Goal: Task Accomplishment & Management: Use online tool/utility

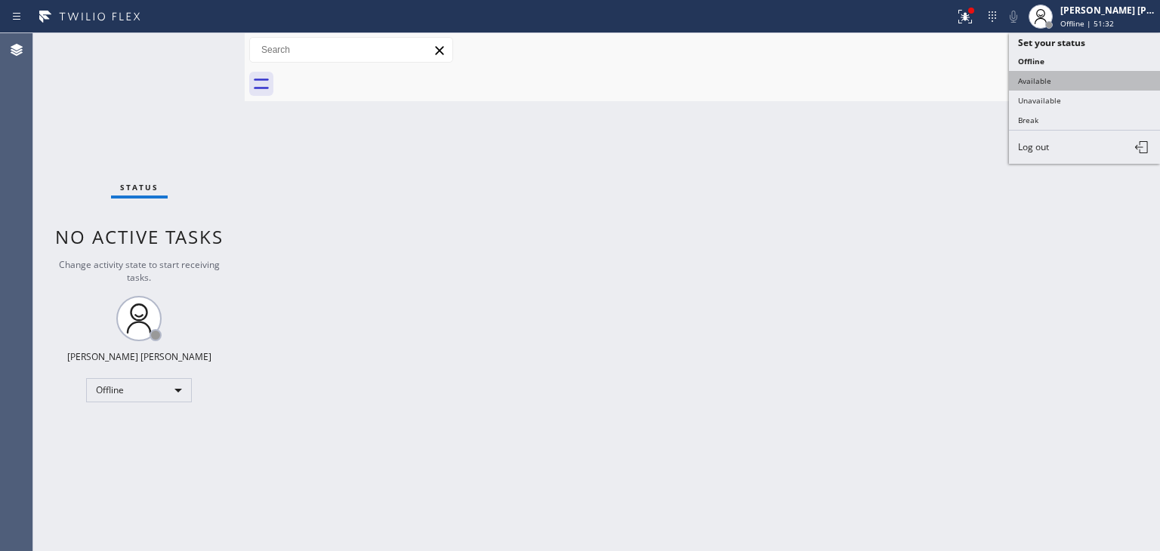
click at [1048, 76] on button "Available" at bounding box center [1084, 81] width 151 height 20
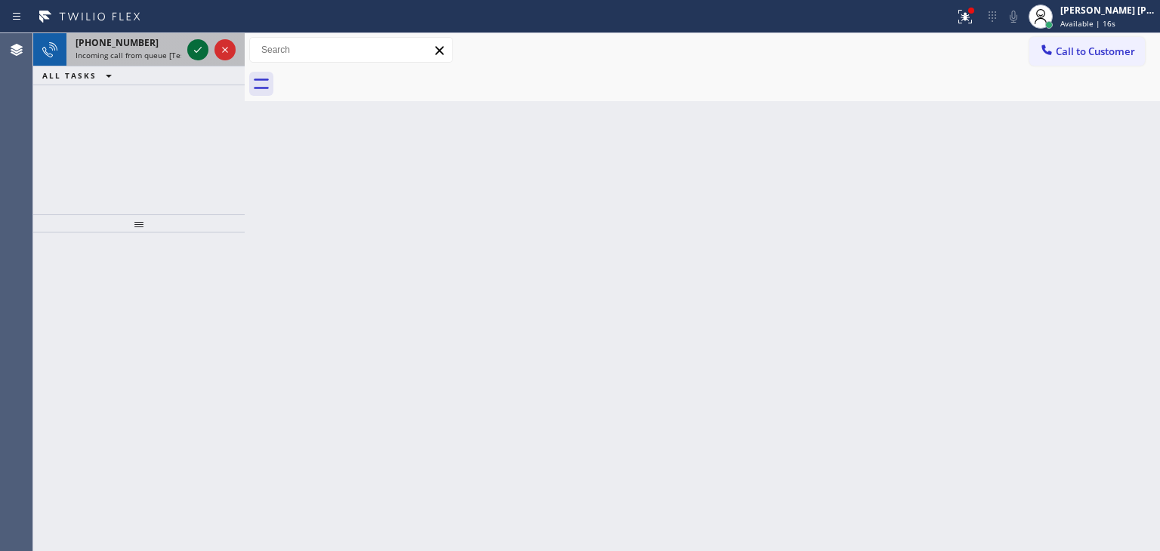
click at [199, 54] on icon at bounding box center [198, 50] width 18 height 18
drag, startPoint x: 205, startPoint y: 52, endPoint x: 195, endPoint y: 49, distance: 10.3
click at [195, 49] on icon at bounding box center [198, 50] width 18 height 18
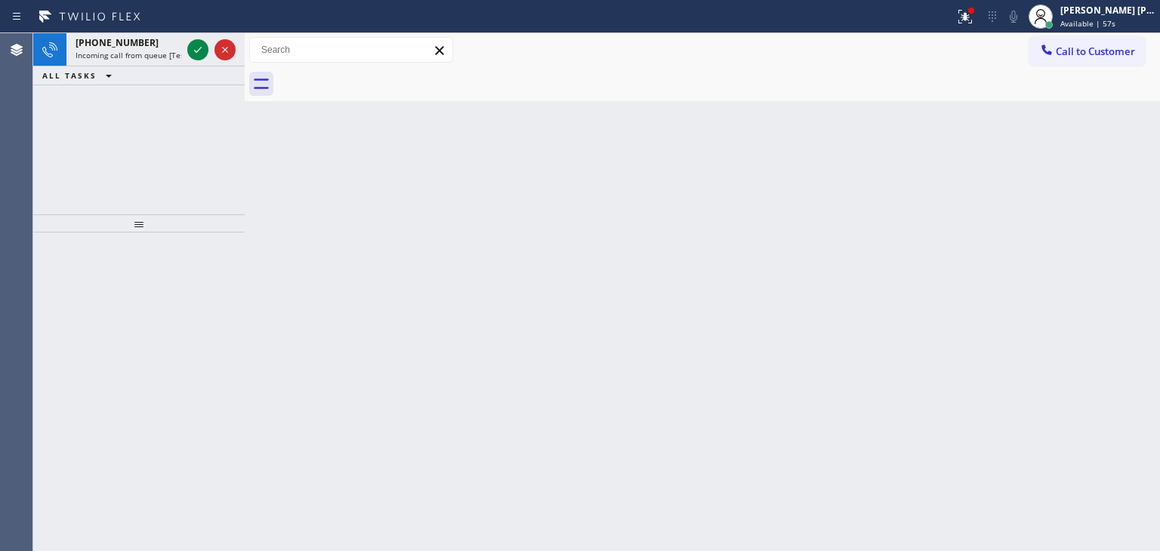
click at [195, 49] on icon at bounding box center [198, 50] width 18 height 18
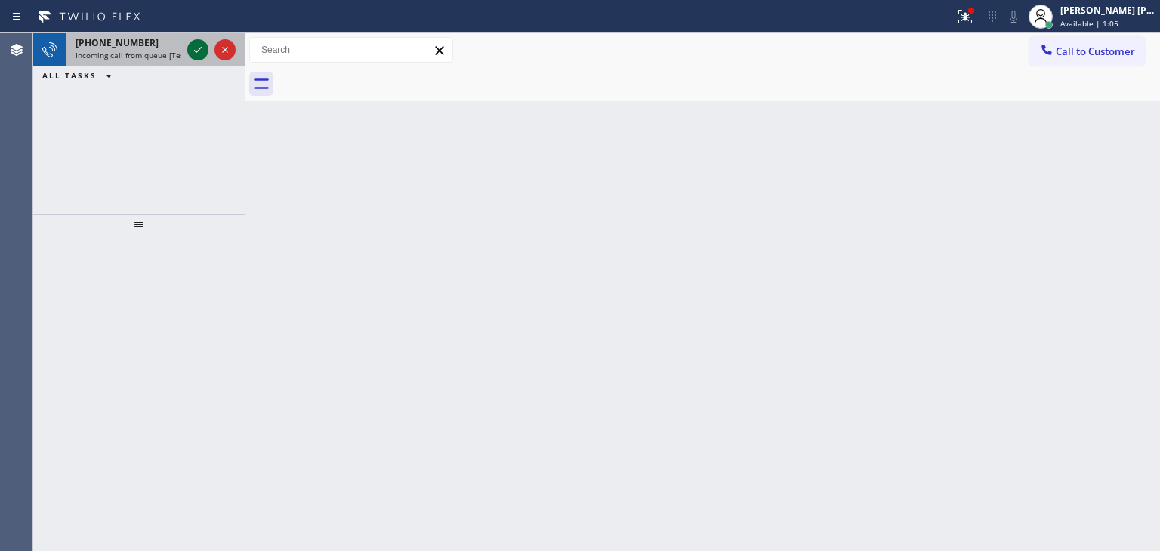
click at [207, 48] on div at bounding box center [197, 50] width 21 height 18
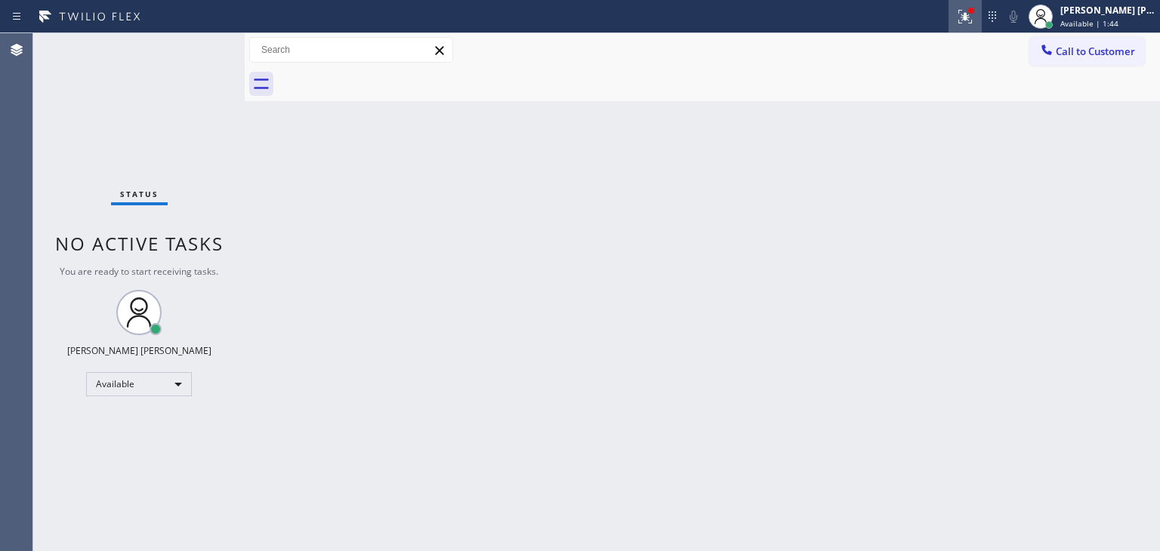
click at [974, 20] on icon at bounding box center [965, 17] width 18 height 18
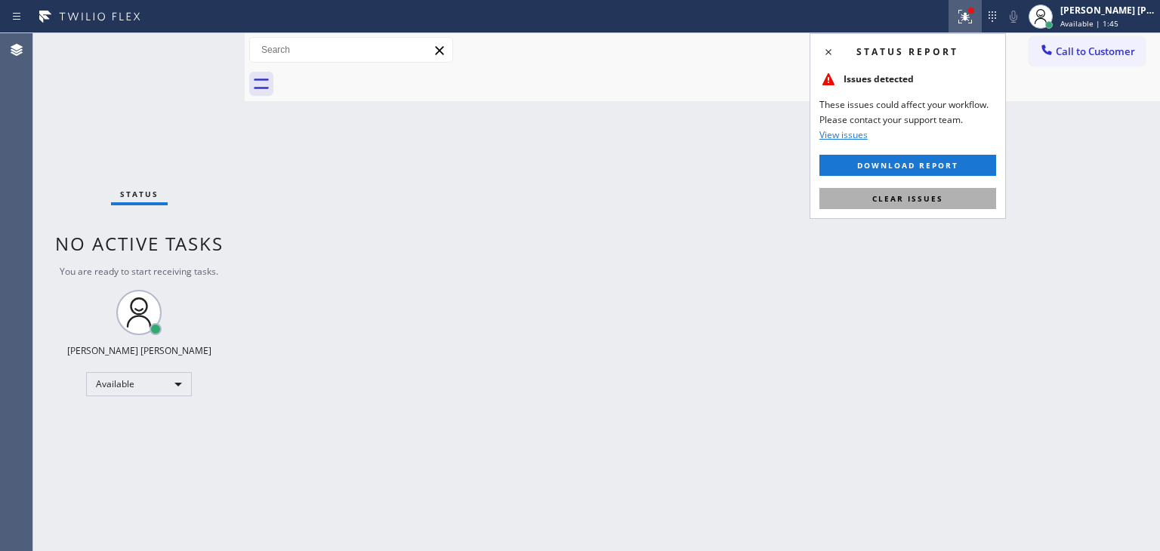
click at [920, 194] on span "Clear issues" at bounding box center [907, 198] width 71 height 11
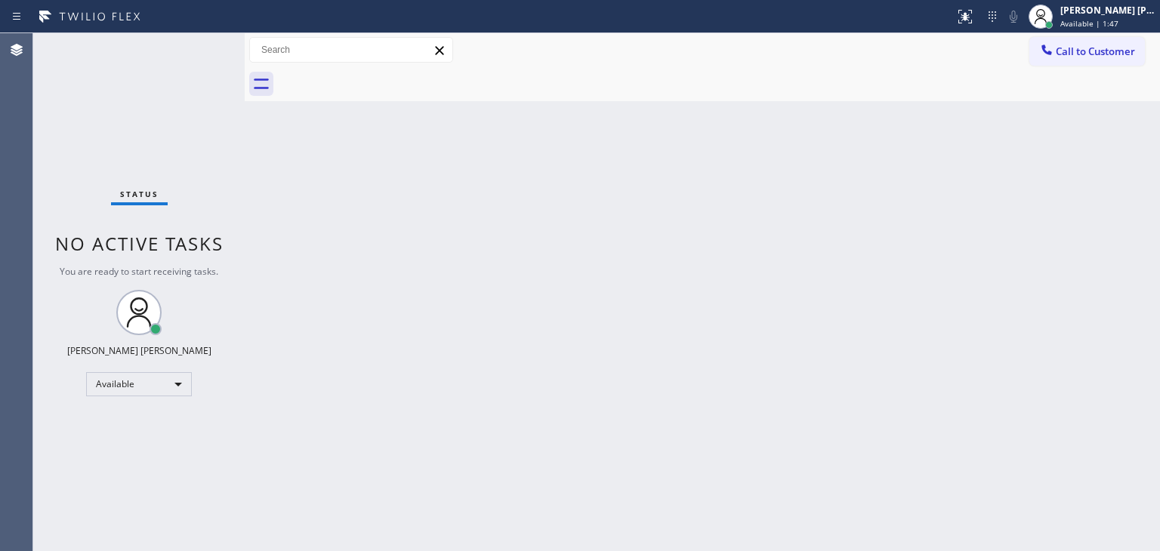
click at [195, 42] on div "Status No active tasks You are ready to start receiving tasks. [PERSON_NAME] [P…" at bounding box center [138, 292] width 211 height 518
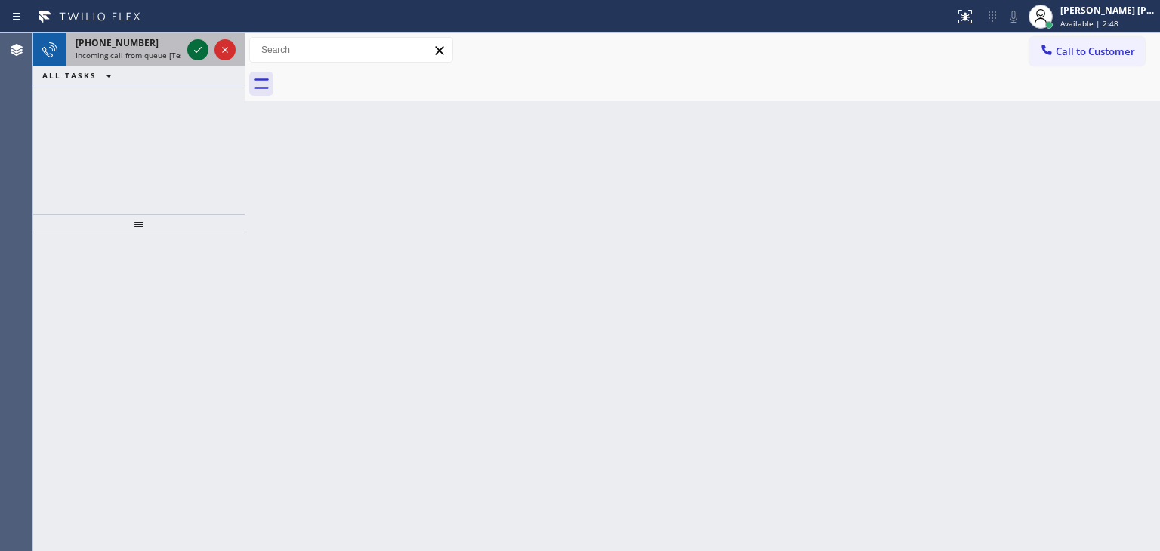
click at [196, 45] on icon at bounding box center [198, 50] width 18 height 18
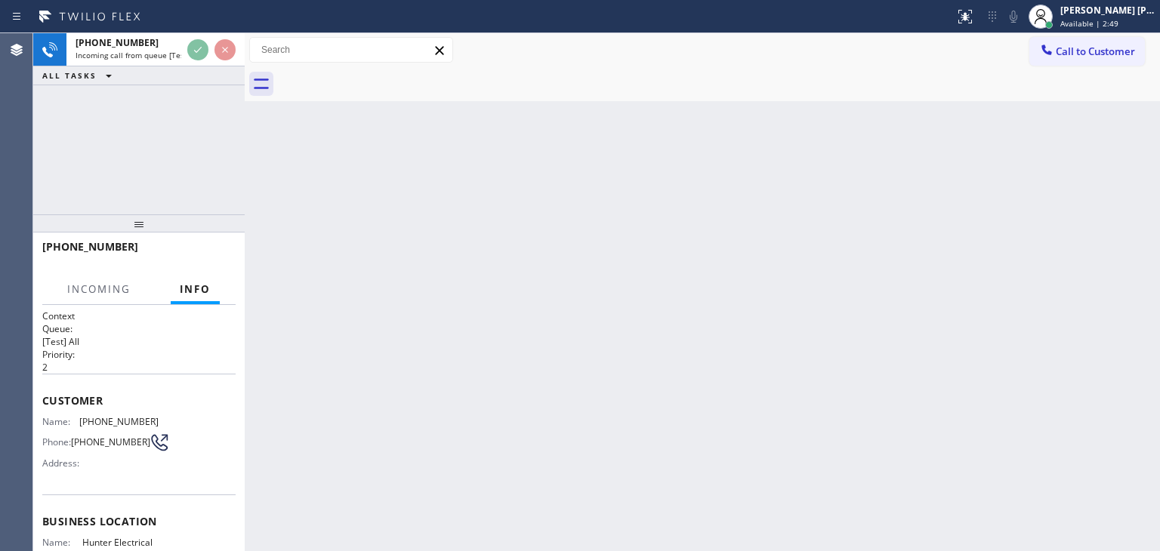
scroll to position [76, 0]
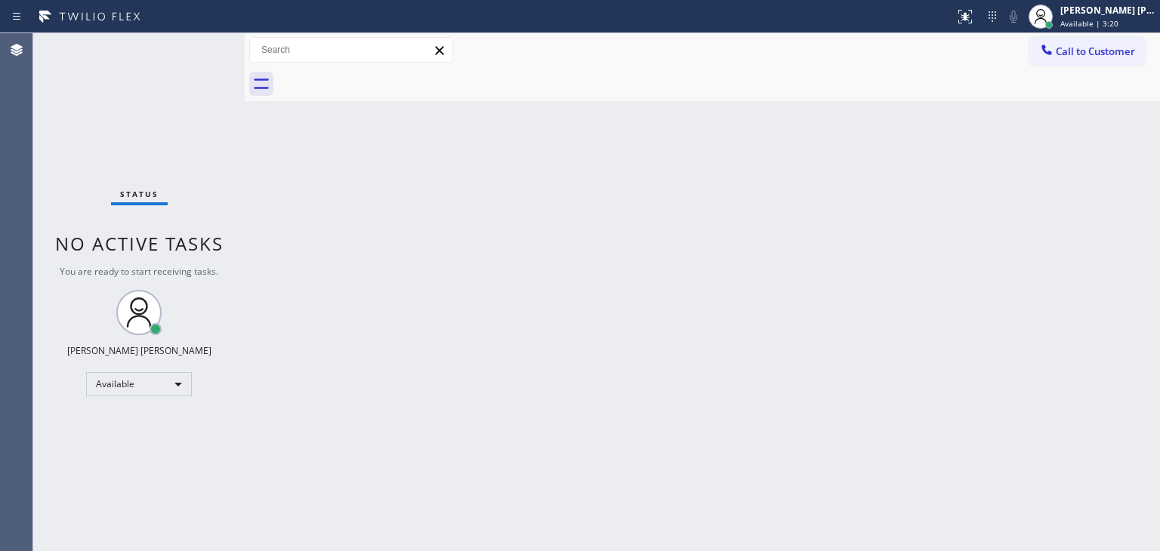
click at [193, 44] on div "Status No active tasks You are ready to start receiving tasks. [PERSON_NAME] [P…" at bounding box center [138, 292] width 211 height 518
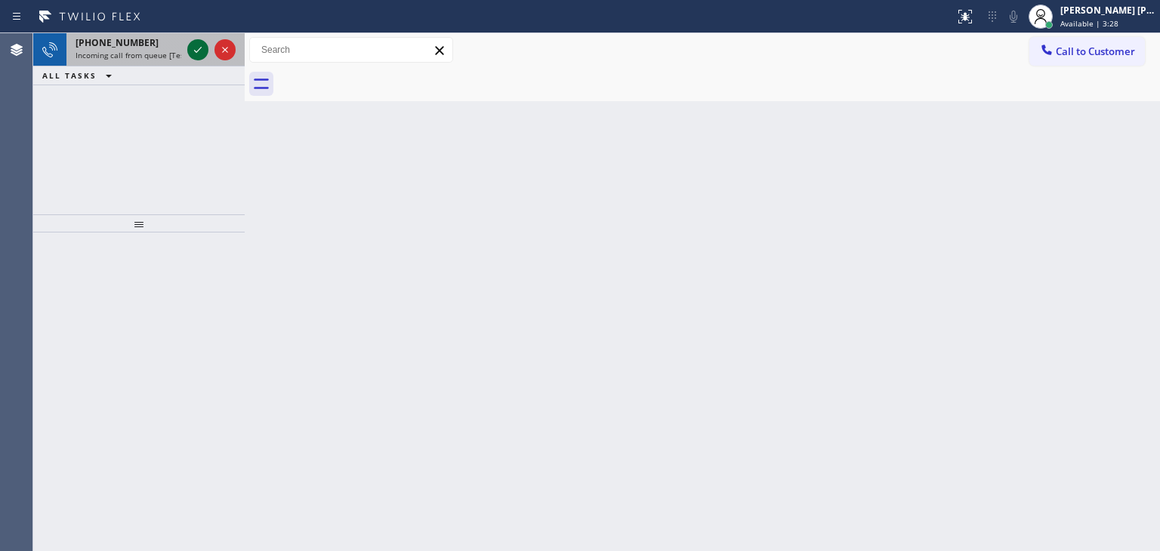
click at [195, 50] on icon at bounding box center [198, 50] width 18 height 18
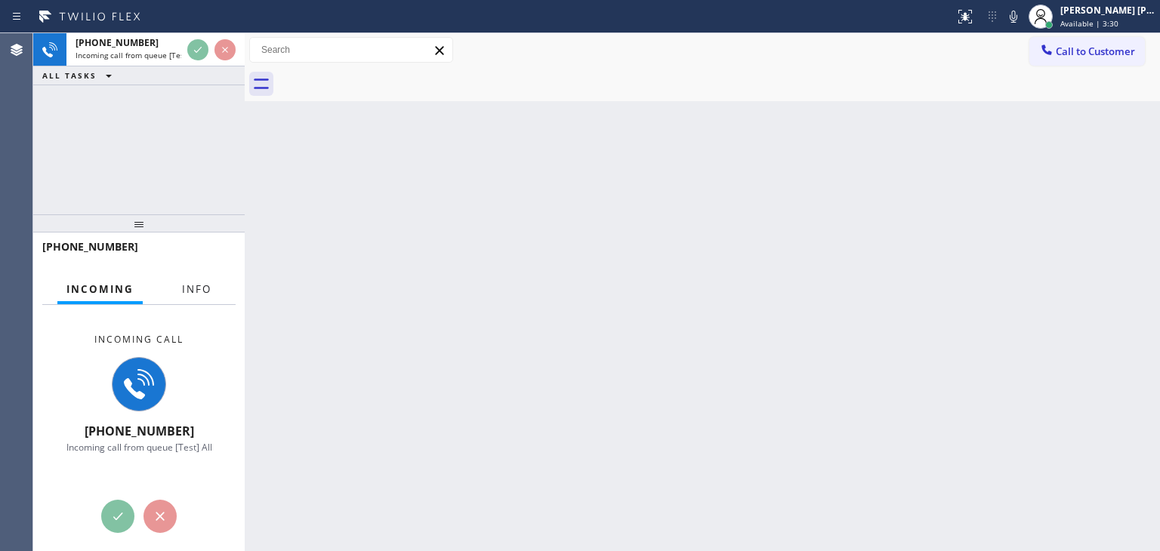
drag, startPoint x: 198, startPoint y: 282, endPoint x: 288, endPoint y: 347, distance: 110.4
click at [198, 282] on span "Info" at bounding box center [196, 289] width 29 height 14
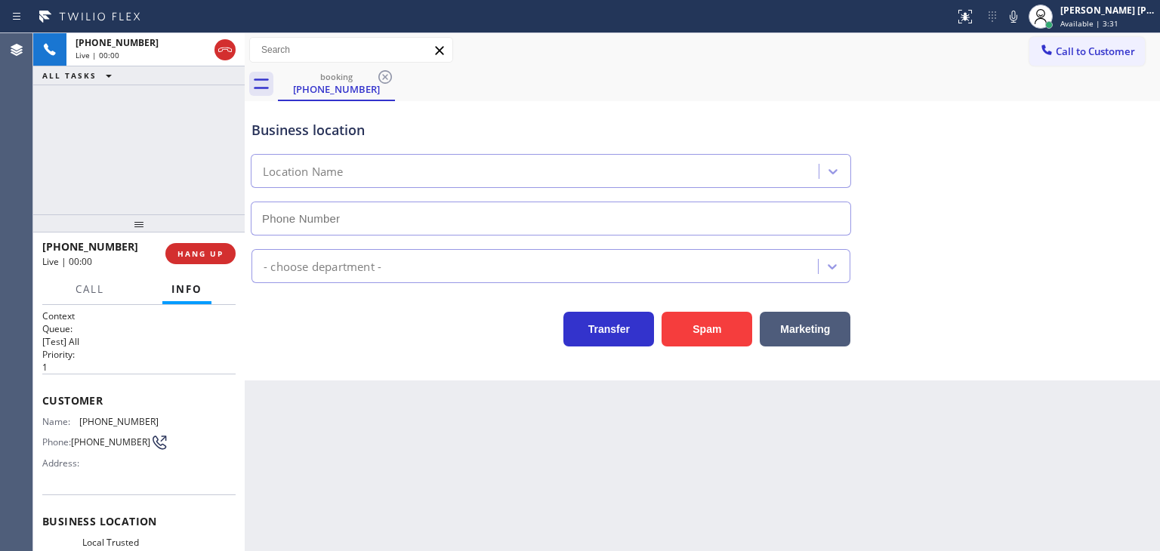
type input "(714) 517-1513"
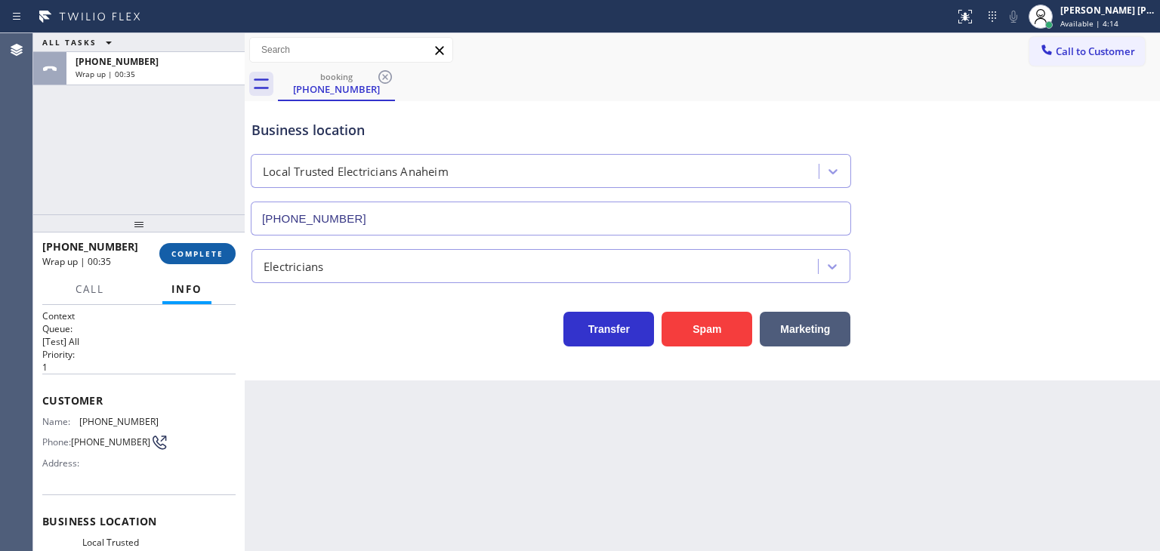
click at [194, 251] on span "COMPLETE" at bounding box center [197, 253] width 52 height 11
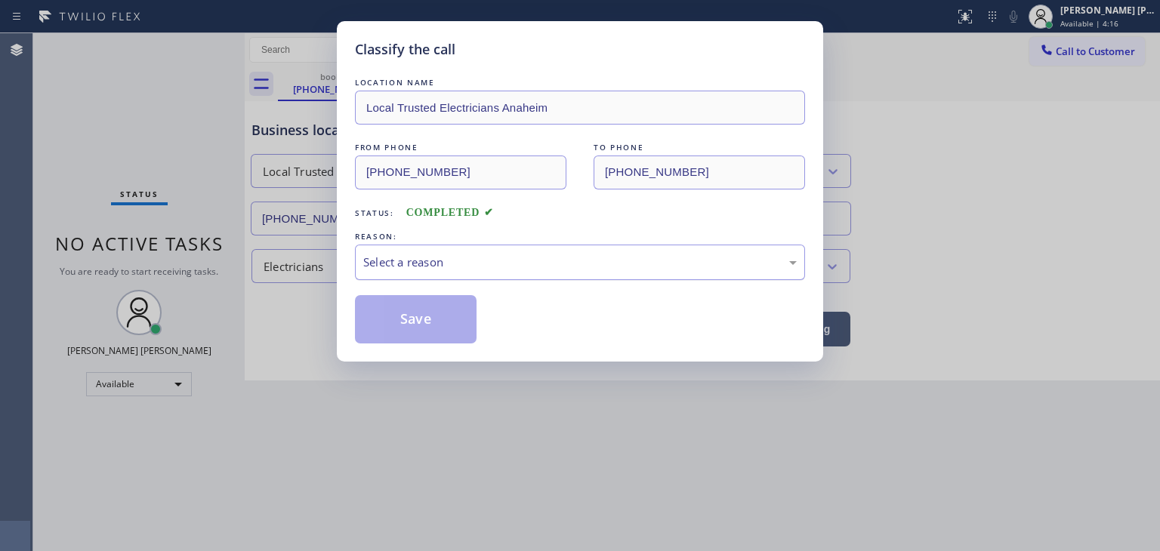
click at [415, 265] on div "Select a reason" at bounding box center [579, 262] width 433 height 17
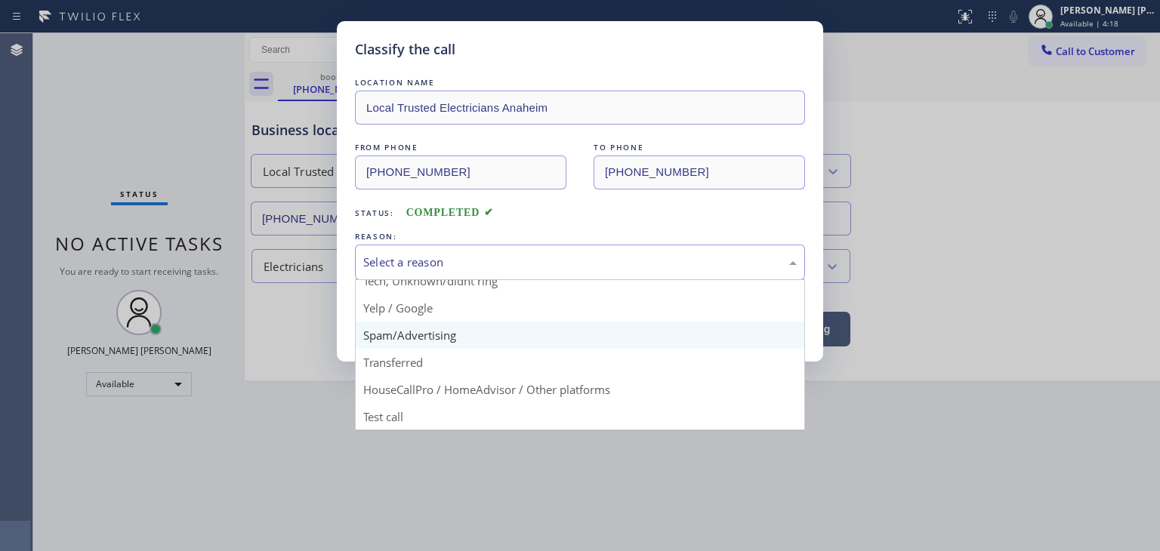
scroll to position [19, 0]
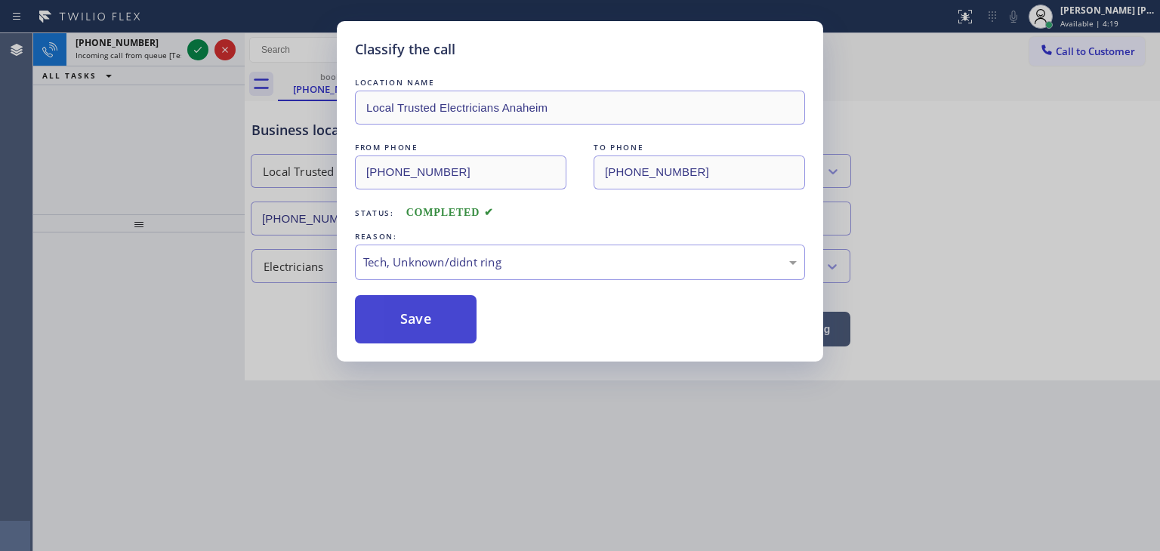
click at [412, 308] on button "Save" at bounding box center [416, 319] width 122 height 48
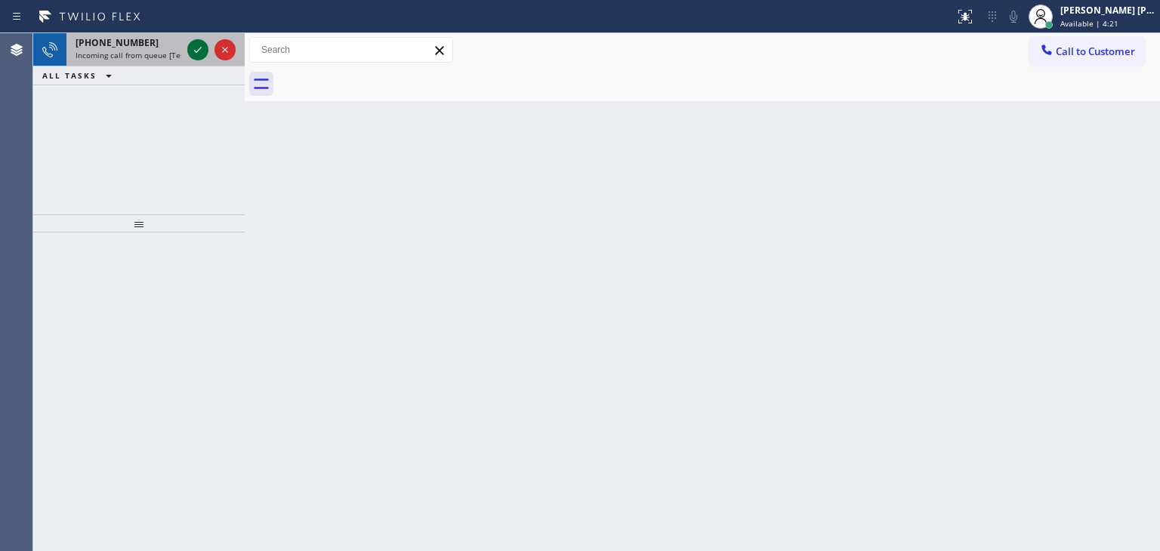
click at [199, 45] on icon at bounding box center [198, 50] width 18 height 18
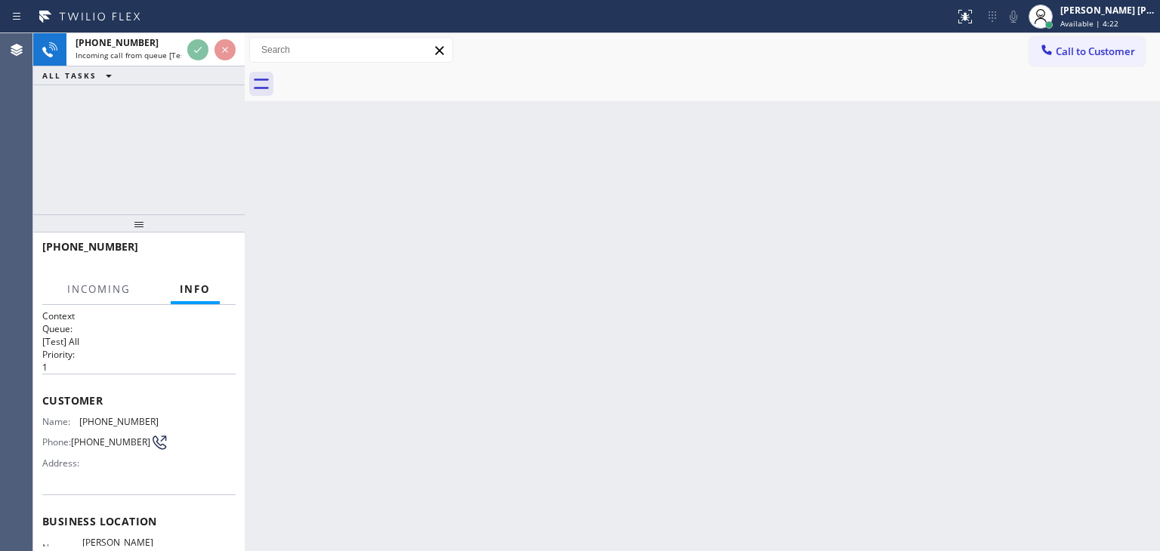
scroll to position [76, 0]
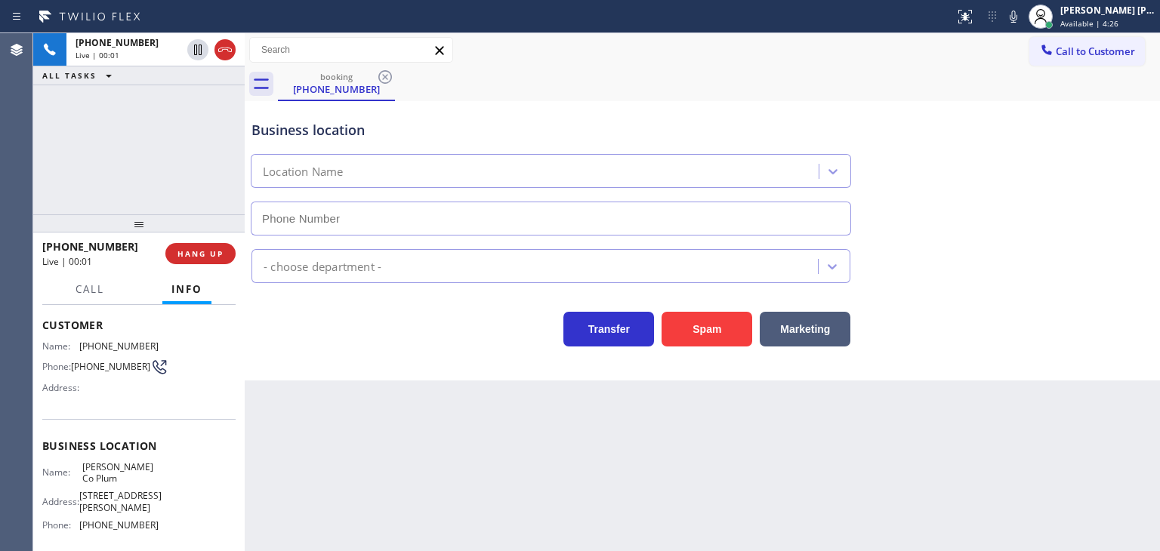
type input "(805) 360-5678"
click at [208, 246] on button "HANG UP" at bounding box center [200, 253] width 70 height 21
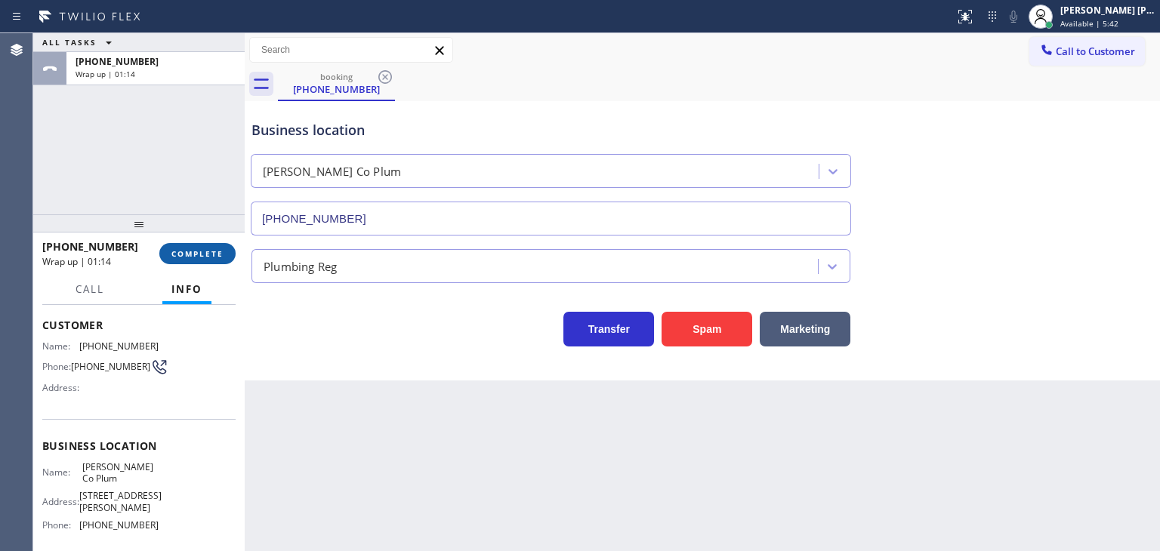
click at [189, 257] on span "COMPLETE" at bounding box center [197, 253] width 52 height 11
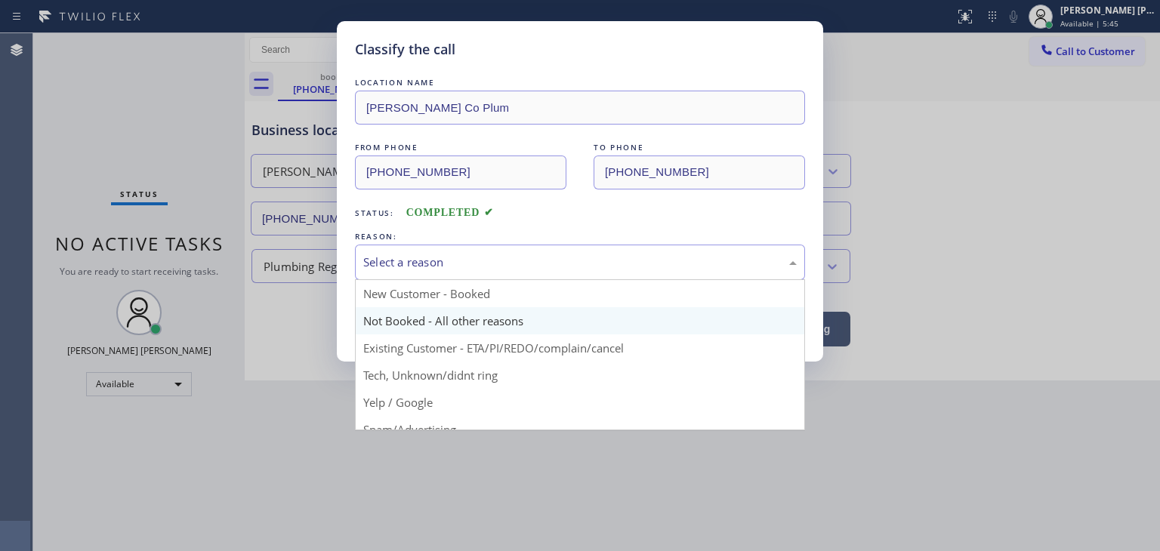
drag, startPoint x: 387, startPoint y: 251, endPoint x: 424, endPoint y: 321, distance: 79.4
click at [387, 252] on div "Select a reason" at bounding box center [580, 262] width 450 height 35
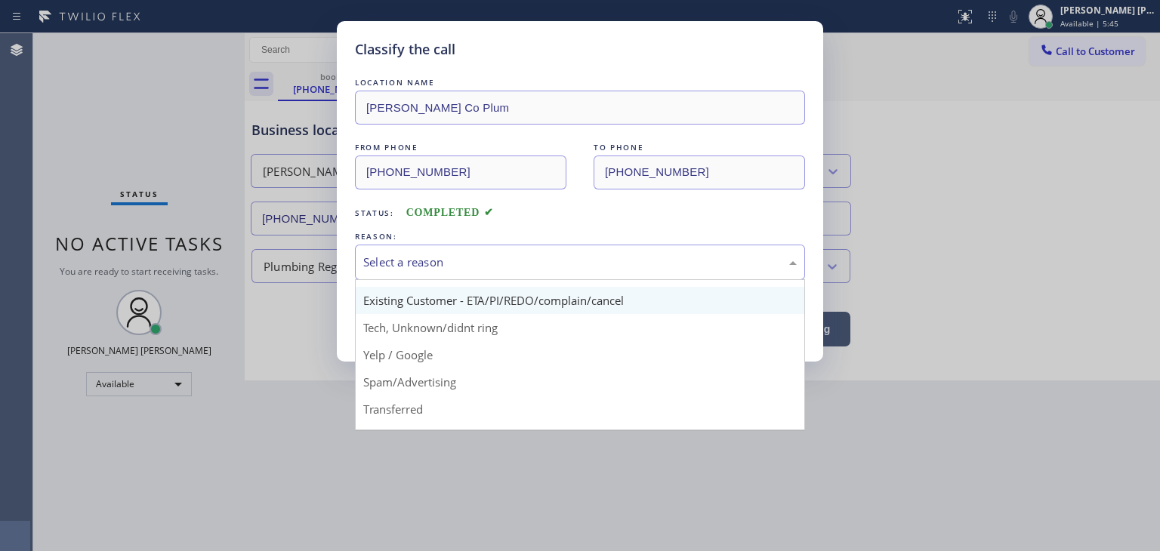
scroll to position [94, 0]
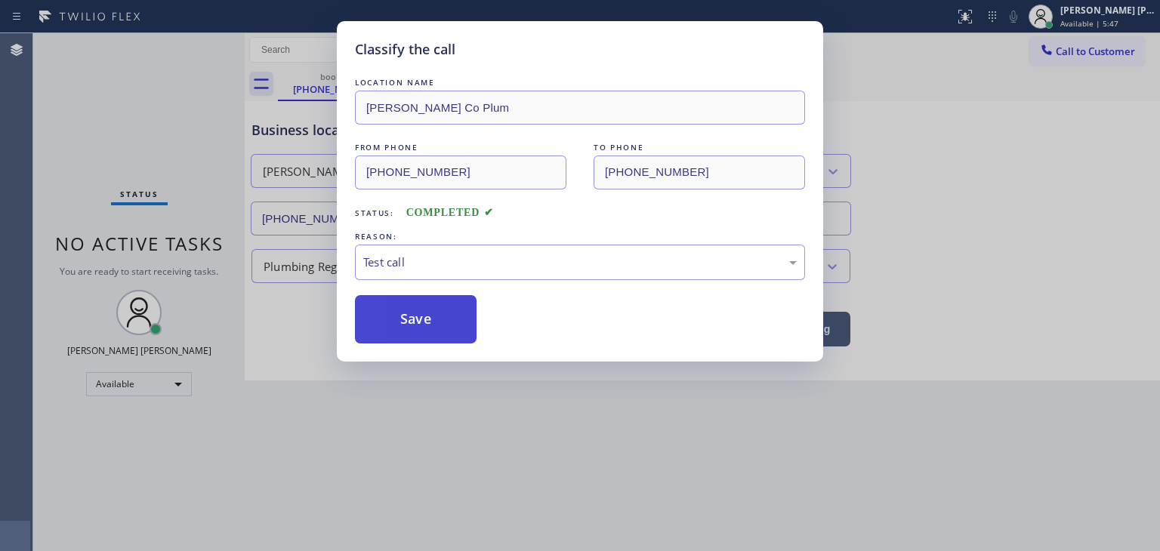
click at [424, 325] on button "Save" at bounding box center [416, 319] width 122 height 48
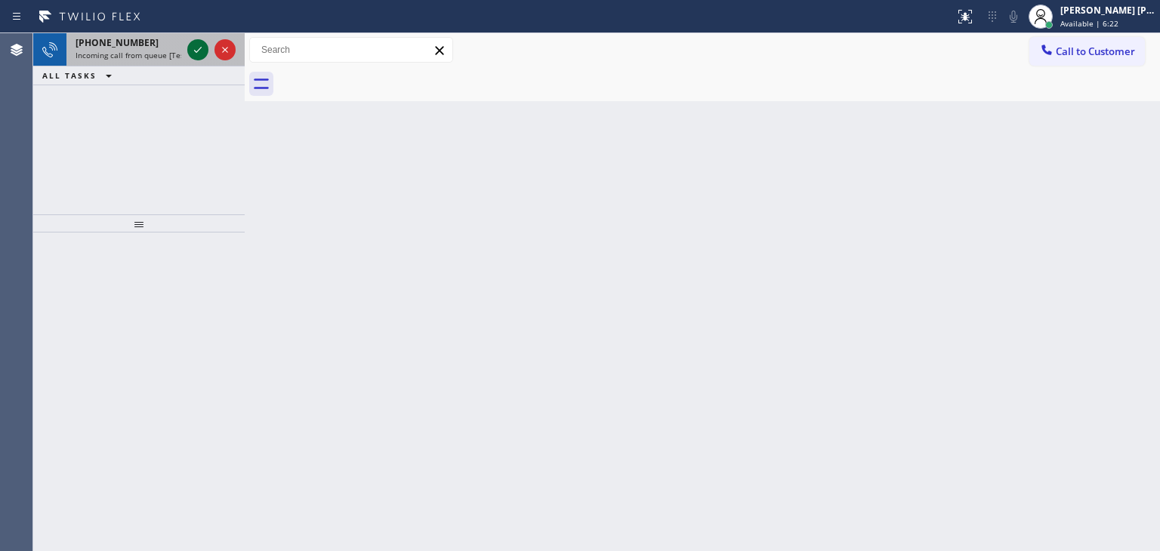
click at [190, 52] on icon at bounding box center [198, 50] width 18 height 18
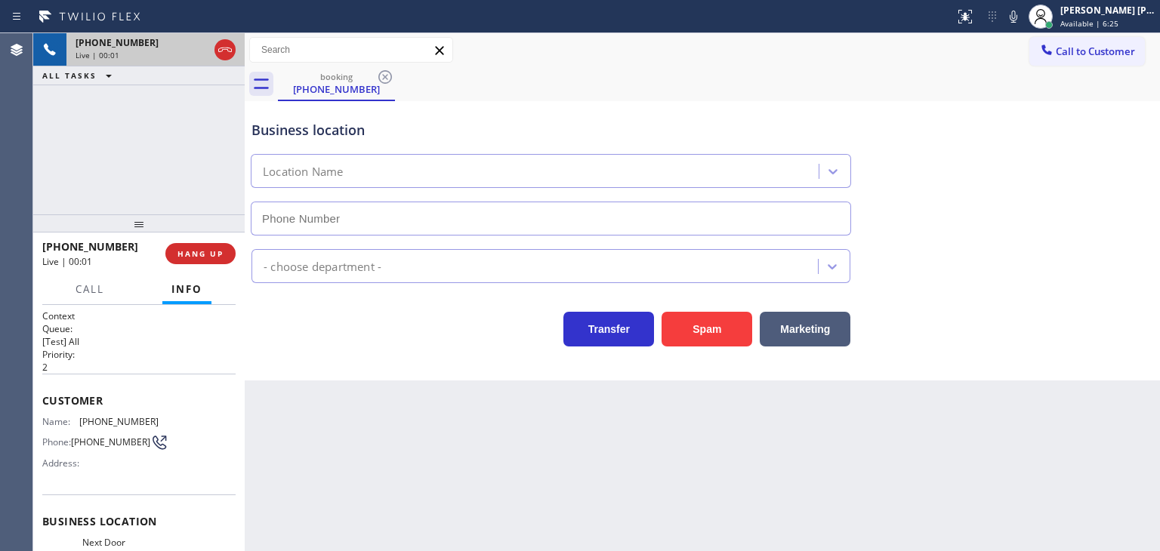
type input "(469) 447-9854"
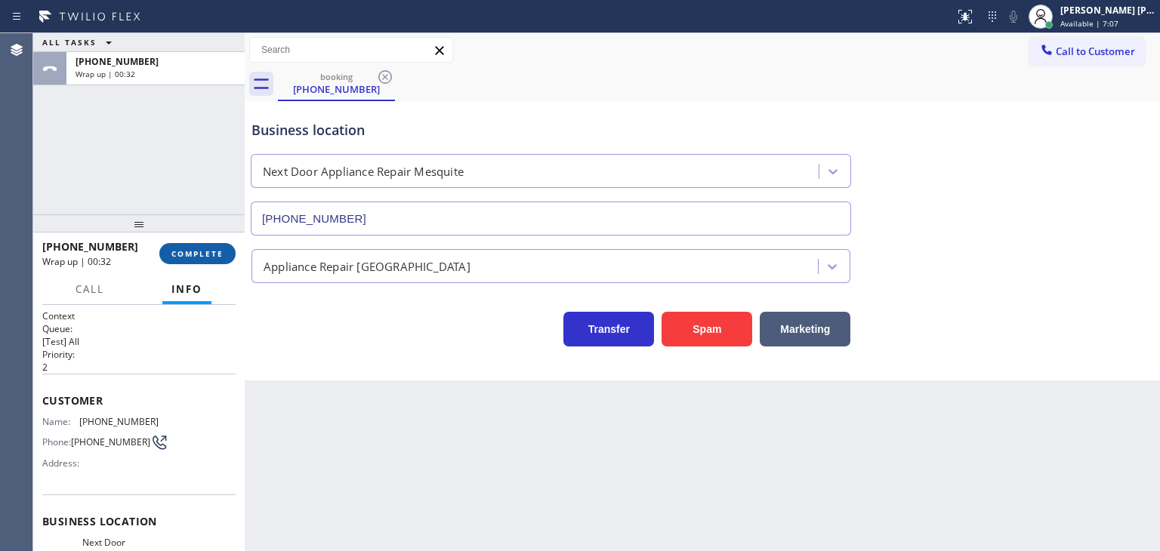
click at [196, 251] on span "COMPLETE" at bounding box center [197, 253] width 52 height 11
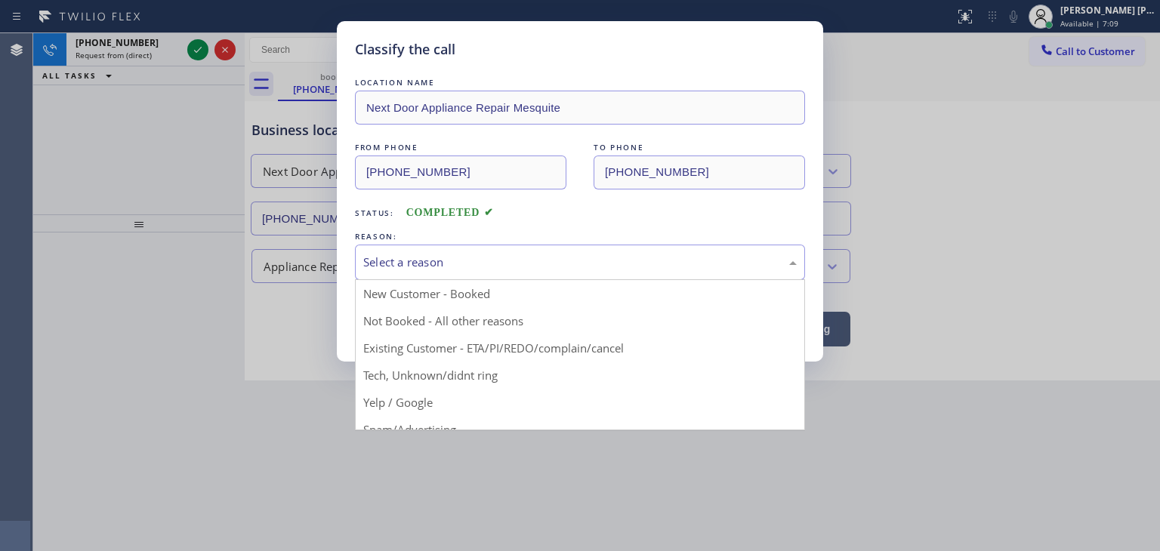
click at [533, 258] on div "Select a reason" at bounding box center [579, 262] width 433 height 17
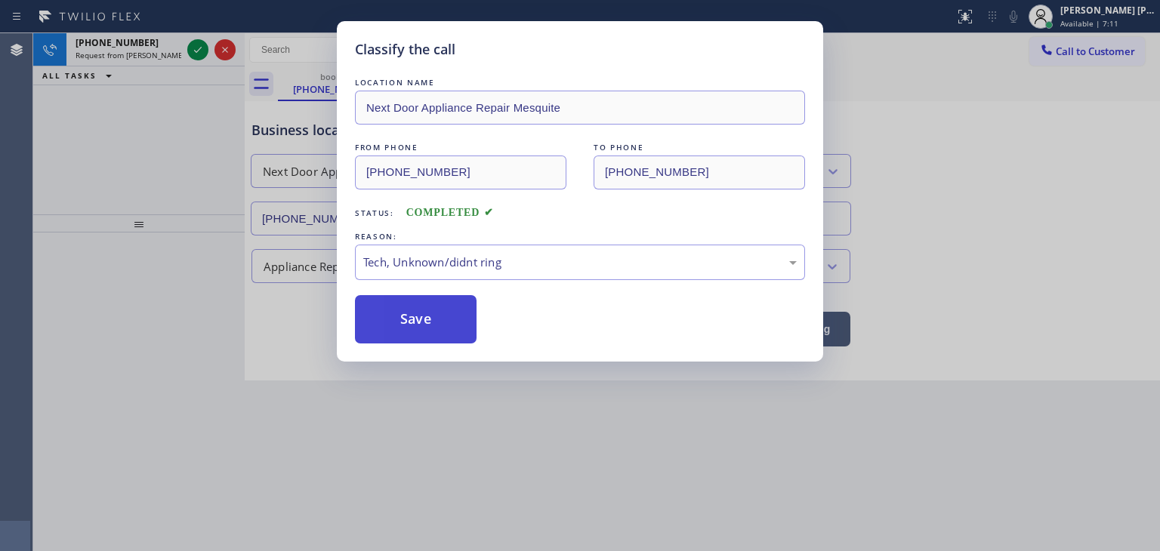
click at [418, 308] on button "Save" at bounding box center [416, 319] width 122 height 48
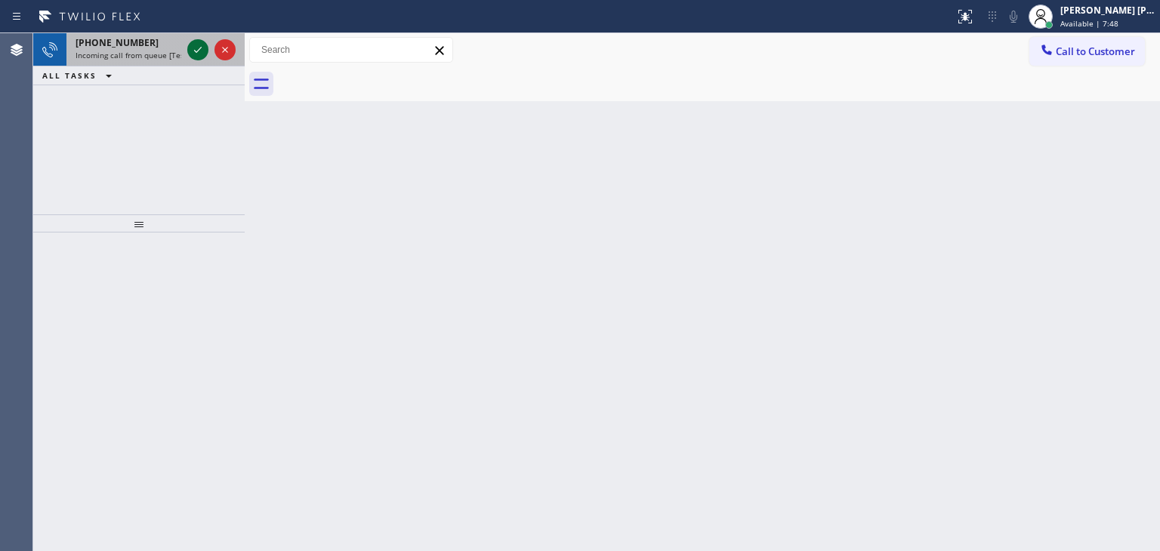
click at [194, 49] on icon at bounding box center [198, 50] width 18 height 18
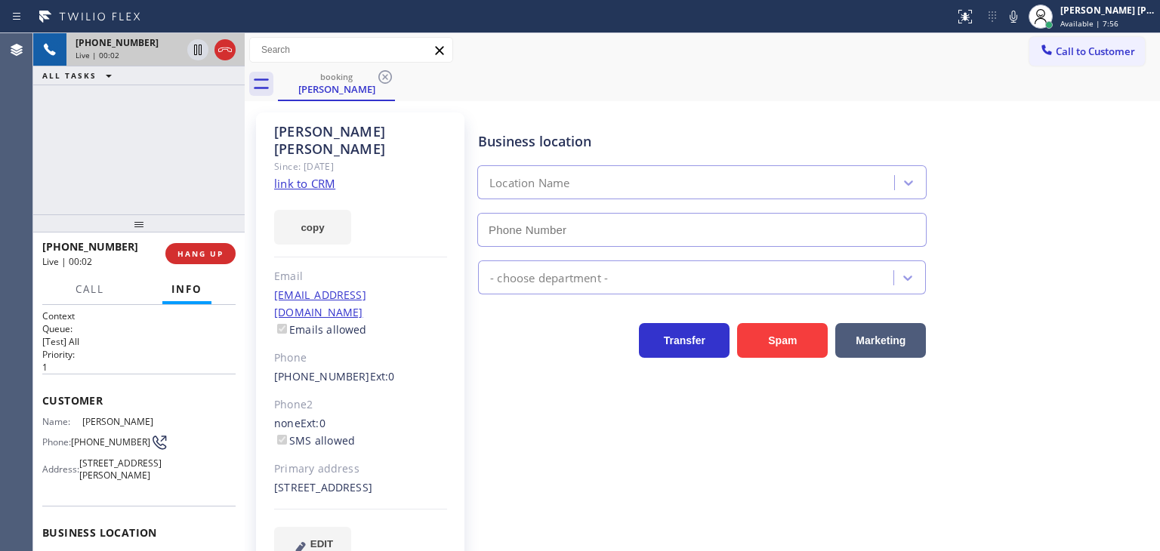
type input "(786) 746-8056"
click at [304, 176] on link "link to CRM" at bounding box center [304, 183] width 61 height 15
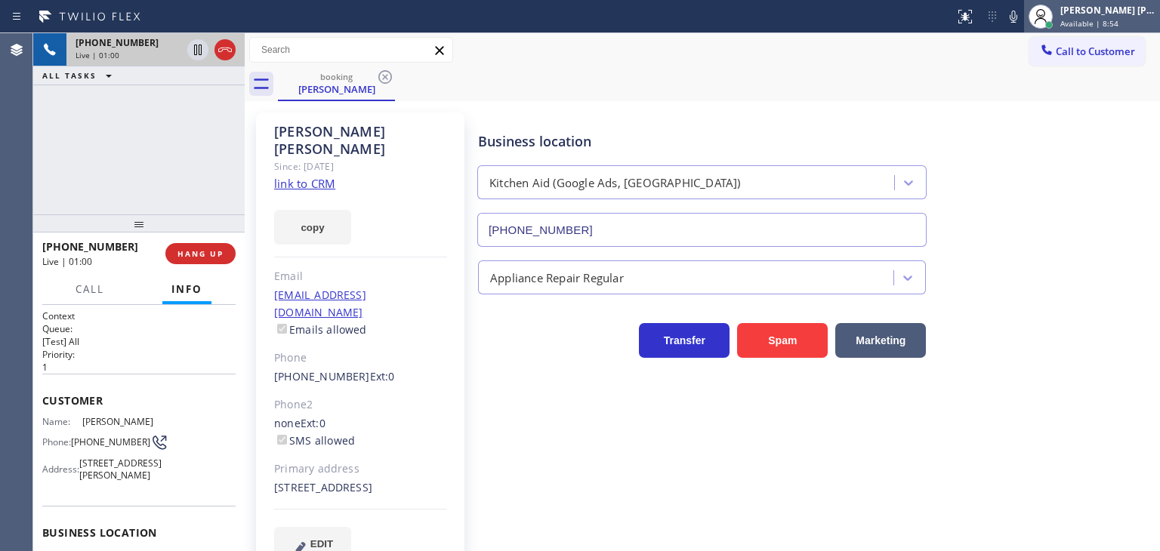
click at [1118, 18] on span "Available | 8:54" at bounding box center [1089, 23] width 58 height 11
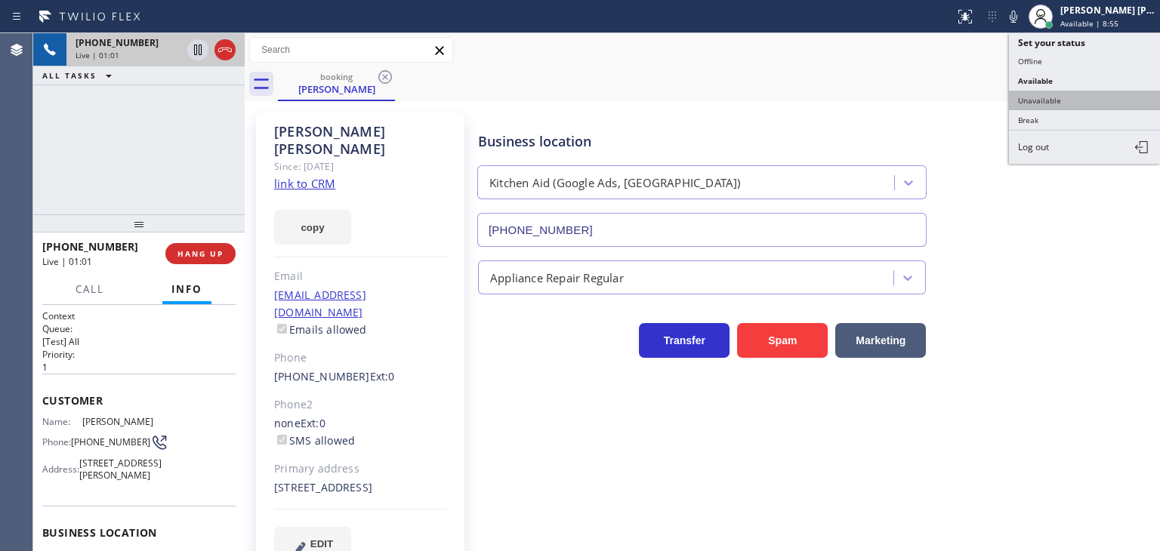
click at [1081, 97] on button "Unavailable" at bounding box center [1084, 101] width 151 height 20
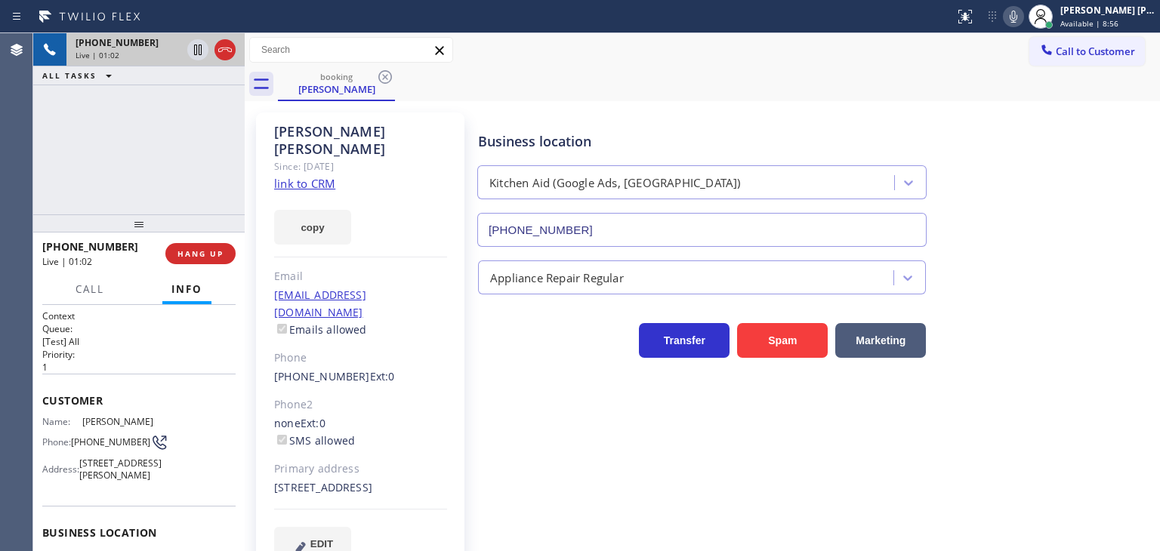
click at [1022, 19] on icon at bounding box center [1013, 17] width 18 height 18
click at [196, 43] on icon at bounding box center [198, 50] width 18 height 18
drag, startPoint x: 893, startPoint y: 545, endPoint x: 911, endPoint y: 423, distance: 123.7
click at [911, 423] on div "Business location Kitchen Aid (Google Ads, Miami) (786) 746-8056 Appliance Repa…" at bounding box center [815, 351] width 681 height 471
click at [1076, 399] on div "Business location Kitchen Aid (Google Ads, Miami) (786) 746-8056 Appliance Repa…" at bounding box center [815, 336] width 681 height 441
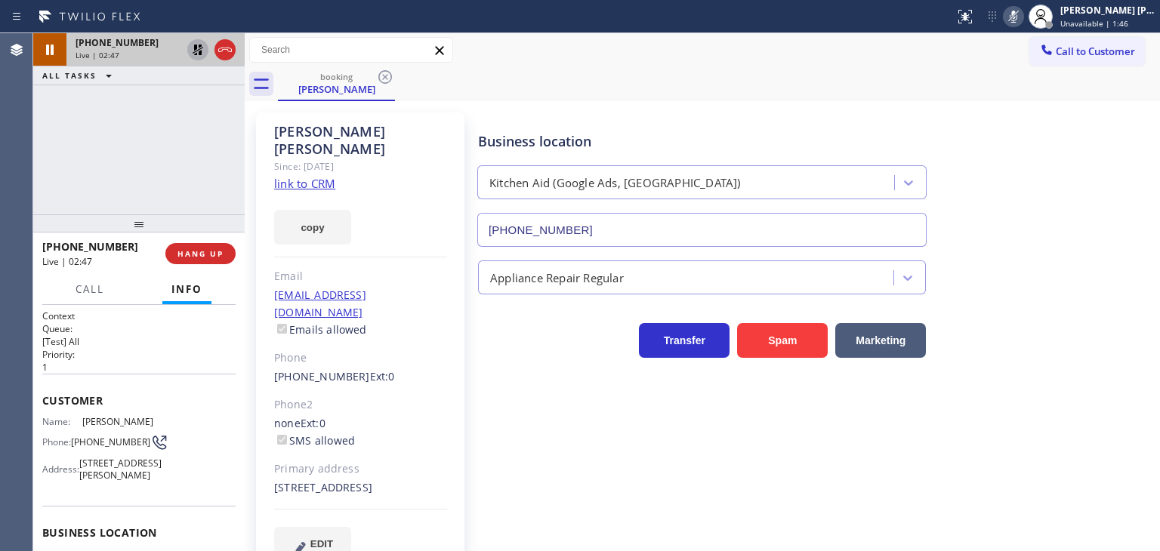
click at [1022, 13] on icon at bounding box center [1013, 17] width 18 height 18
click at [202, 51] on icon at bounding box center [198, 50] width 18 height 18
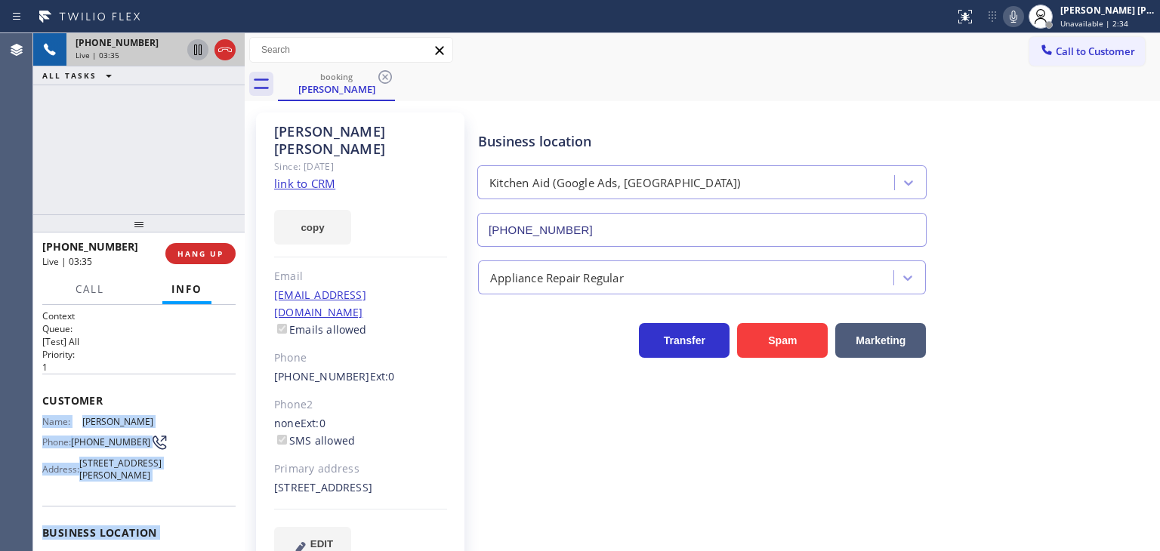
drag, startPoint x: 174, startPoint y: 419, endPoint x: 39, endPoint y: 425, distance: 135.3
click at [39, 425] on div "Context Queue: [Test] All Priority: 1 Customer Name: Soledad Carreiro Phone: (3…" at bounding box center [138, 428] width 211 height 246
copy div "Name: Soledad Carreiro Phone: (305) 546-8879 Address: 230 Hampton Ln, Key Bisca…"
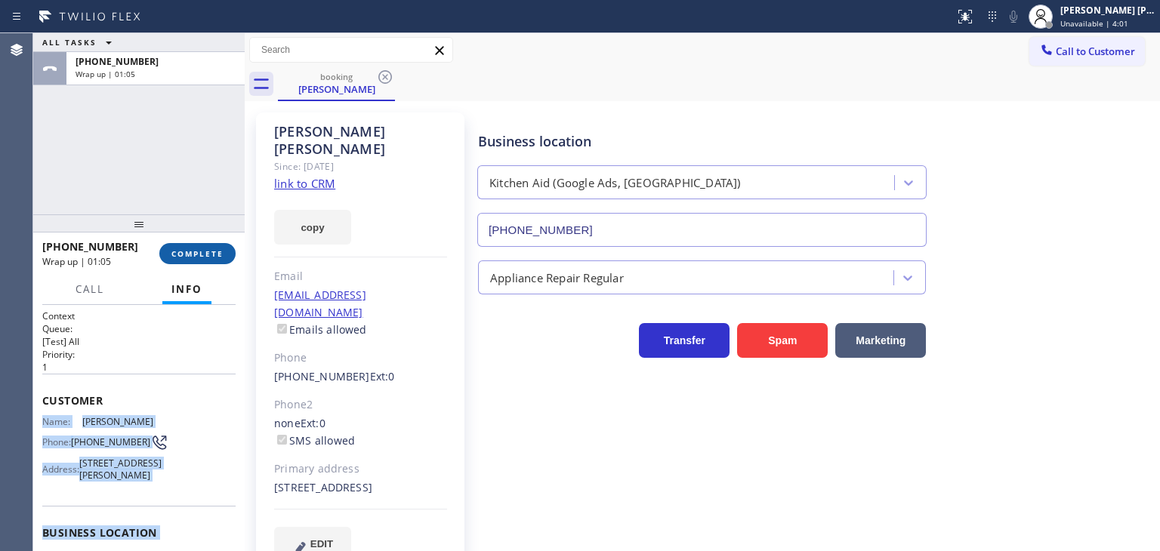
click at [211, 248] on span "COMPLETE" at bounding box center [197, 253] width 52 height 11
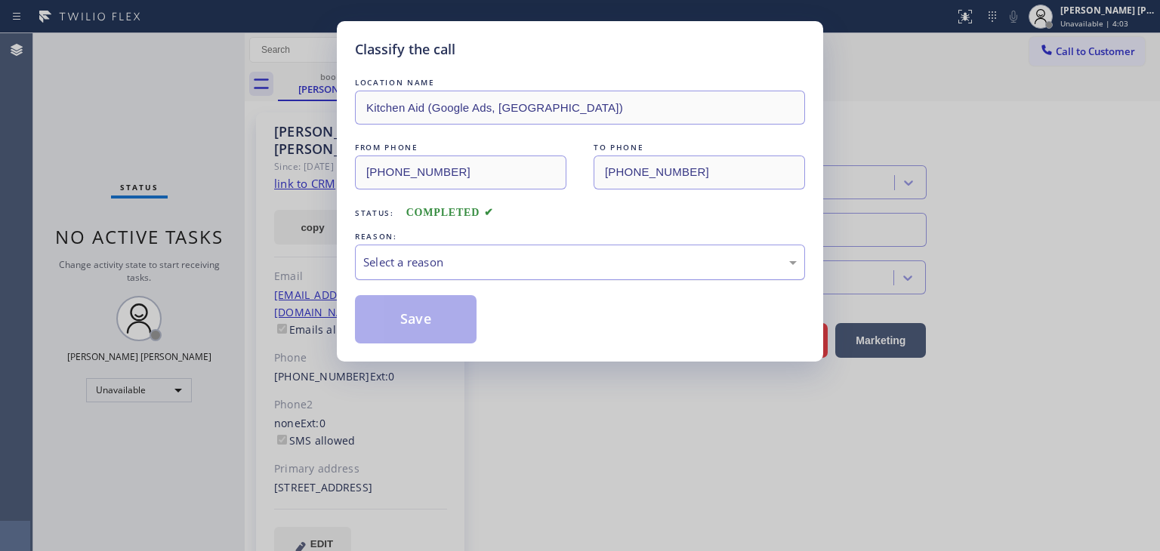
click at [475, 264] on div "Select a reason" at bounding box center [579, 262] width 433 height 17
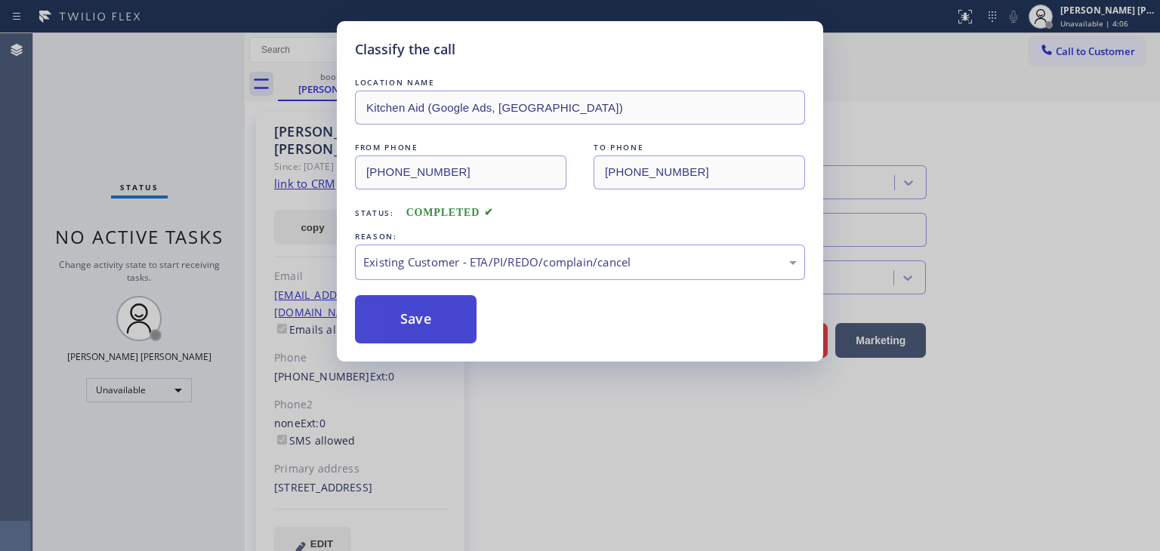
click at [434, 330] on button "Save" at bounding box center [416, 319] width 122 height 48
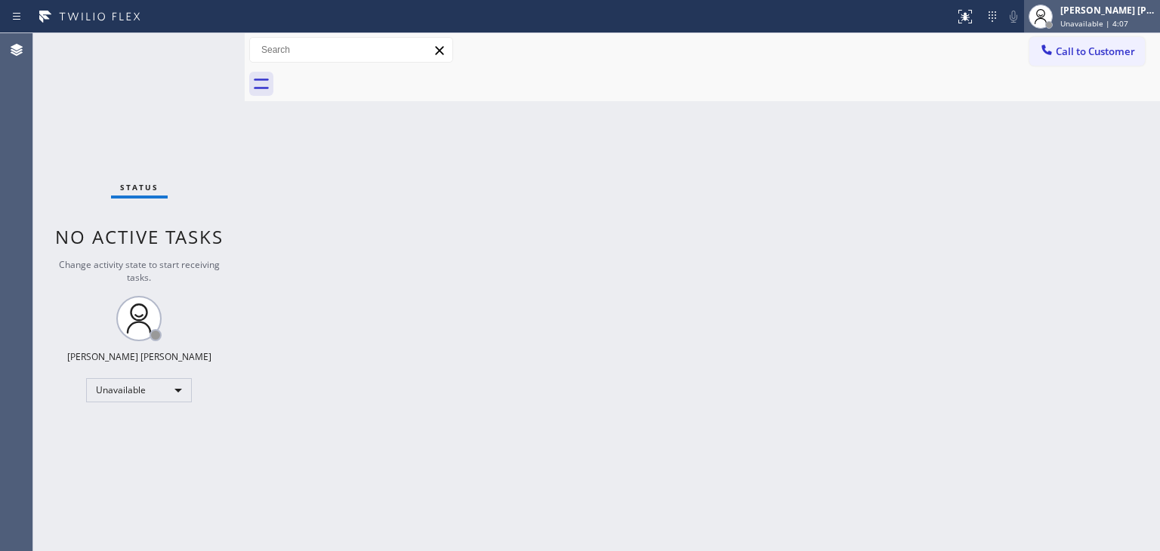
click at [1128, 18] on span "Unavailable | 4:07" at bounding box center [1094, 23] width 68 height 11
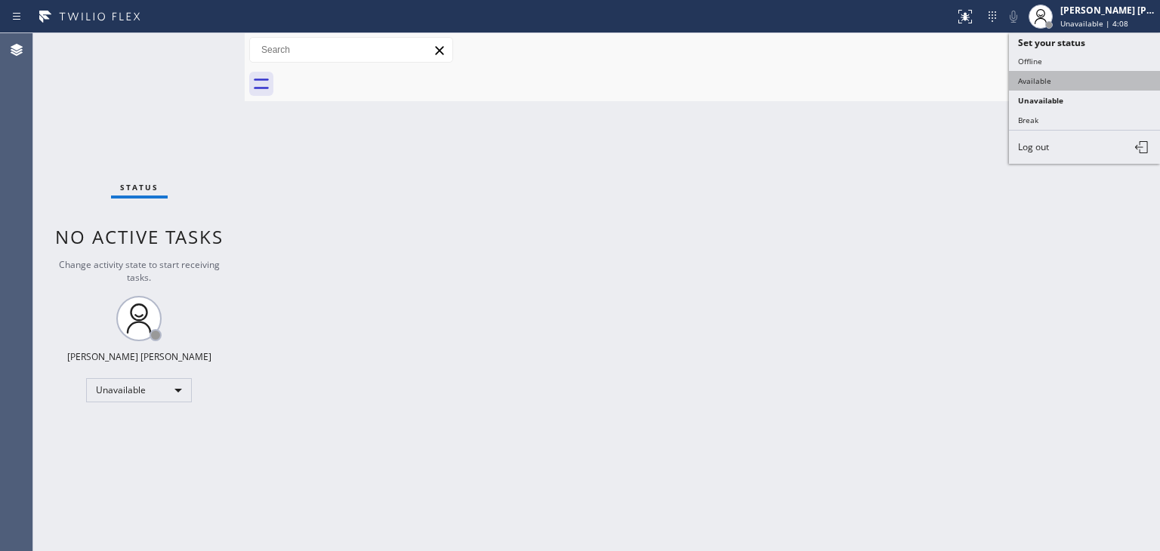
click at [1058, 75] on button "Available" at bounding box center [1084, 81] width 151 height 20
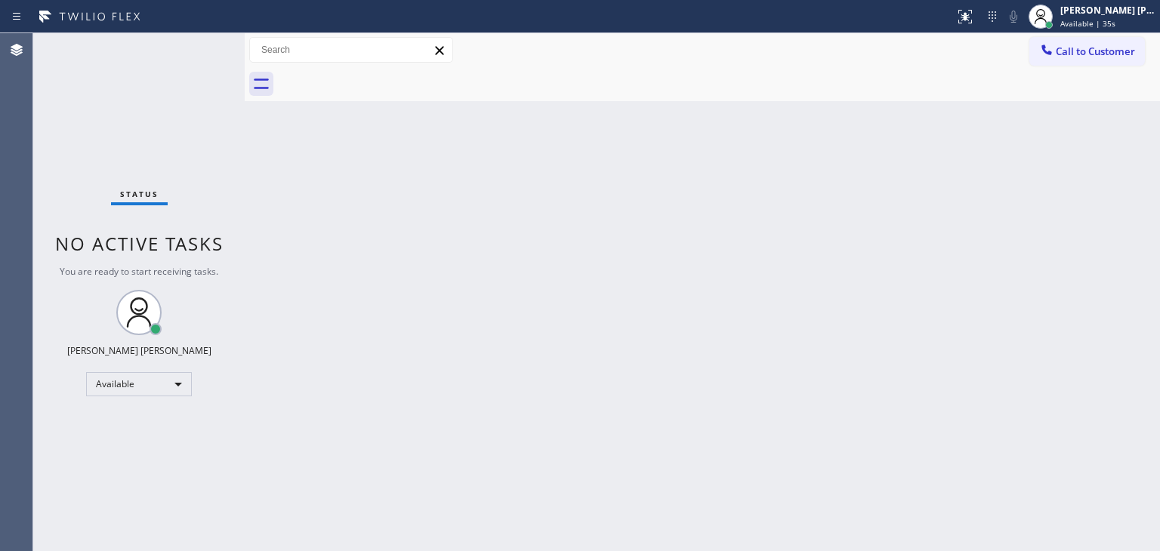
click at [194, 38] on div "Status No active tasks You are ready to start receiving tasks. [PERSON_NAME] [P…" at bounding box center [138, 292] width 211 height 518
click at [193, 47] on div "Status No active tasks You are ready to start receiving tasks. [PERSON_NAME] [P…" at bounding box center [138, 292] width 211 height 518
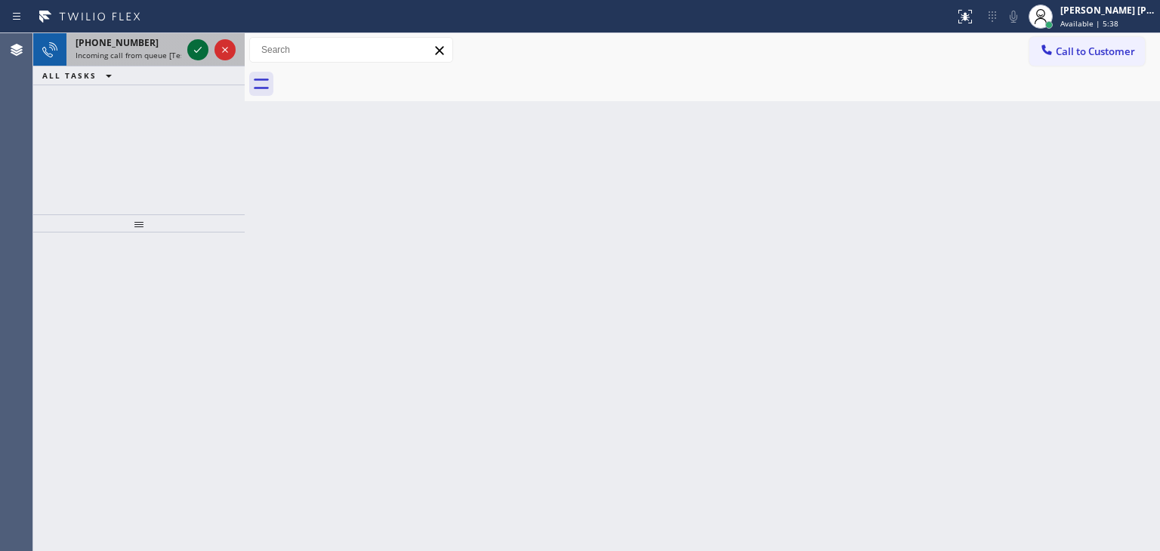
click at [208, 55] on div at bounding box center [211, 49] width 54 height 33
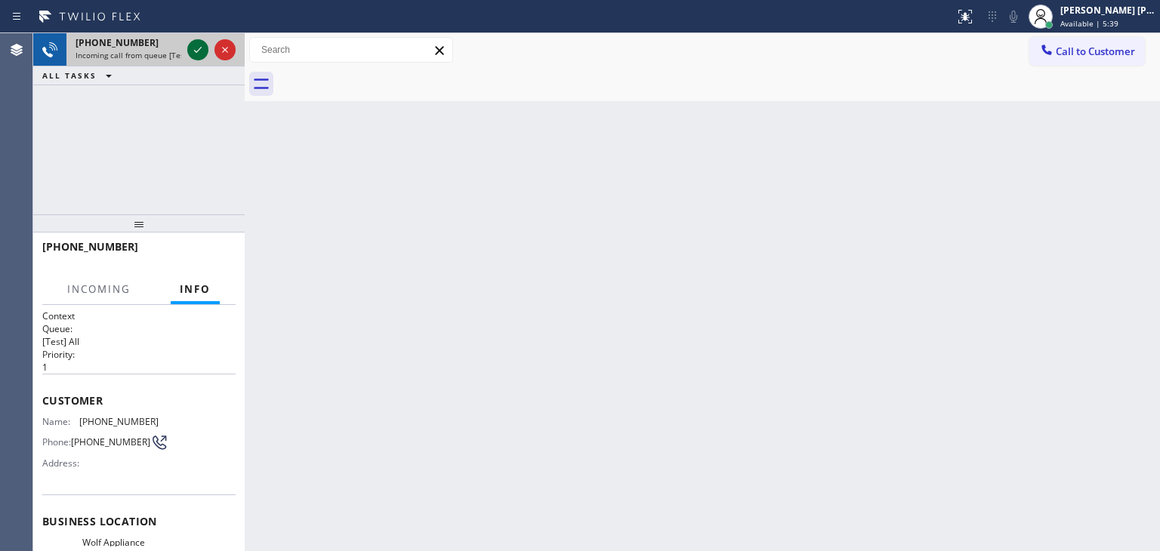
click at [196, 49] on icon at bounding box center [198, 50] width 18 height 18
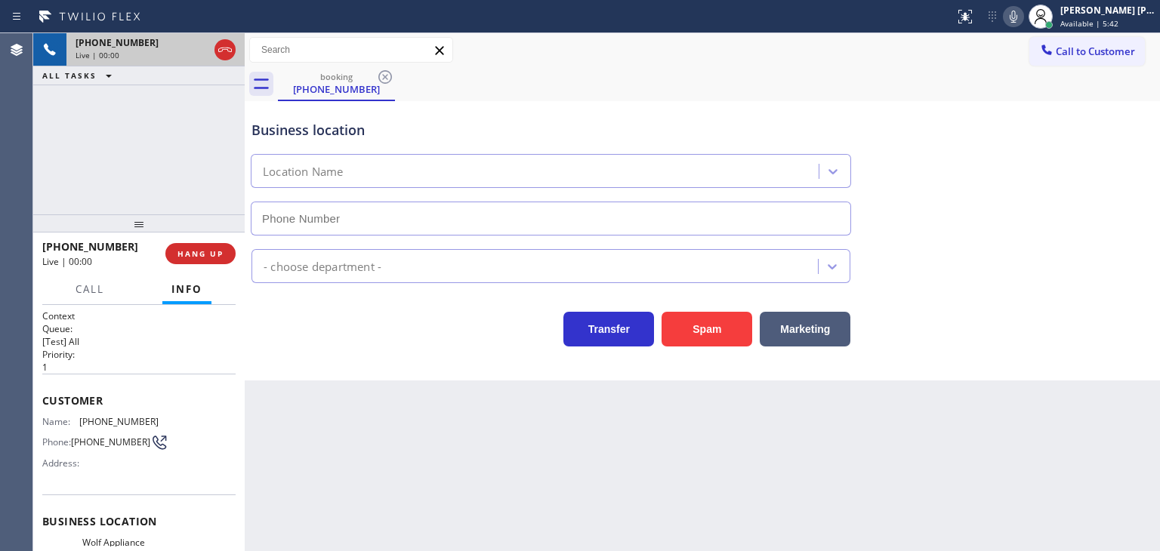
type input "(510) 880-1588"
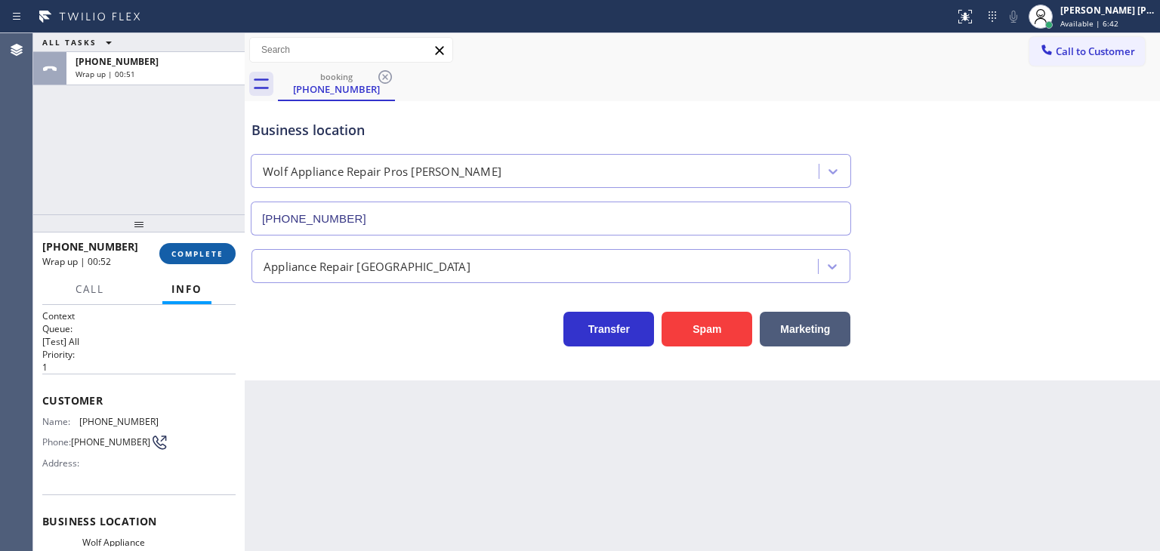
click at [217, 254] on span "COMPLETE" at bounding box center [197, 253] width 52 height 11
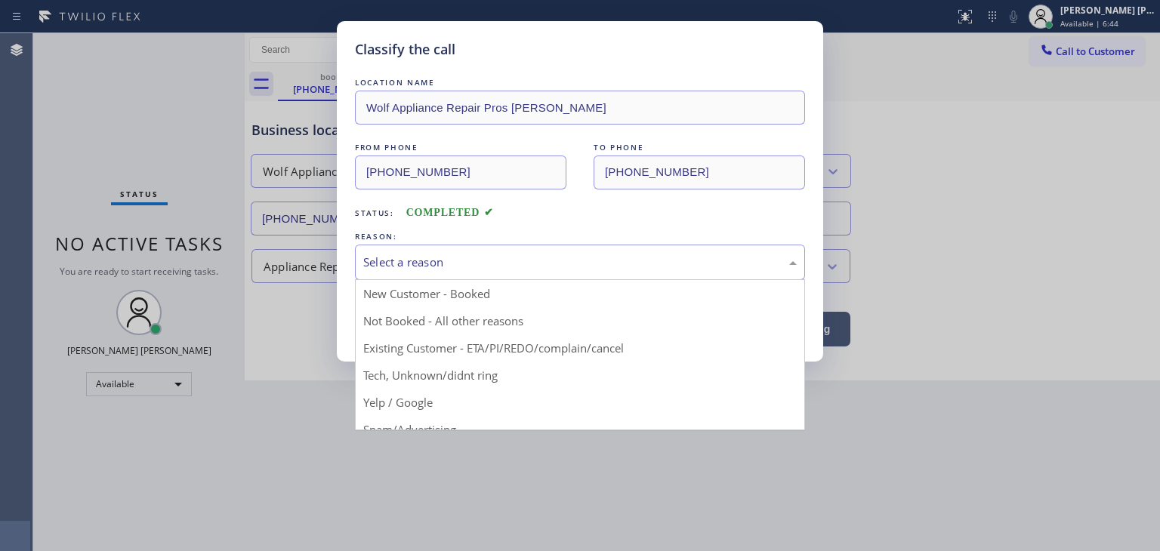
click at [487, 267] on div "Select a reason" at bounding box center [579, 262] width 433 height 17
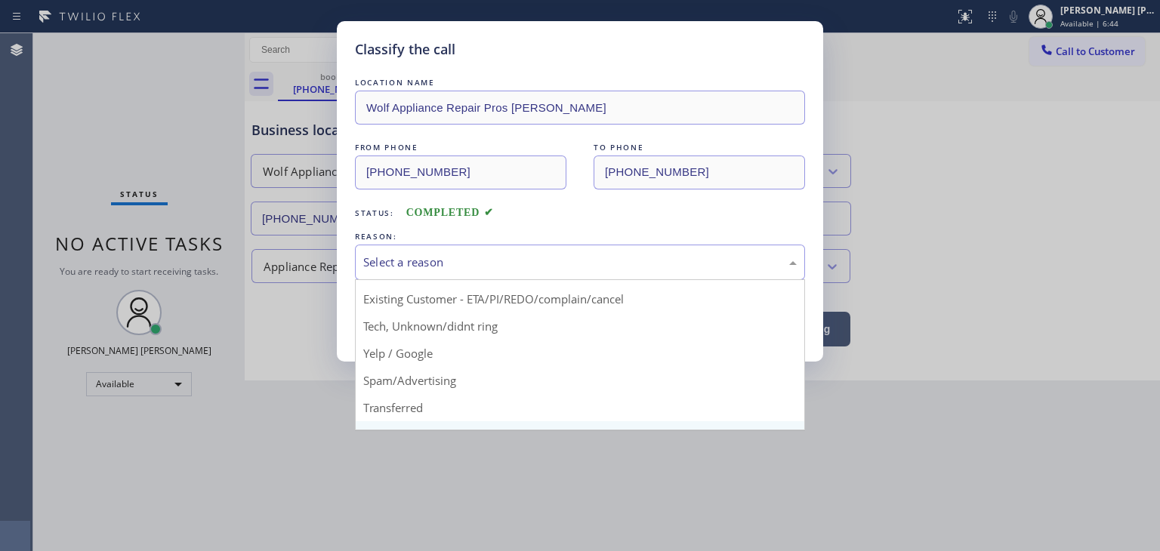
scroll to position [76, 0]
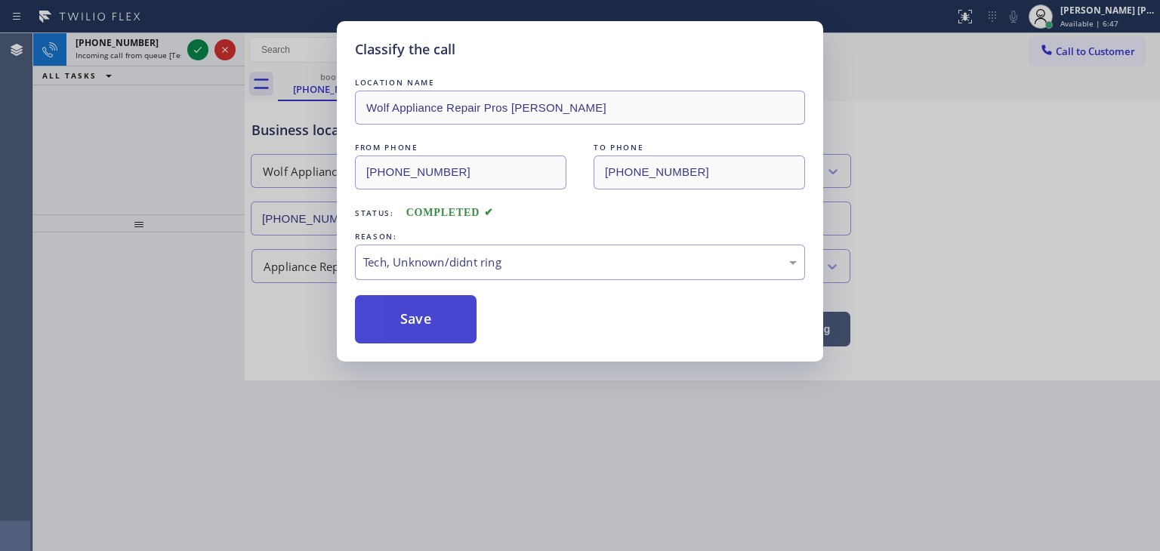
click at [415, 317] on button "Save" at bounding box center [416, 319] width 122 height 48
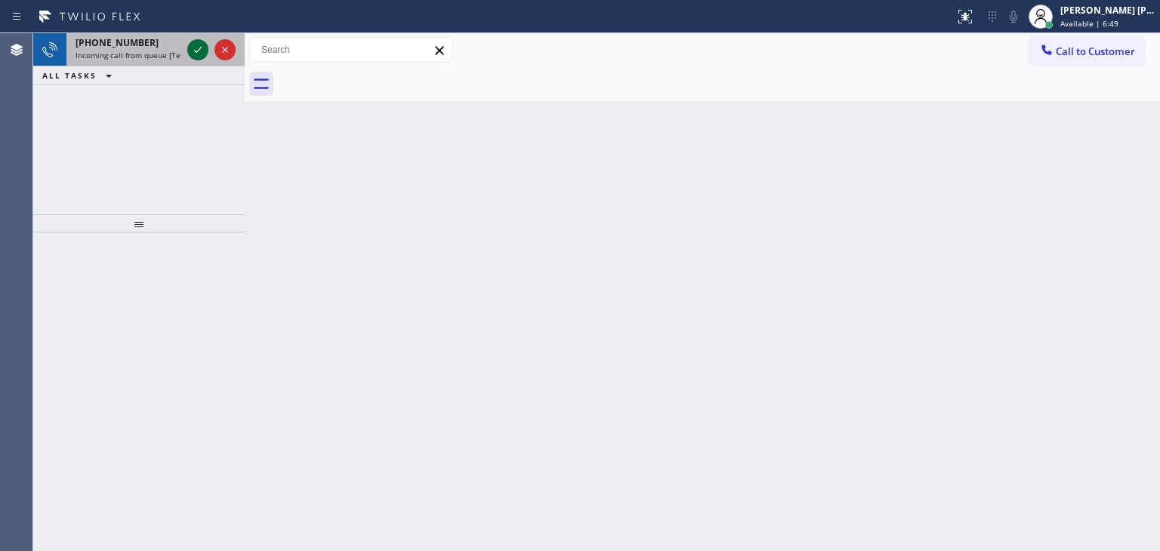
click at [200, 46] on icon at bounding box center [198, 50] width 18 height 18
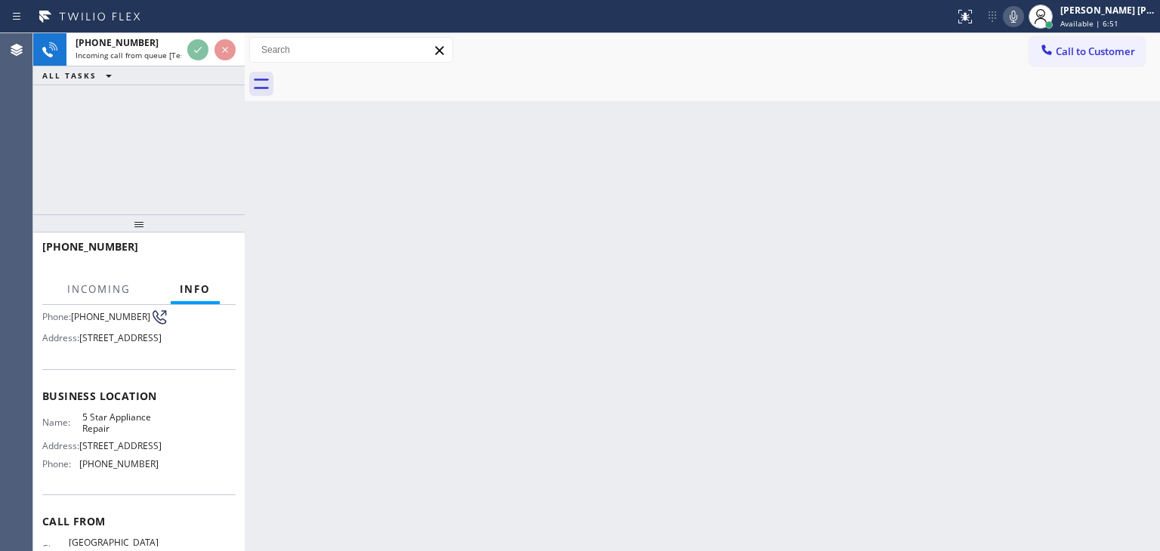
scroll to position [151, 0]
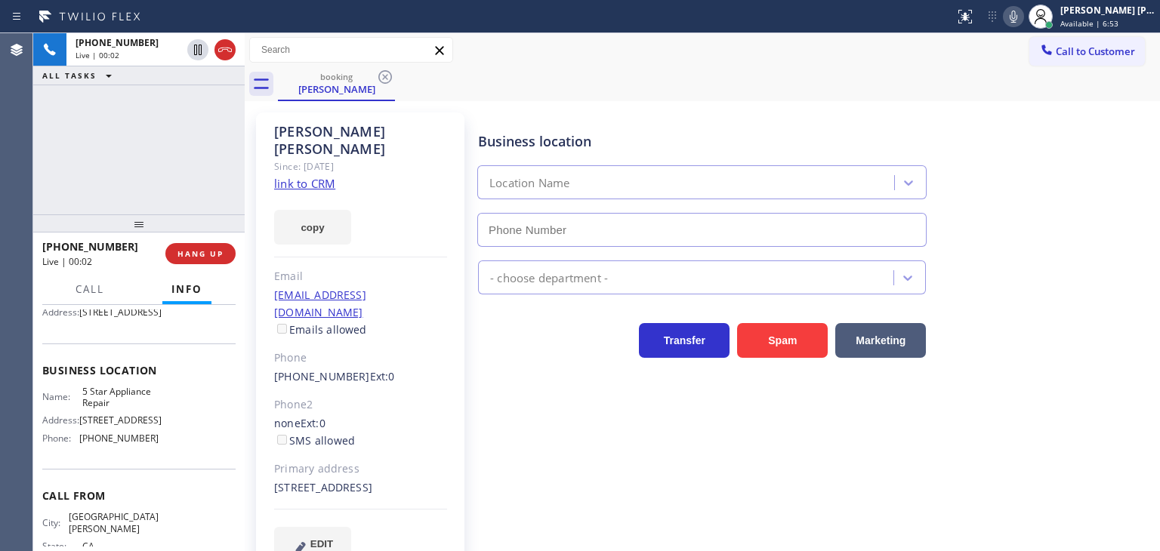
type input "[PHONE_NUMBER]"
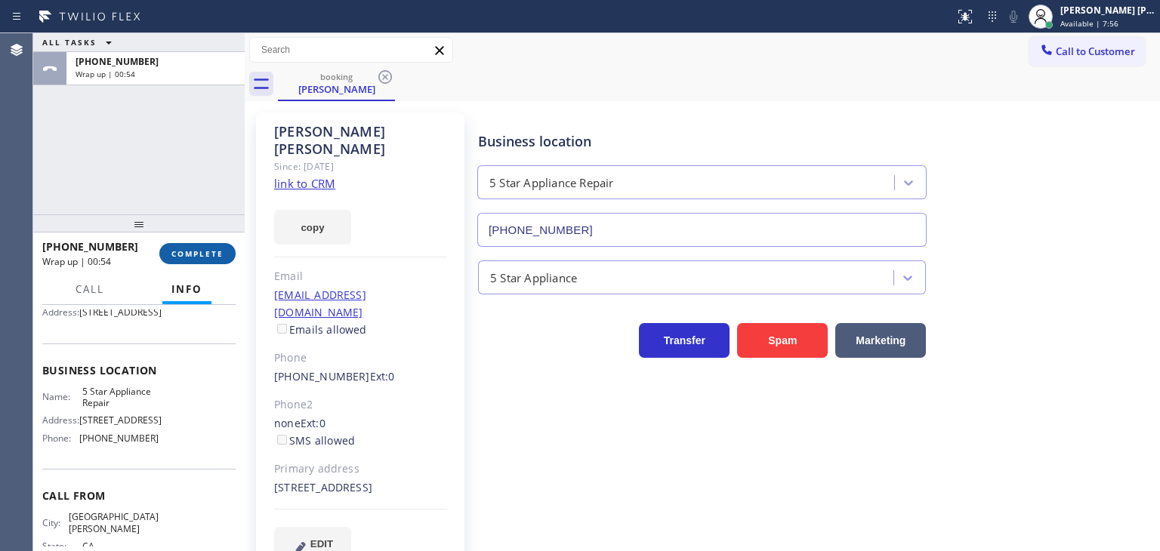
click at [214, 257] on span "COMPLETE" at bounding box center [197, 253] width 52 height 11
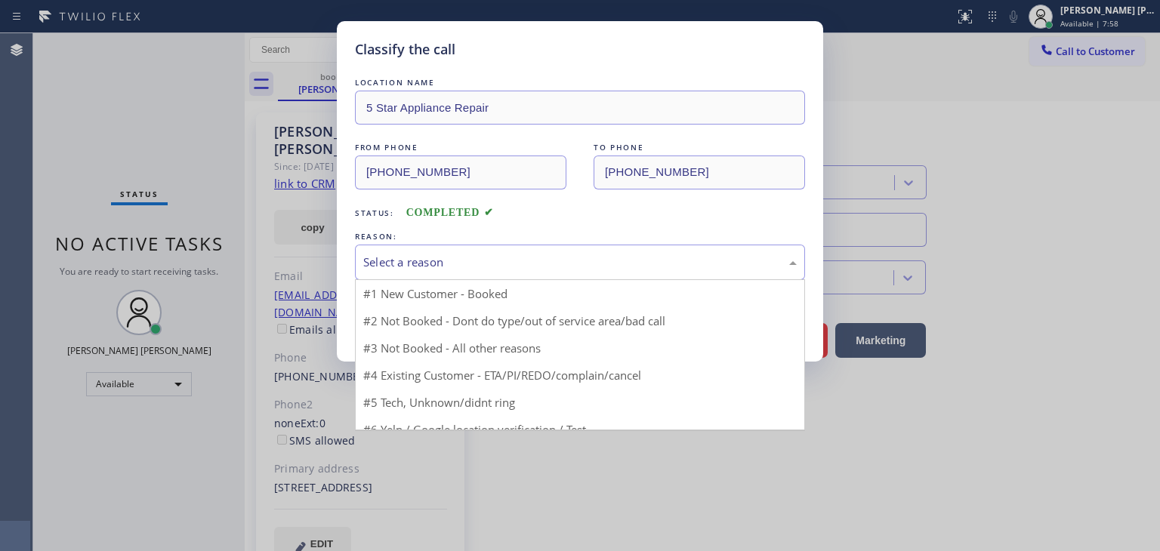
click at [411, 254] on div "Select a reason" at bounding box center [579, 262] width 433 height 17
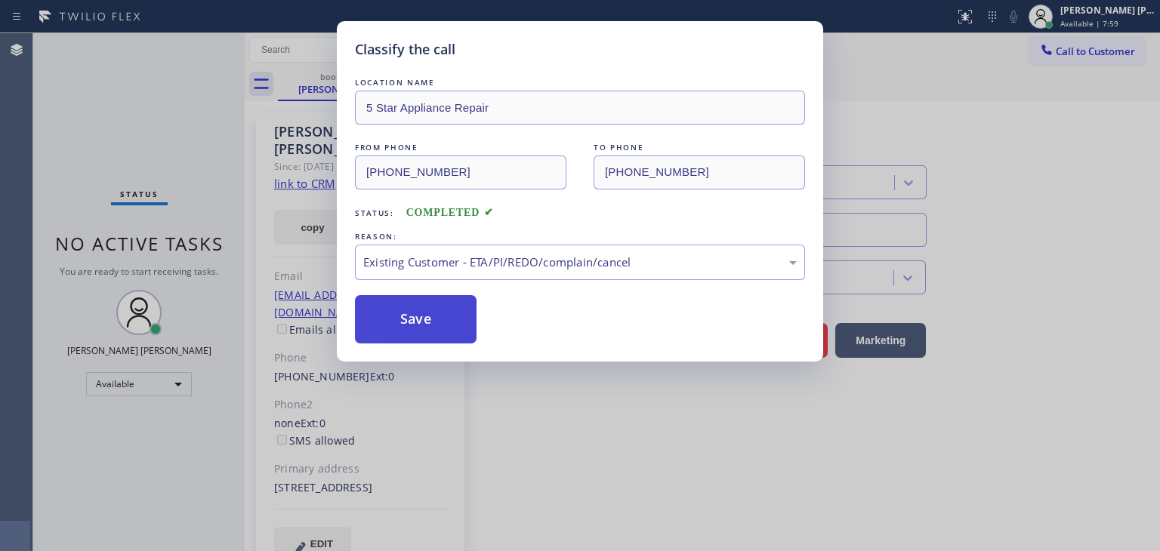
click at [402, 315] on button "Save" at bounding box center [416, 319] width 122 height 48
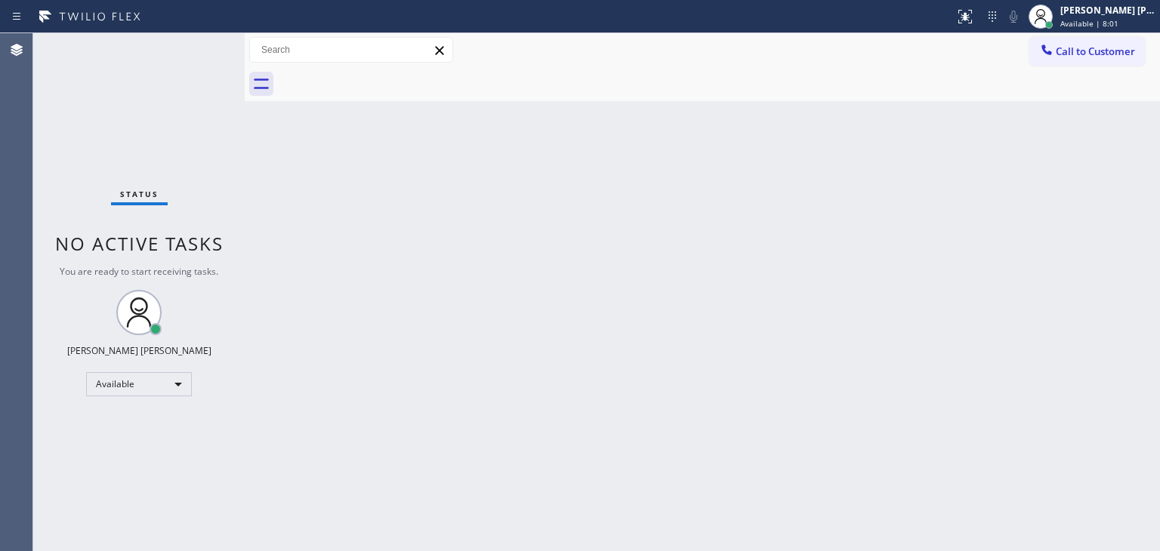
click at [197, 46] on div "Status No active tasks You are ready to start receiving tasks. [PERSON_NAME] [P…" at bounding box center [138, 292] width 211 height 518
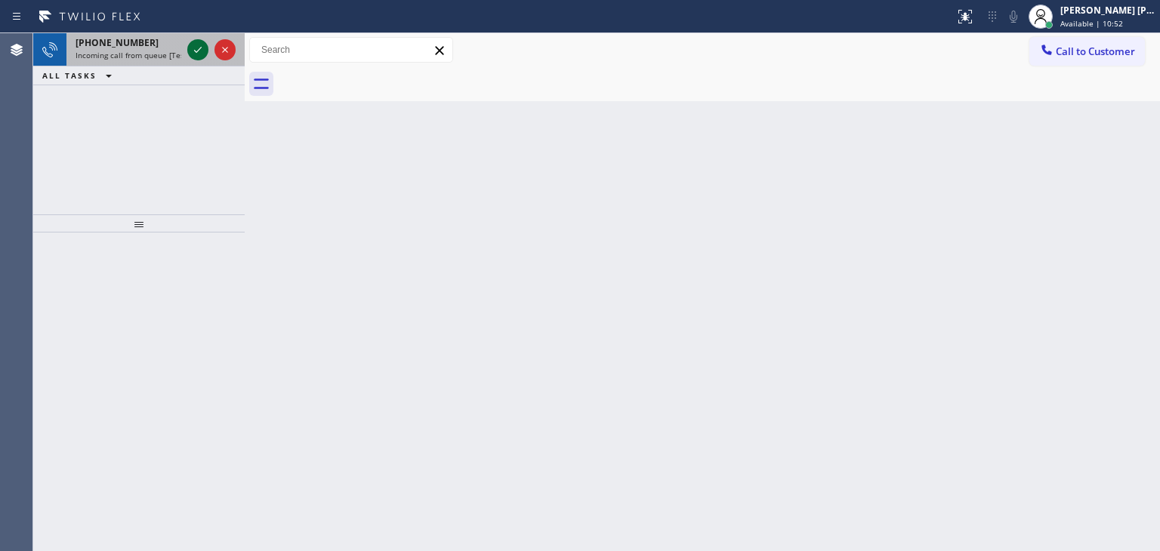
click at [199, 54] on icon at bounding box center [198, 50] width 18 height 18
click at [199, 52] on icon at bounding box center [198, 50] width 18 height 18
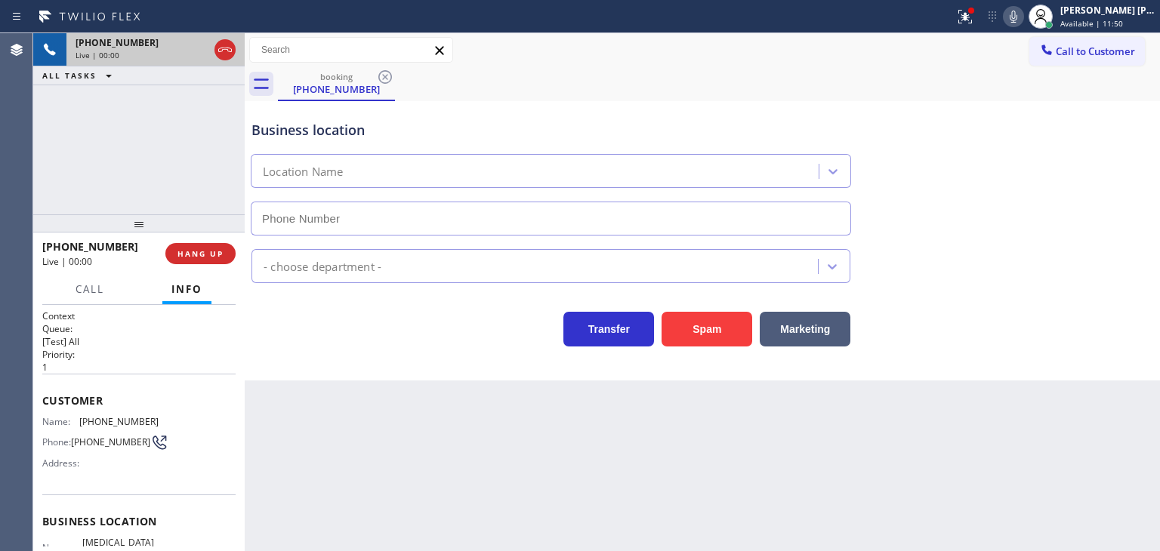
type input "(626) 714-2452"
click at [324, 399] on div "Back to Dashboard Change Sender ID Customers Technicians Select a contact Outbo…" at bounding box center [702, 292] width 915 height 518
drag, startPoint x: 126, startPoint y: 245, endPoint x: 56, endPoint y: 251, distance: 70.5
click at [56, 251] on div "+13157519881" at bounding box center [98, 246] width 113 height 14
copy span "3157519881"
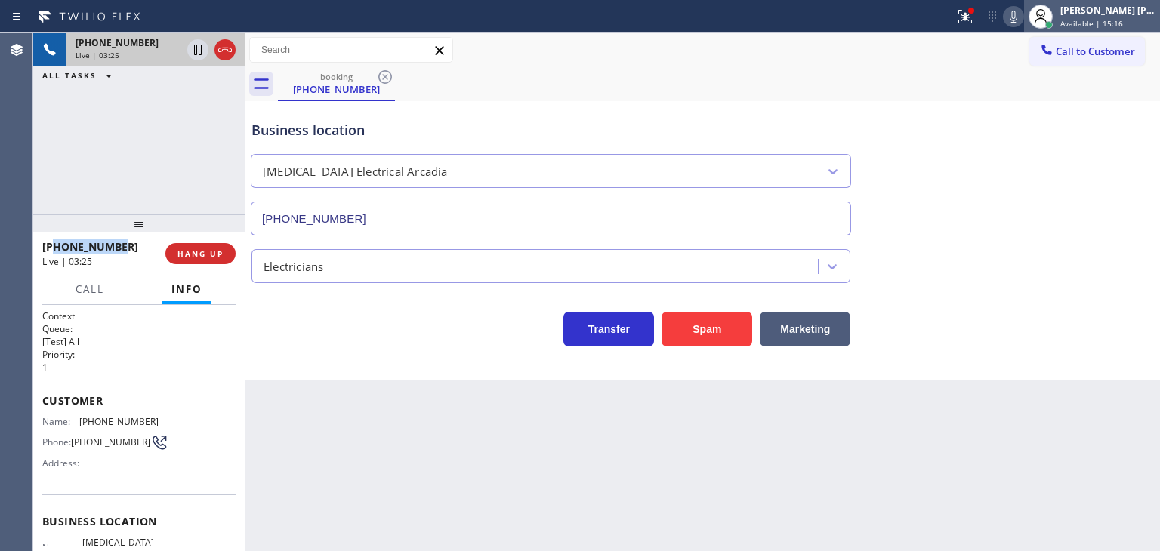
click at [1118, 23] on span "Available | 15:16" at bounding box center [1091, 23] width 63 height 11
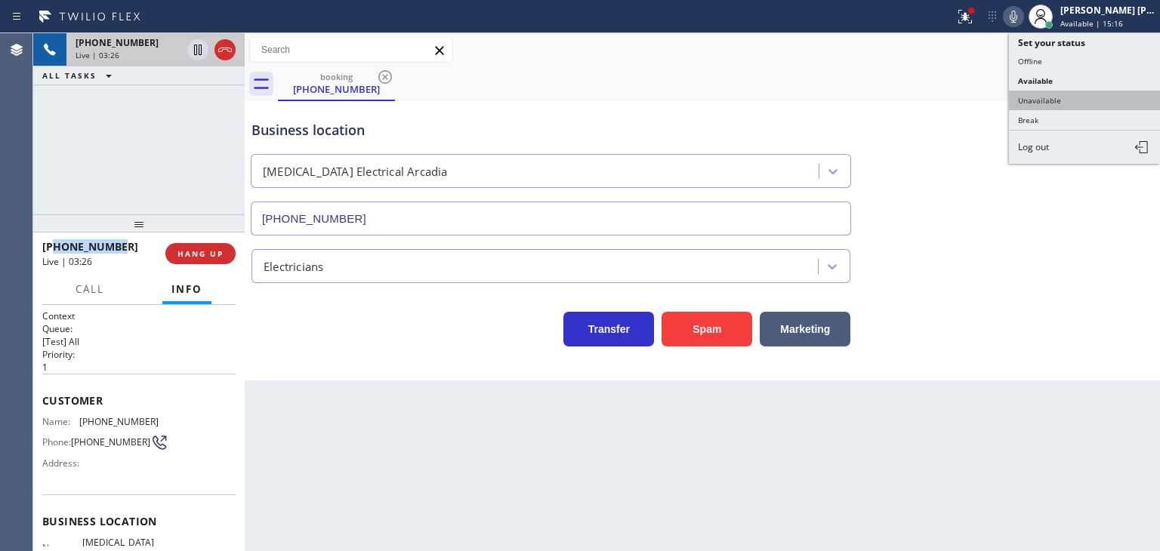
click at [1083, 99] on button "Unavailable" at bounding box center [1084, 101] width 151 height 20
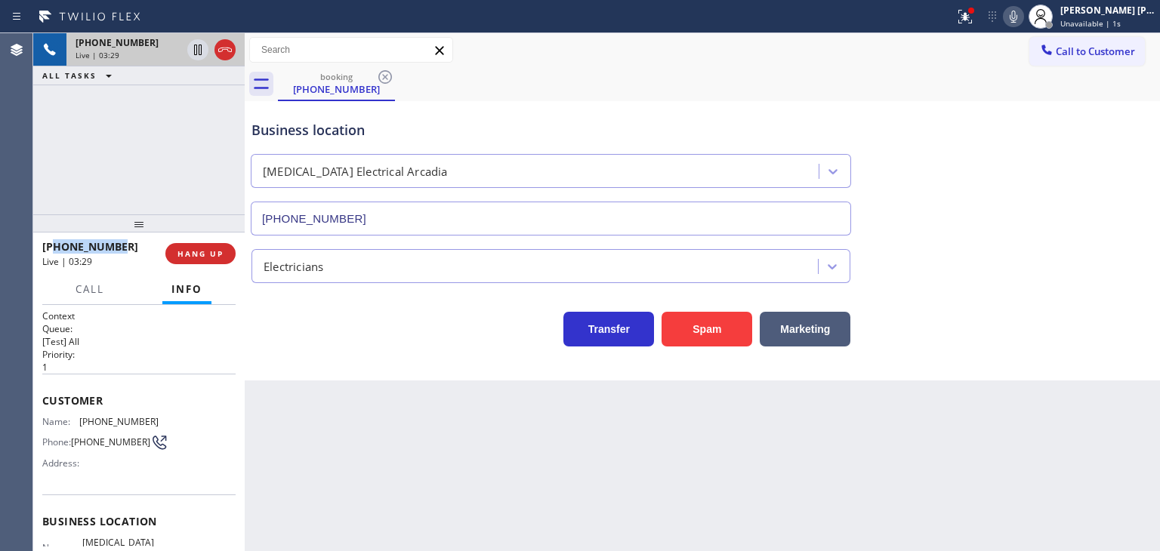
copy span "3157519881"
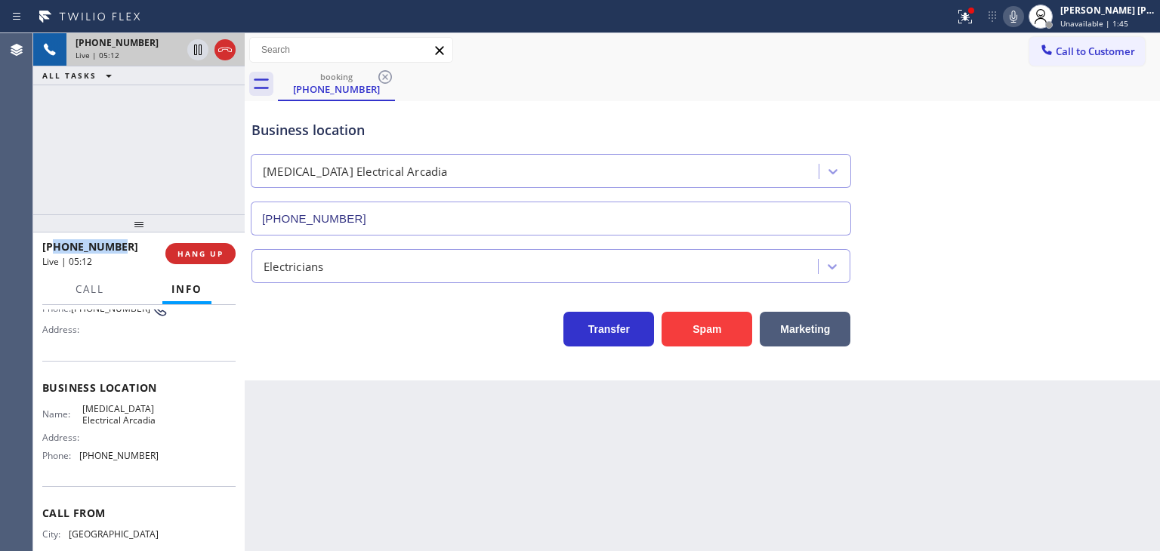
scroll to position [151, 0]
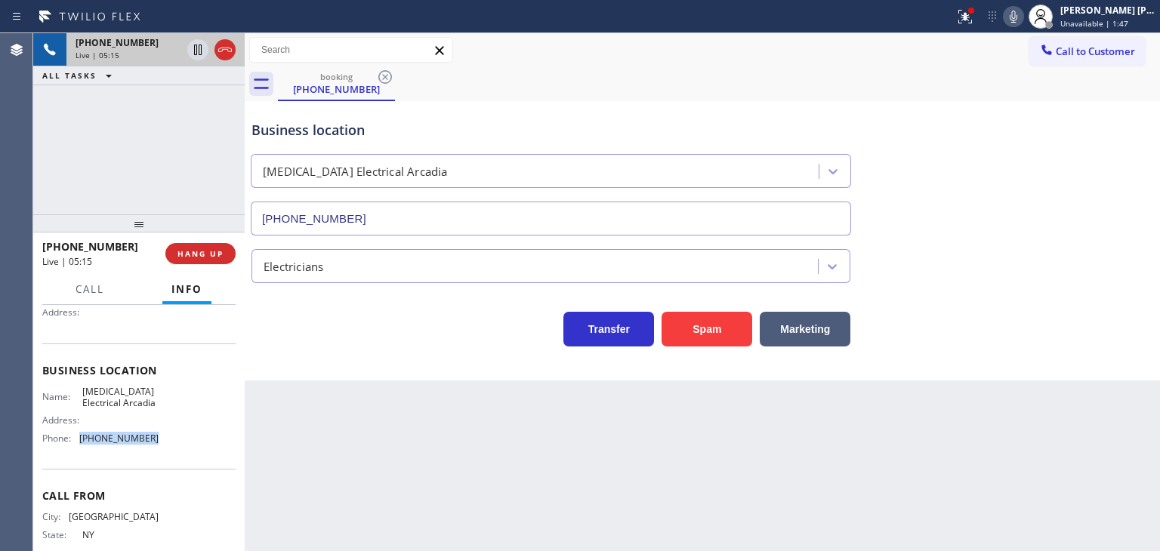
drag, startPoint x: 178, startPoint y: 456, endPoint x: 82, endPoint y: 452, distance: 96.8
click at [82, 451] on div "Name: High Voltage Electrical Arcadia Address: Phone: (626) 714-2452" at bounding box center [138, 418] width 193 height 65
copy span "(626) 714-2452"
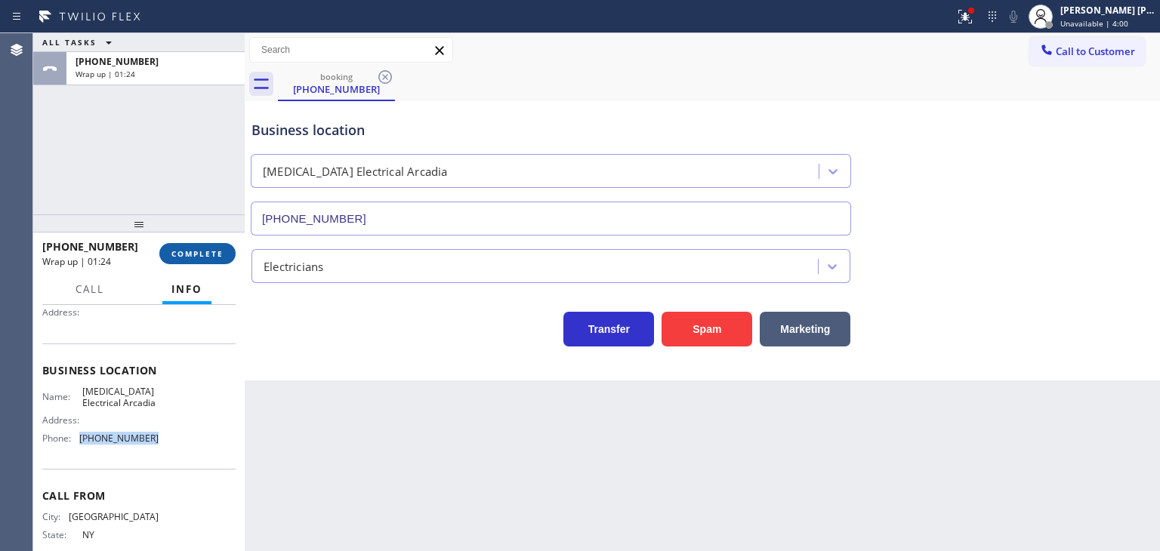
click at [202, 254] on span "COMPLETE" at bounding box center [197, 253] width 52 height 11
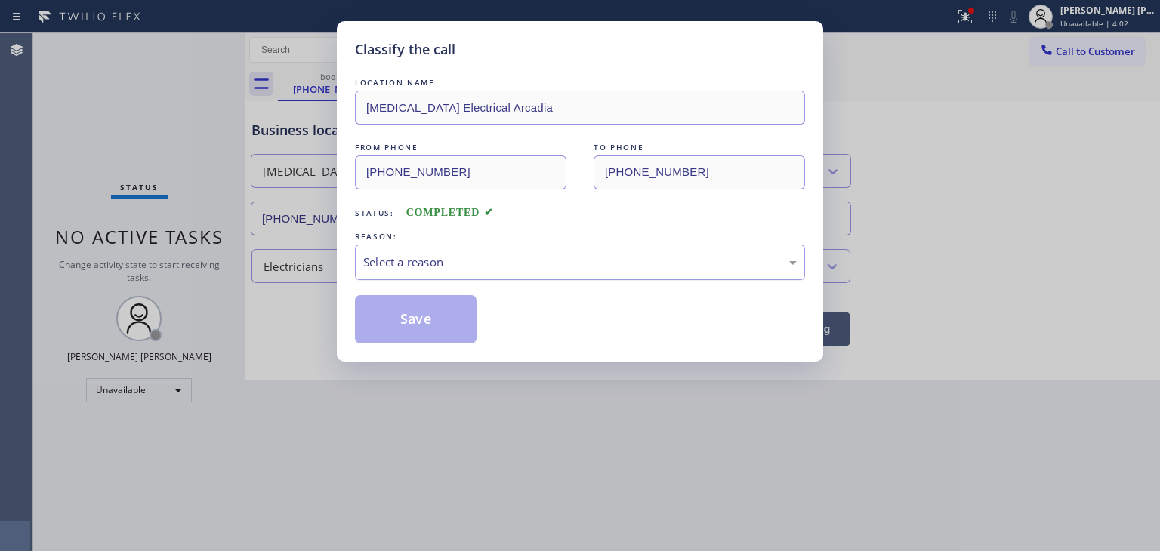
click at [408, 256] on div "Select a reason" at bounding box center [579, 262] width 433 height 17
click at [418, 317] on button "Save" at bounding box center [416, 319] width 122 height 48
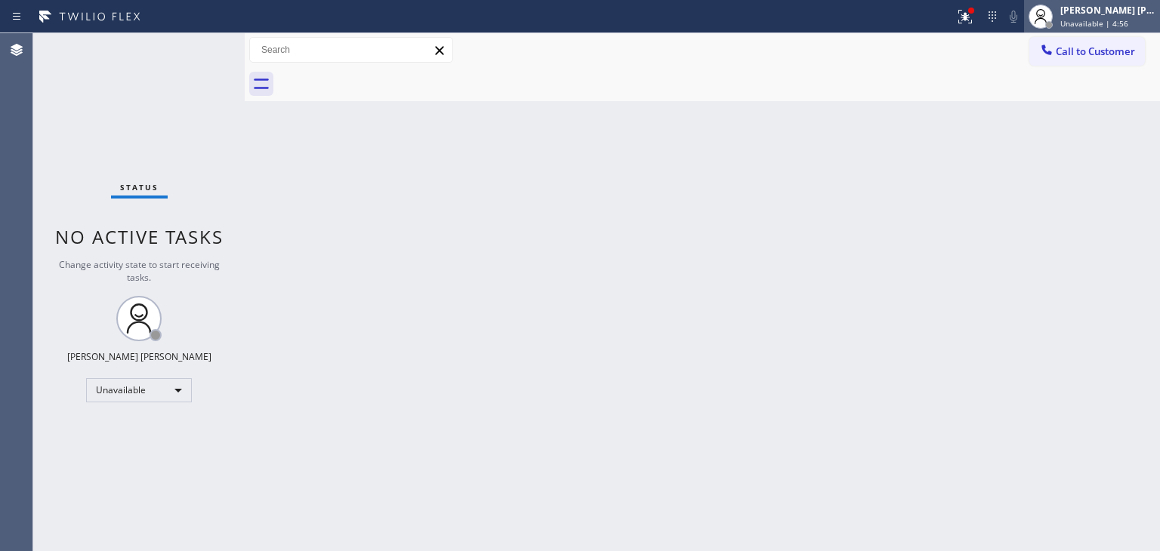
click at [1105, 11] on div "[PERSON_NAME] [PERSON_NAME]" at bounding box center [1107, 10] width 95 height 13
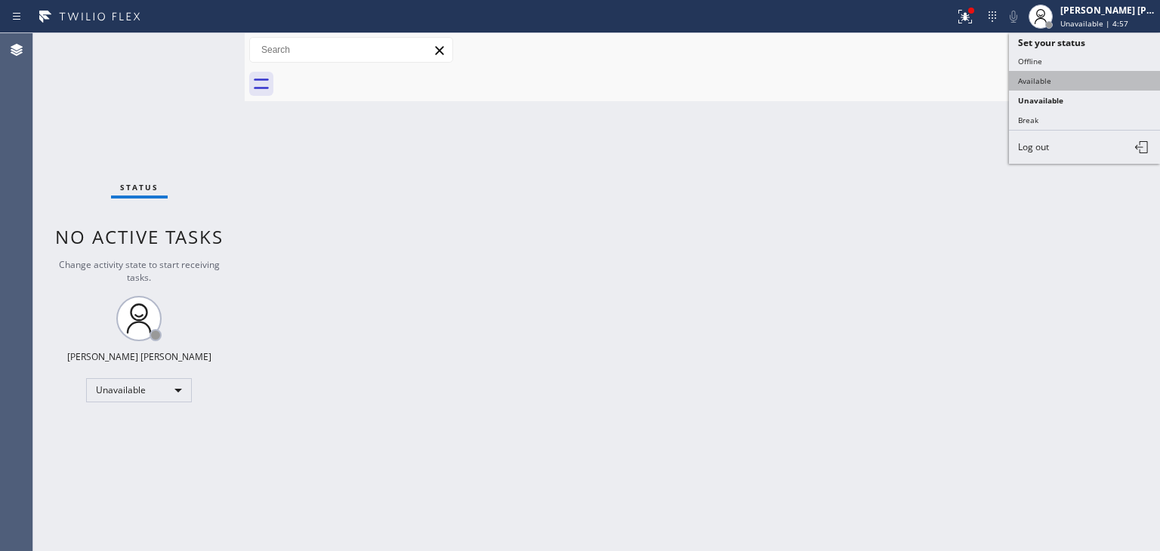
click at [1053, 77] on button "Available" at bounding box center [1084, 81] width 151 height 20
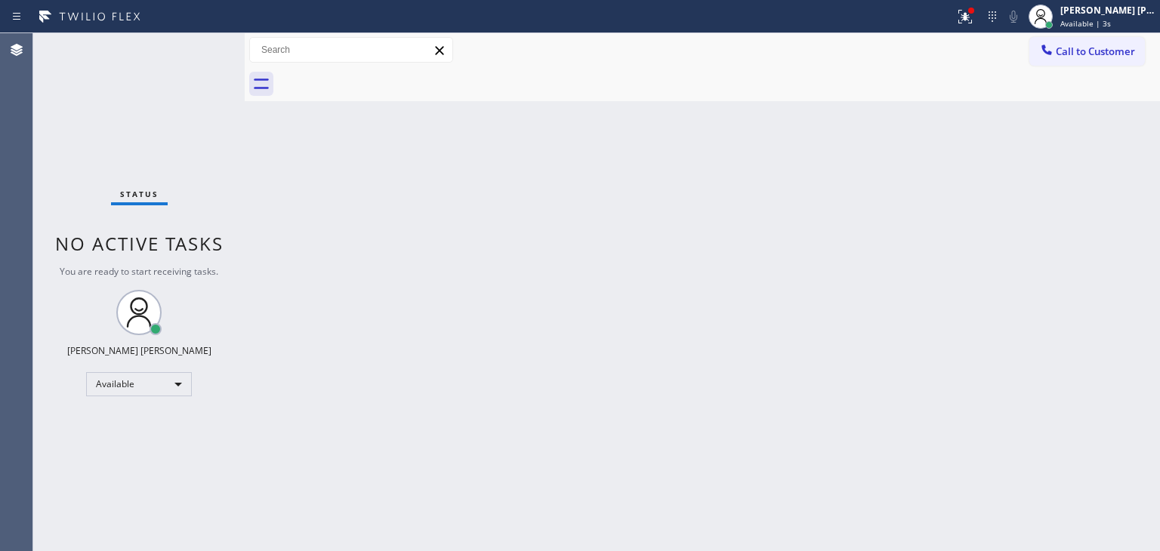
click at [199, 43] on div "Status No active tasks You are ready to start receiving tasks. [PERSON_NAME] [P…" at bounding box center [138, 292] width 211 height 518
click at [982, 19] on div at bounding box center [964, 17] width 33 height 18
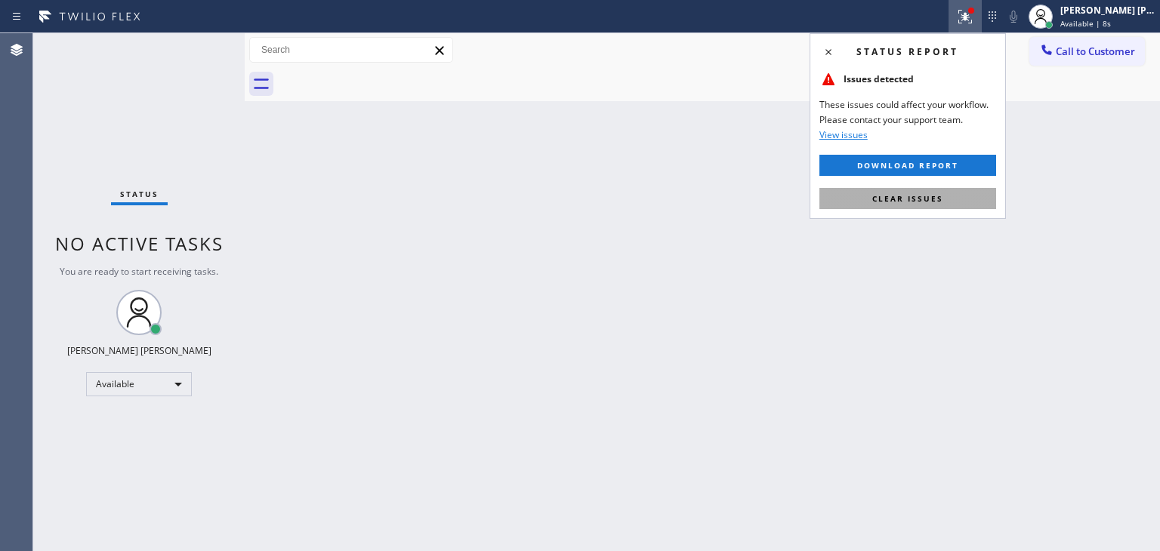
click at [928, 199] on span "Clear issues" at bounding box center [907, 198] width 71 height 11
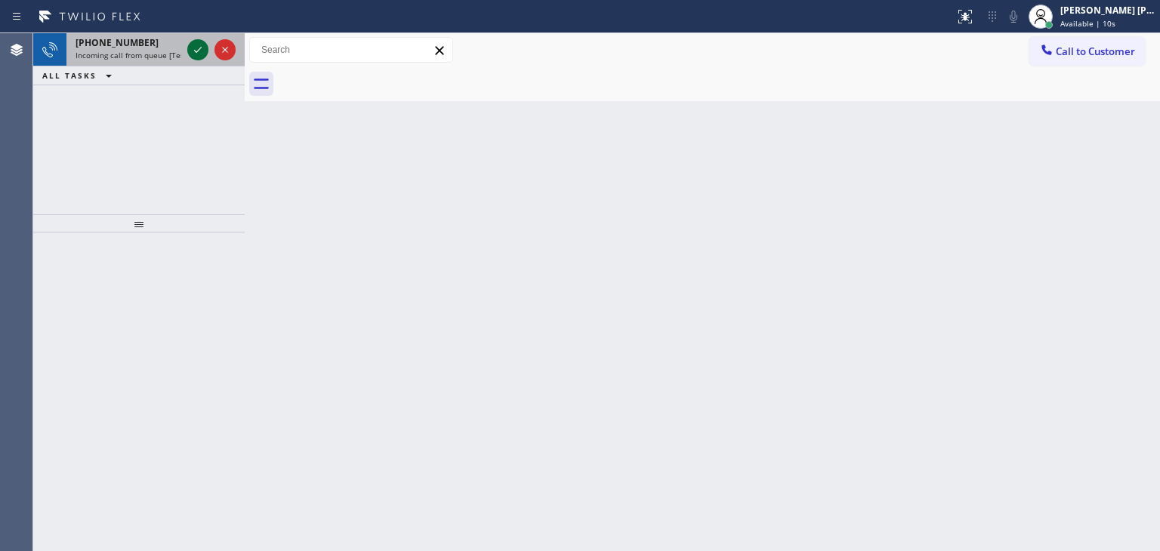
click at [201, 51] on icon at bounding box center [198, 50] width 18 height 18
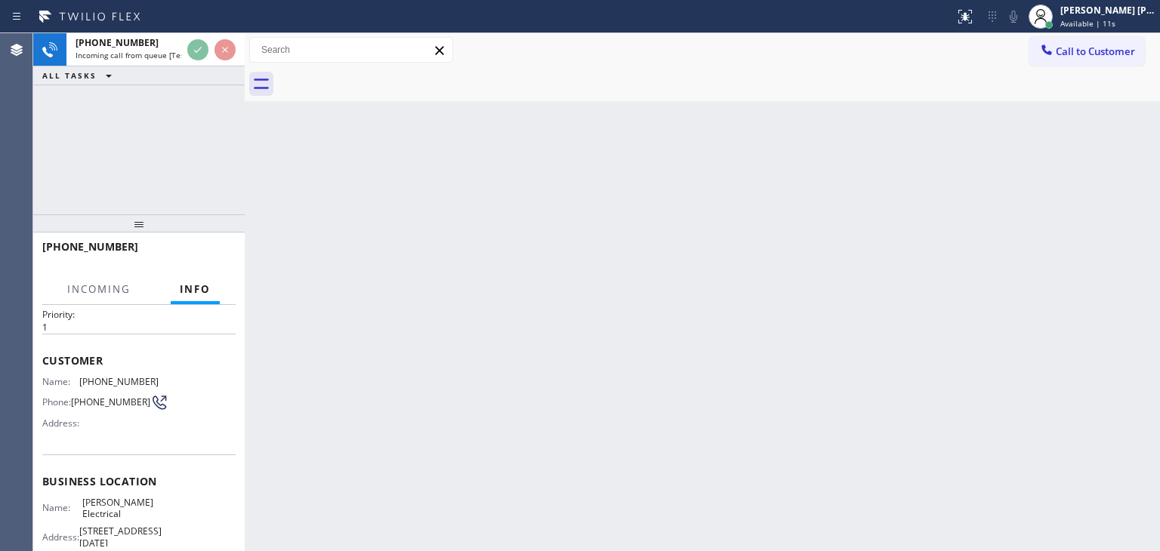
scroll to position [76, 0]
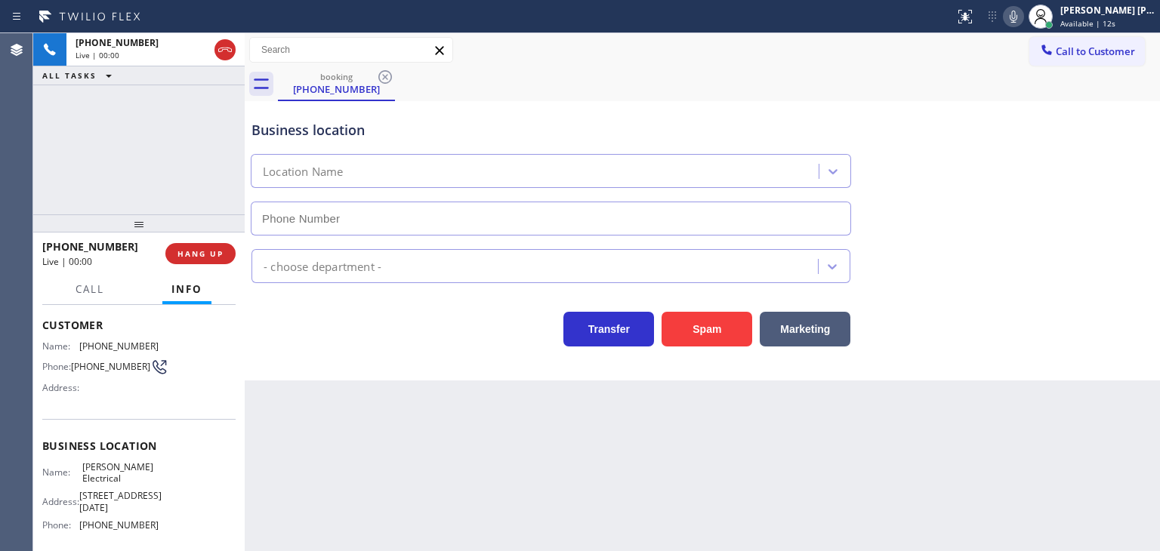
type input "(689) 302-4375"
click at [1022, 17] on icon at bounding box center [1013, 17] width 18 height 18
click at [1022, 16] on icon at bounding box center [1013, 17] width 18 height 18
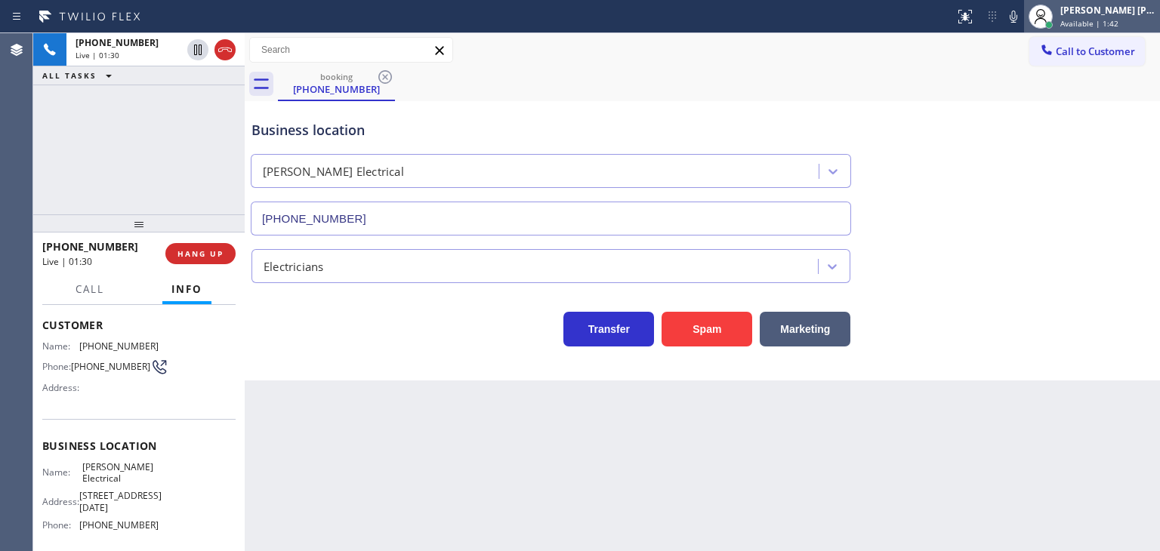
drag, startPoint x: 1043, startPoint y: 13, endPoint x: 1056, endPoint y: 11, distance: 12.9
click at [1022, 13] on icon at bounding box center [1013, 17] width 18 height 18
click at [1090, 12] on div "[PERSON_NAME] [PERSON_NAME]" at bounding box center [1107, 10] width 95 height 13
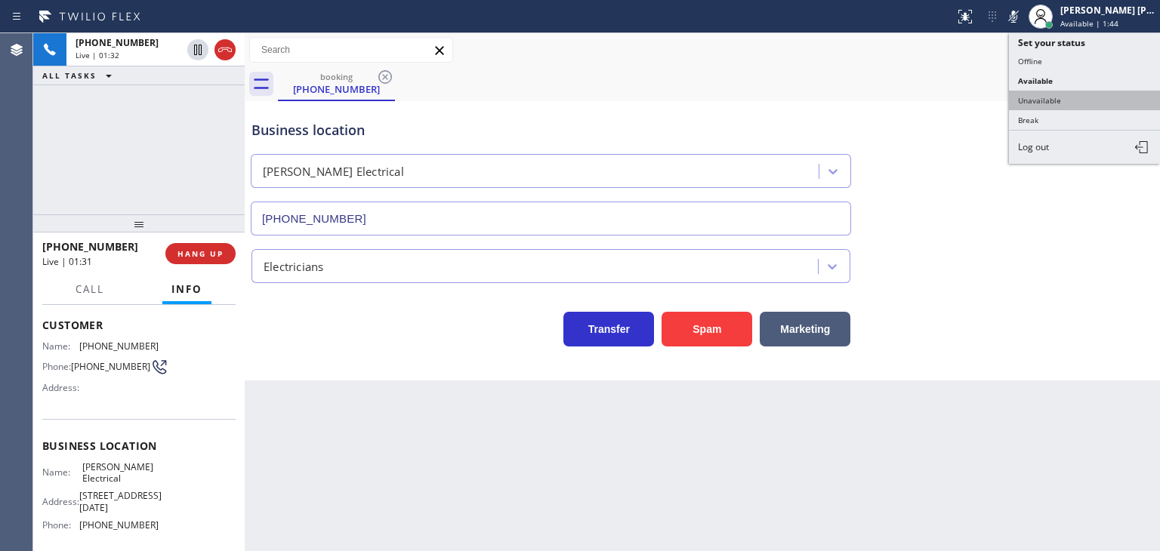
click at [1071, 96] on button "Unavailable" at bounding box center [1084, 101] width 151 height 20
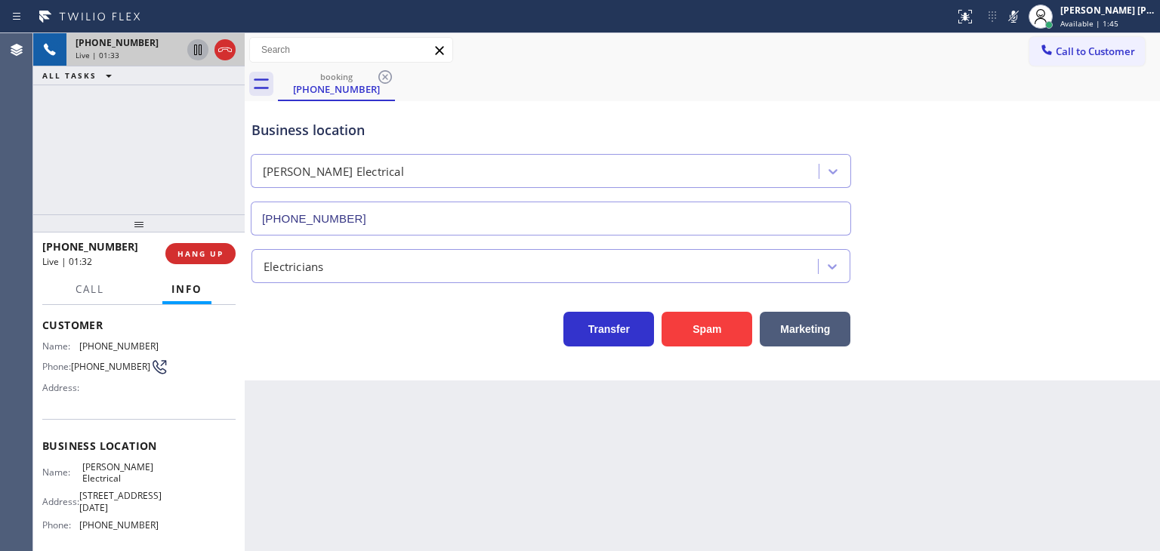
click at [195, 48] on icon at bounding box center [198, 50] width 18 height 18
click at [1022, 24] on icon at bounding box center [1013, 17] width 18 height 18
click at [198, 48] on icon at bounding box center [198, 50] width 18 height 18
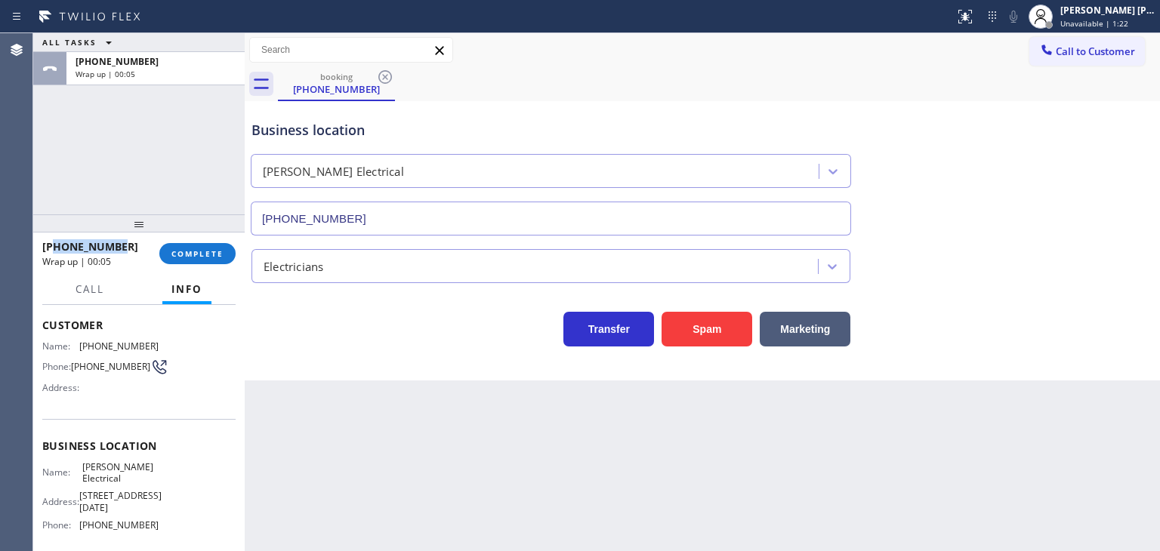
drag, startPoint x: 116, startPoint y: 242, endPoint x: 54, endPoint y: 247, distance: 62.1
click at [54, 247] on div "+18135464546" at bounding box center [95, 246] width 106 height 14
copy span "8135464546"
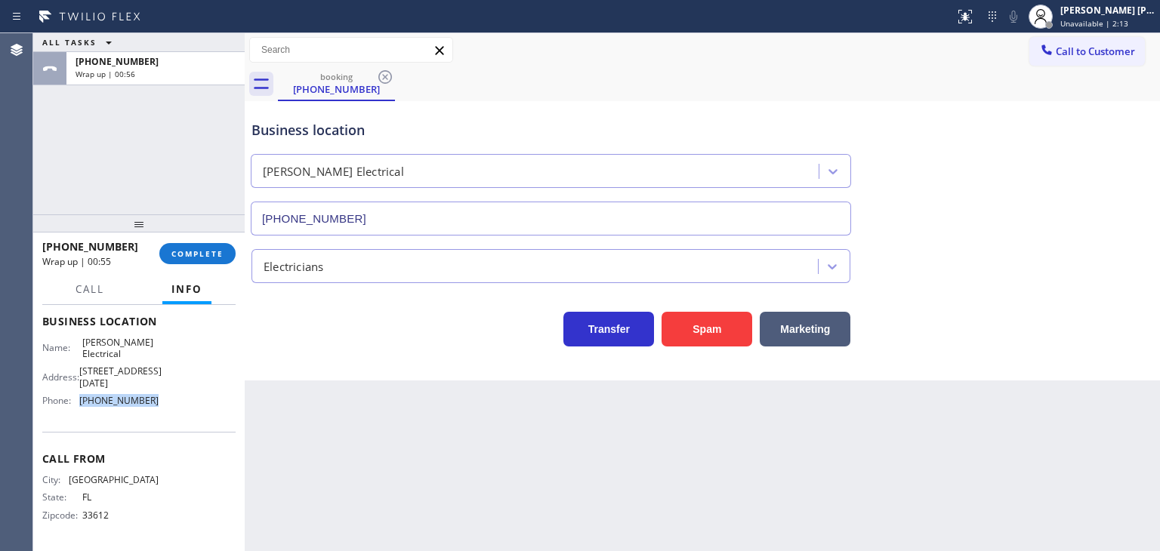
drag, startPoint x: 158, startPoint y: 415, endPoint x: 78, endPoint y: 415, distance: 80.0
click at [78, 413] on div "Name: Dave Sheffield Electrical Address: 2570 Oakwood Dr, Buena Ventura Lakes, …" at bounding box center [138, 375] width 193 height 76
copy div "(689) 302-4375"
click at [224, 248] on button "COMPLETE" at bounding box center [197, 253] width 76 height 21
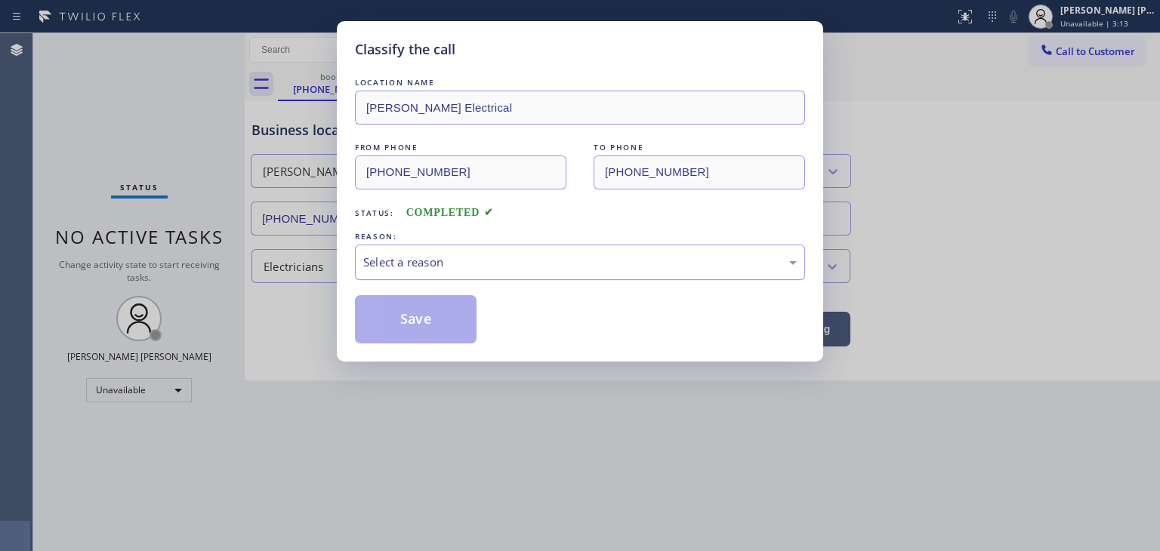
click at [461, 262] on div "Select a reason" at bounding box center [579, 262] width 433 height 17
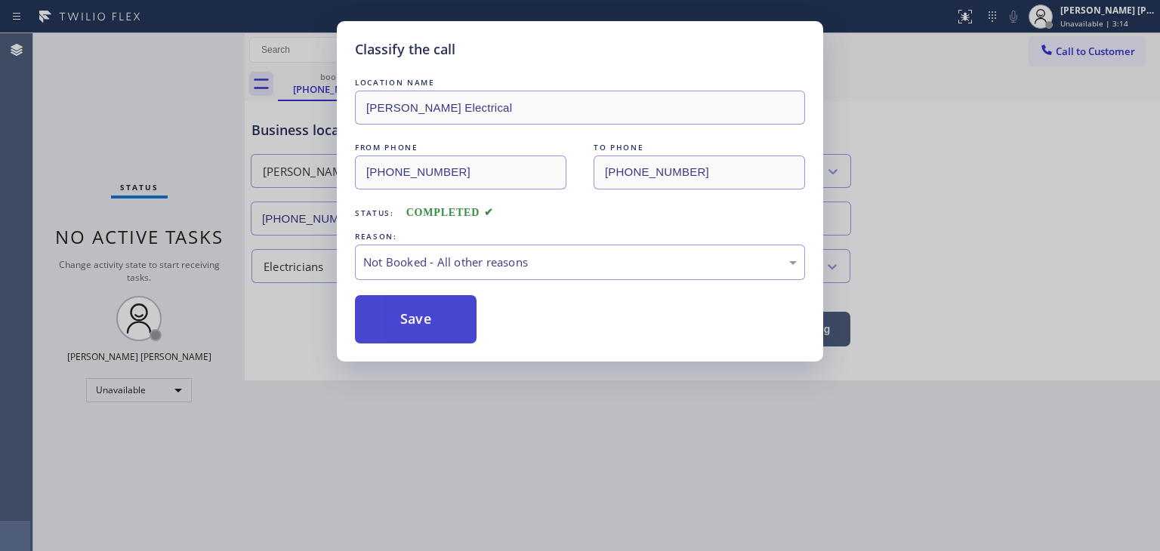
click at [442, 328] on button "Save" at bounding box center [416, 319] width 122 height 48
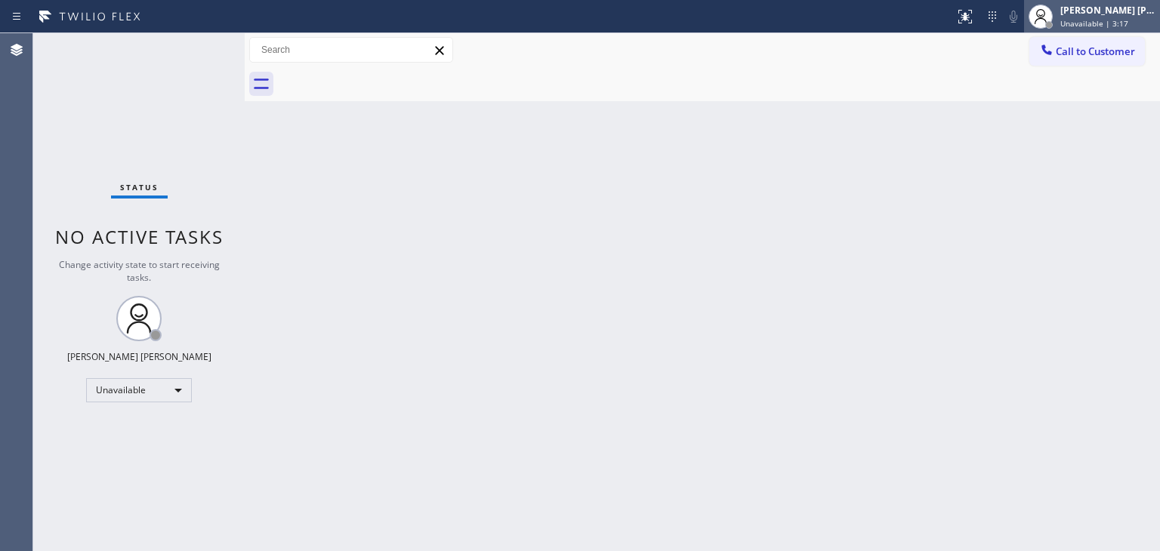
click at [1106, 23] on span "Unavailable | 3:17" at bounding box center [1094, 23] width 68 height 11
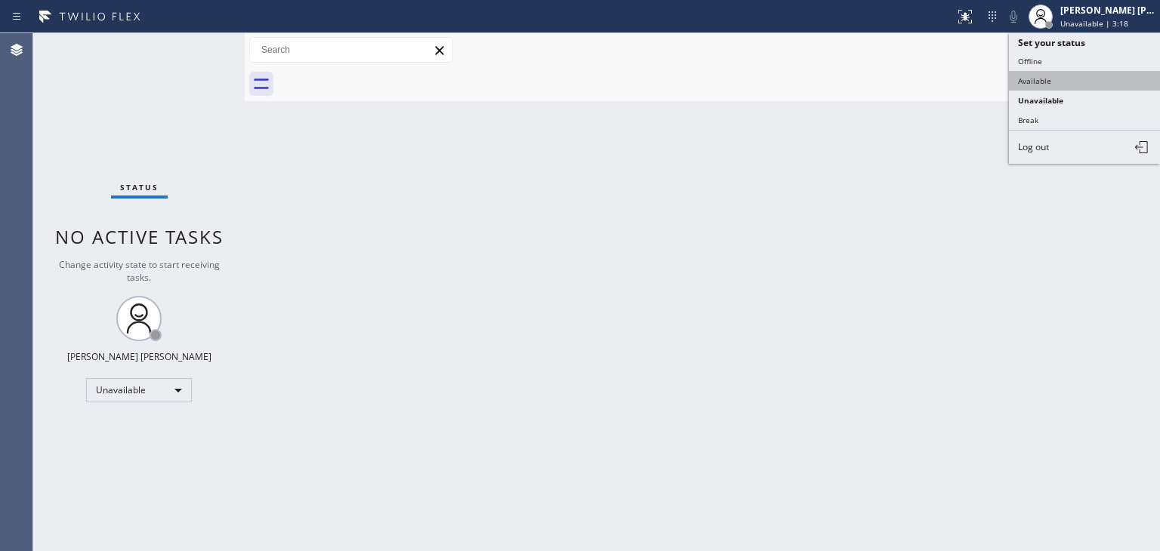
click at [1055, 76] on button "Available" at bounding box center [1084, 81] width 151 height 20
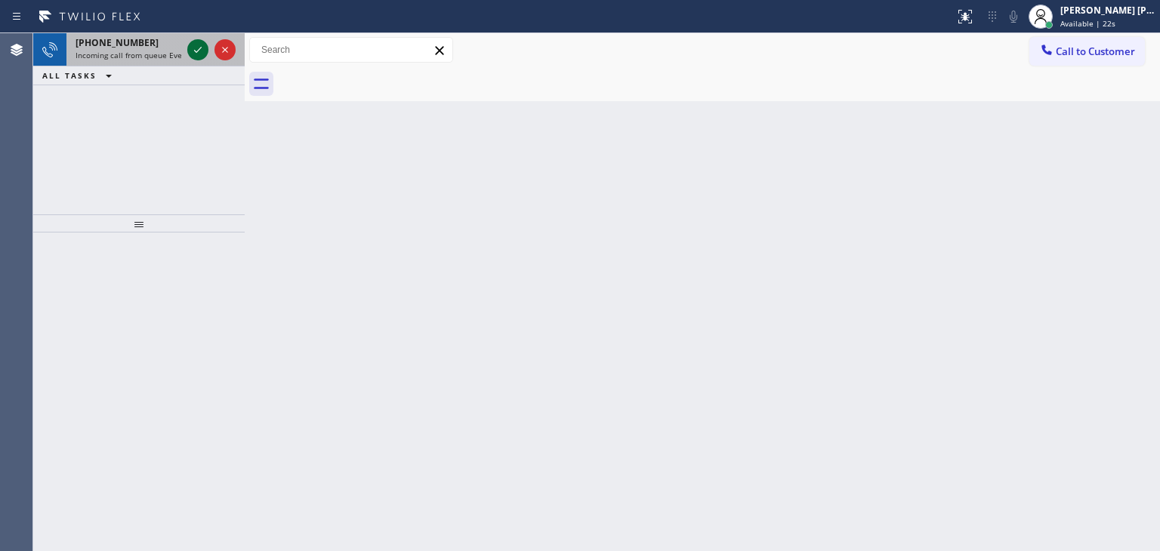
click at [198, 46] on icon at bounding box center [198, 50] width 18 height 18
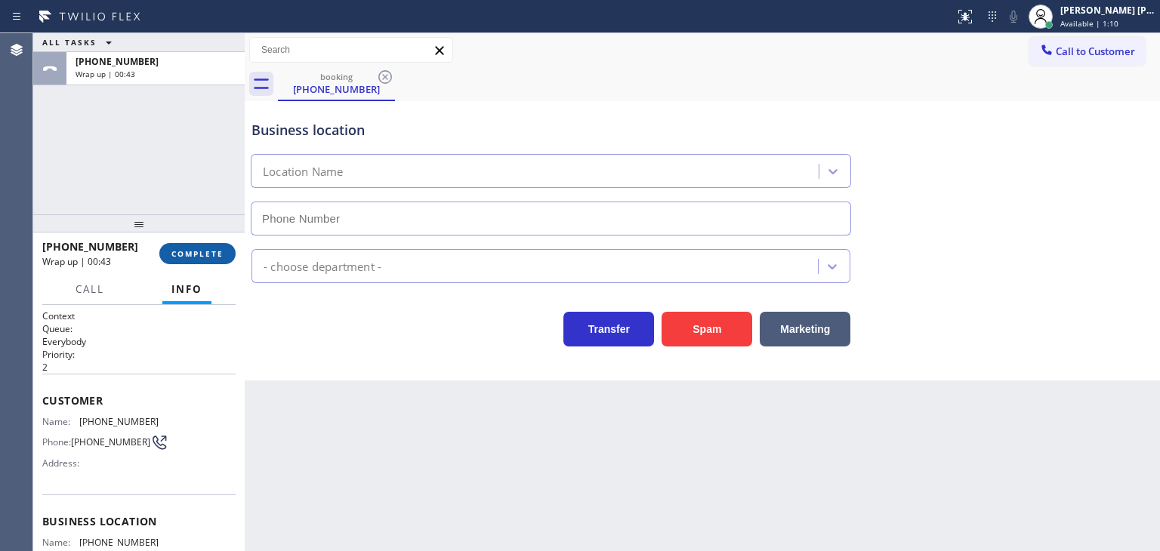
click at [210, 254] on span "COMPLETE" at bounding box center [197, 253] width 52 height 11
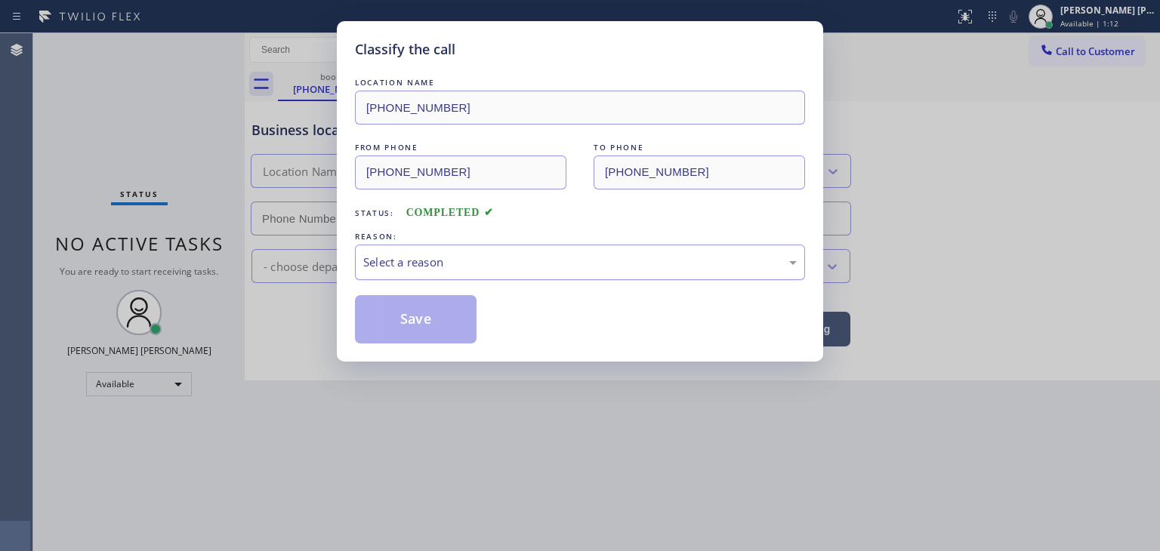
click at [414, 247] on div "Select a reason" at bounding box center [580, 262] width 450 height 35
click at [440, 309] on button "Save" at bounding box center [416, 319] width 122 height 48
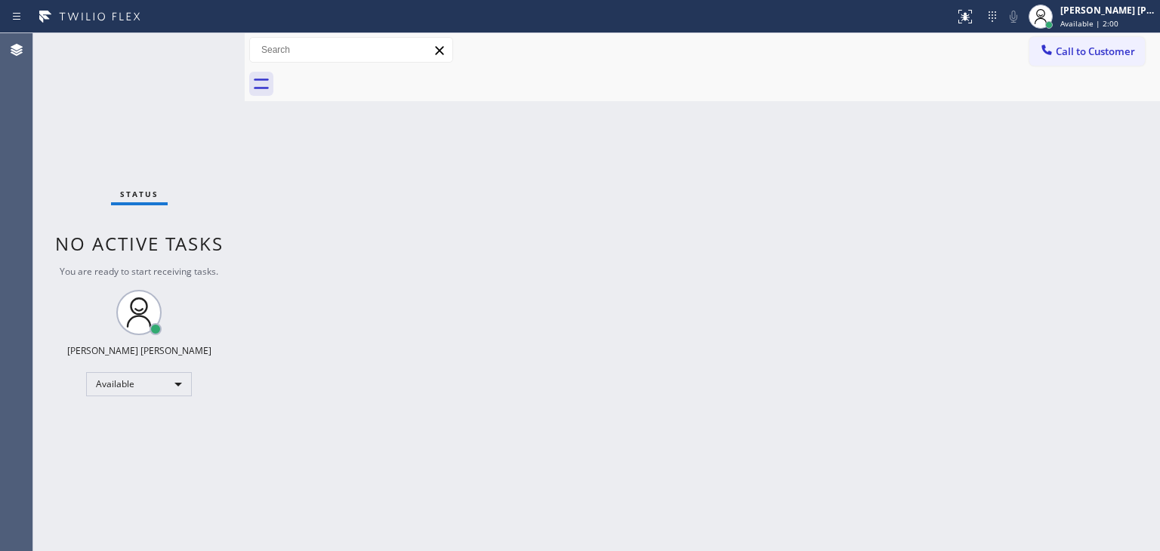
click at [193, 50] on div "Status No active tasks You are ready to start receiving tasks. [PERSON_NAME] [P…" at bounding box center [138, 292] width 211 height 518
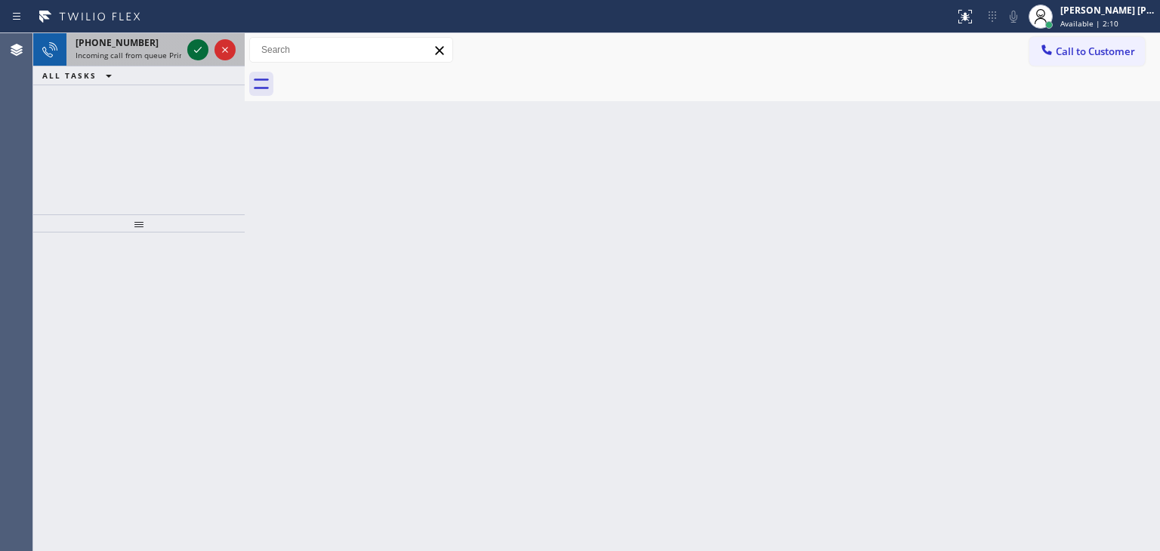
click at [193, 50] on icon at bounding box center [198, 50] width 18 height 18
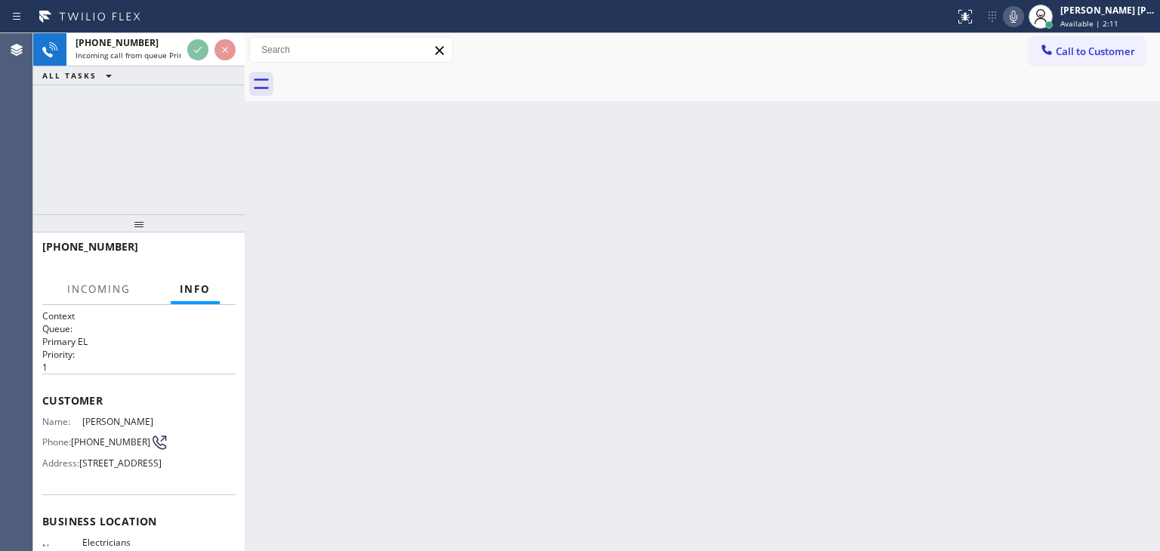
scroll to position [76, 0]
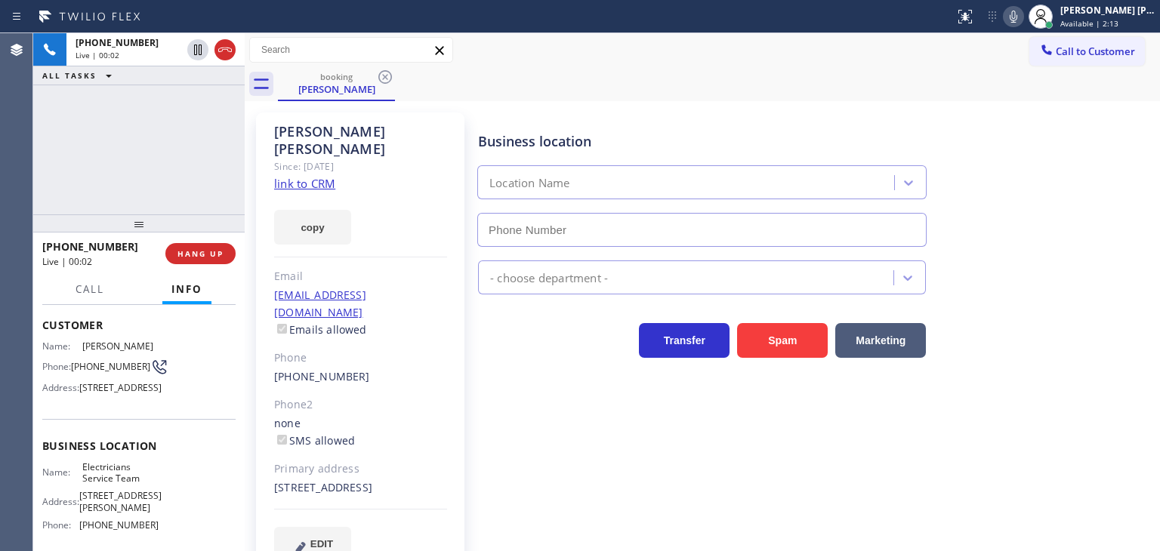
type input "(800) 568-8664"
click at [285, 176] on link "link to CRM" at bounding box center [304, 183] width 61 height 15
click at [223, 196] on div "+15103035450 Live | 03:43 ALL TASKS ALL TASKS ACTIVE TASKS TASKS IN WRAP UP" at bounding box center [138, 123] width 211 height 181
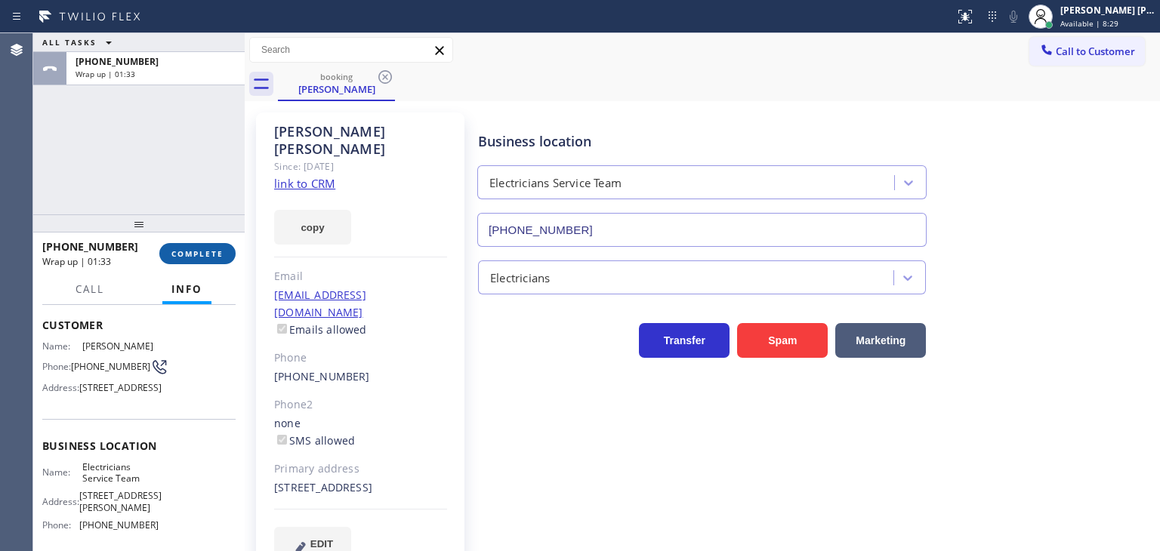
click at [189, 256] on span "COMPLETE" at bounding box center [197, 253] width 52 height 11
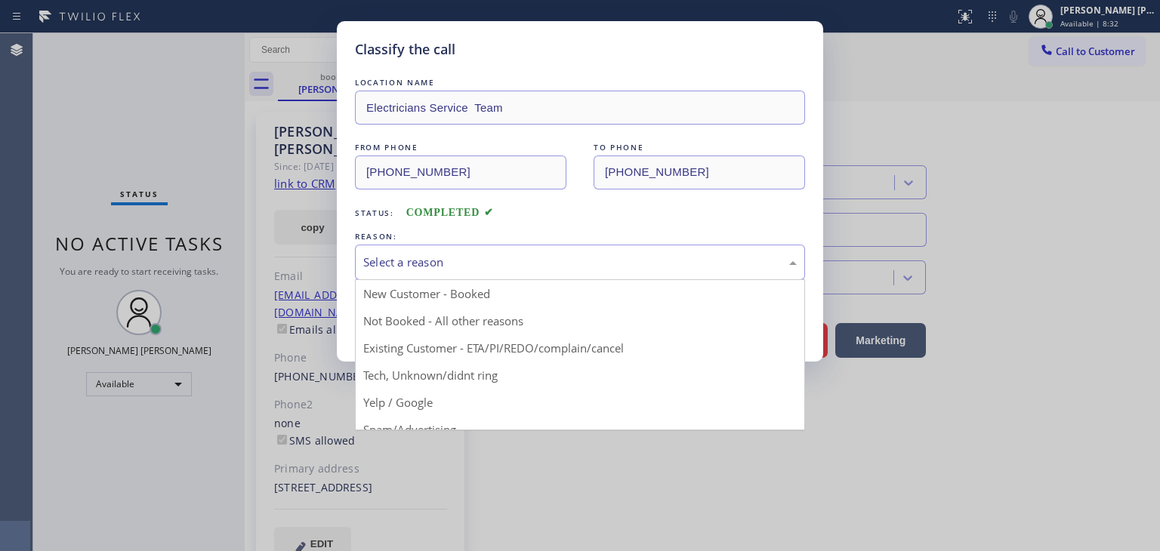
click at [430, 256] on div "Select a reason" at bounding box center [579, 262] width 433 height 17
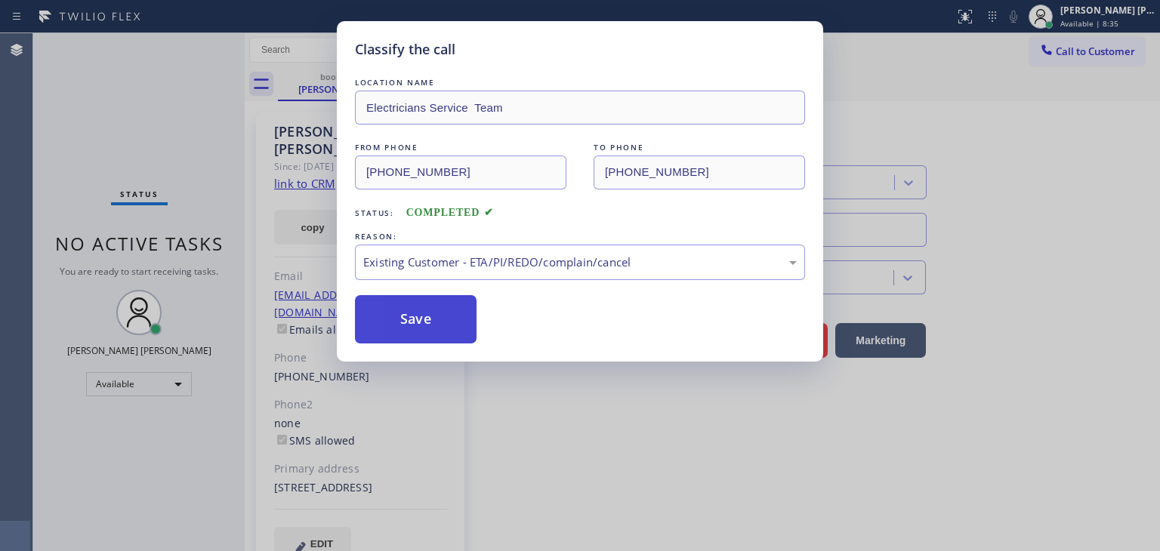
click at [405, 313] on button "Save" at bounding box center [416, 319] width 122 height 48
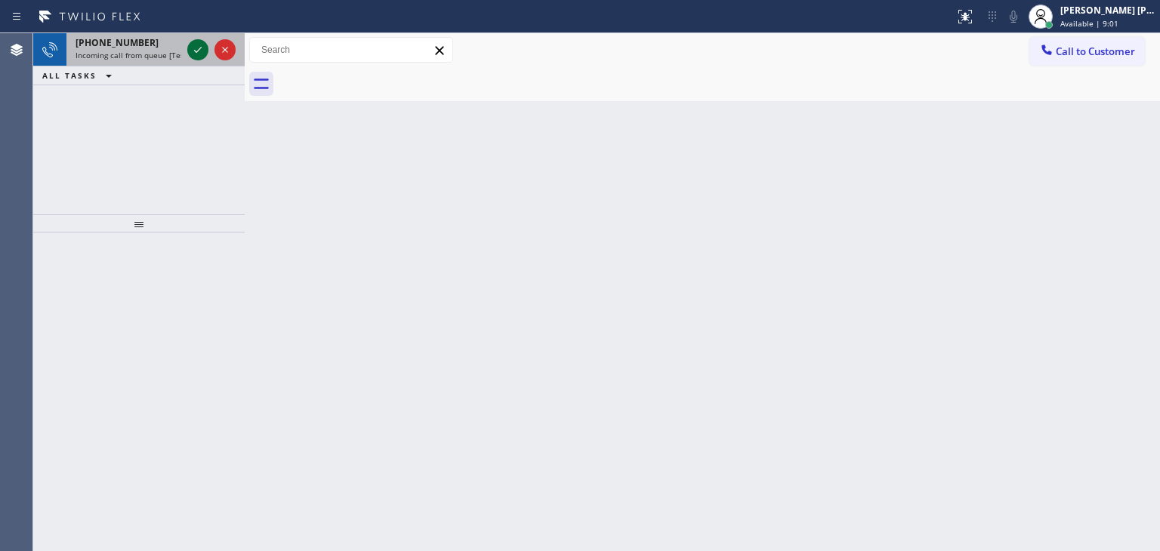
click at [196, 55] on icon at bounding box center [198, 50] width 18 height 18
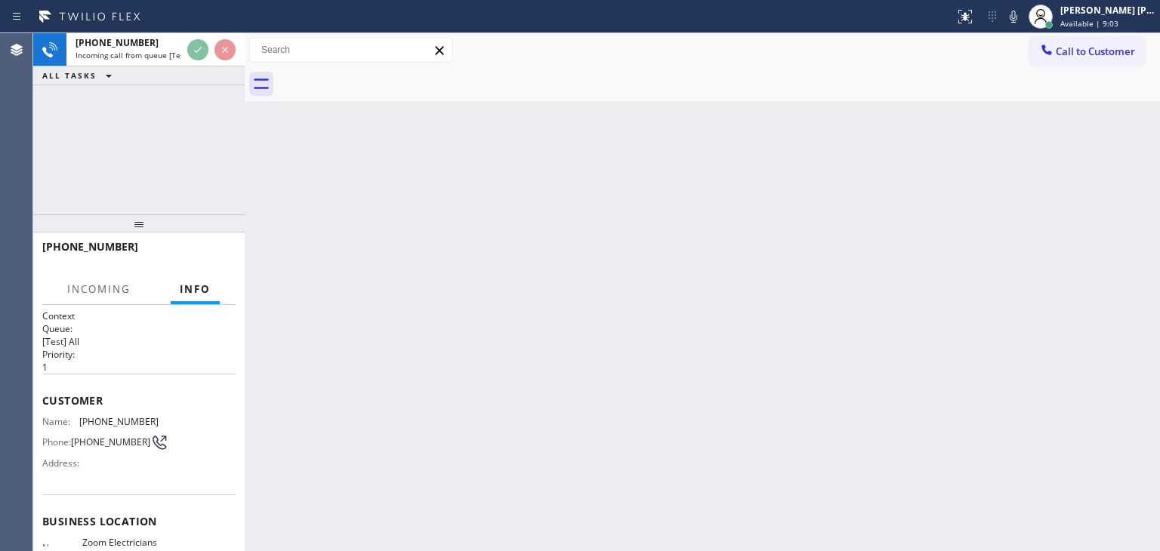
scroll to position [76, 0]
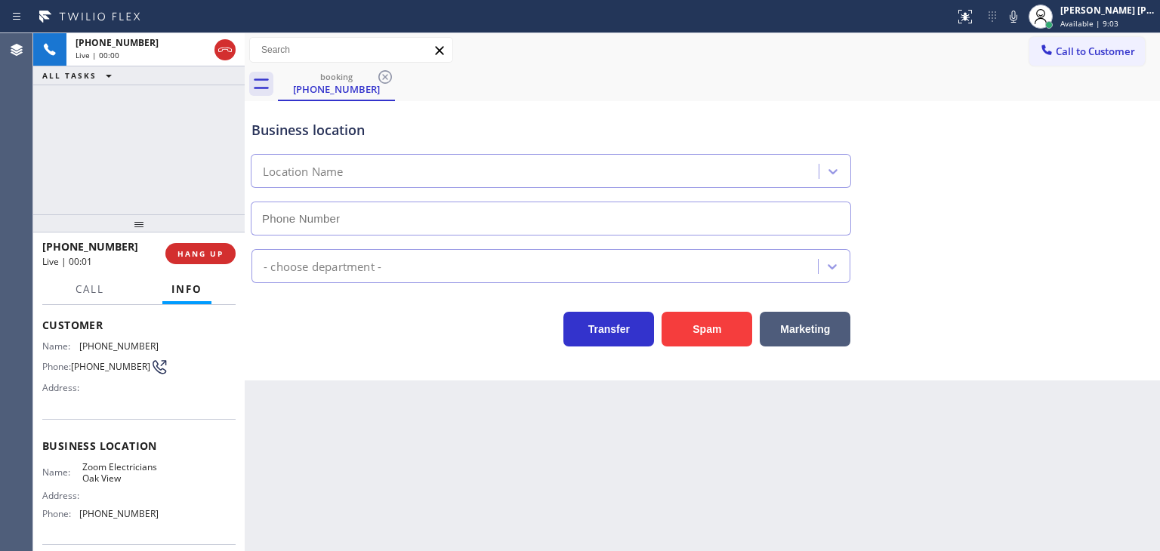
type input "(805) 608-4684"
click at [1022, 14] on icon at bounding box center [1013, 17] width 18 height 18
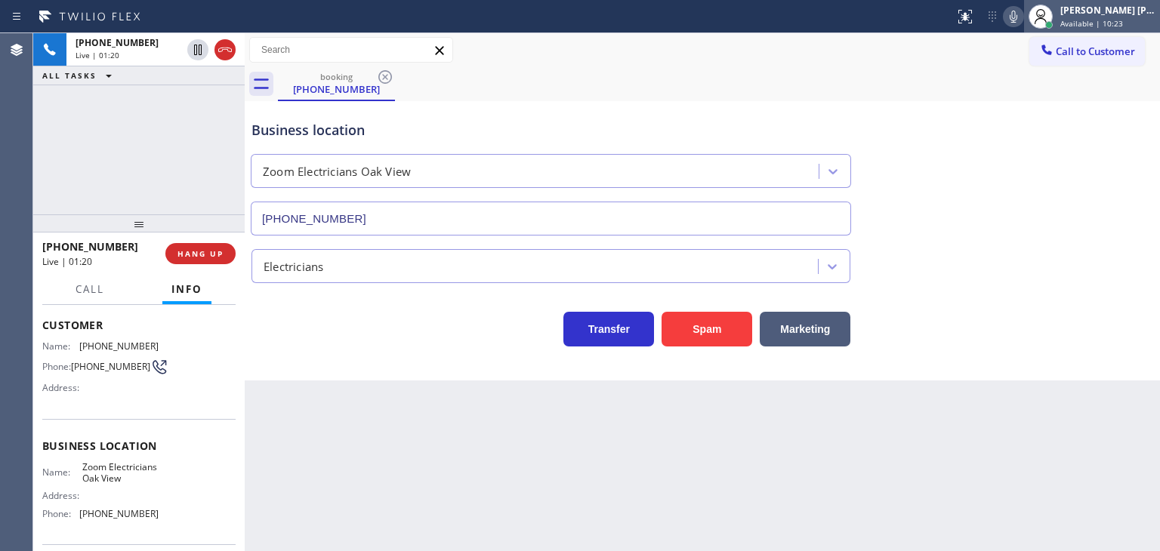
click at [1093, 26] on span "Available | 10:23" at bounding box center [1091, 23] width 63 height 11
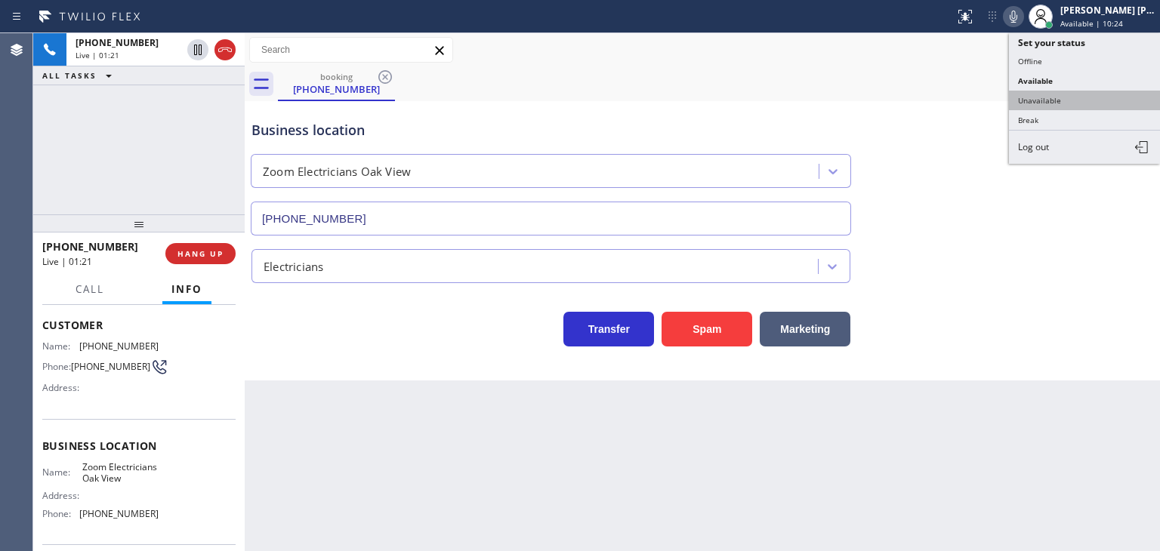
click at [1084, 96] on button "Unavailable" at bounding box center [1084, 101] width 151 height 20
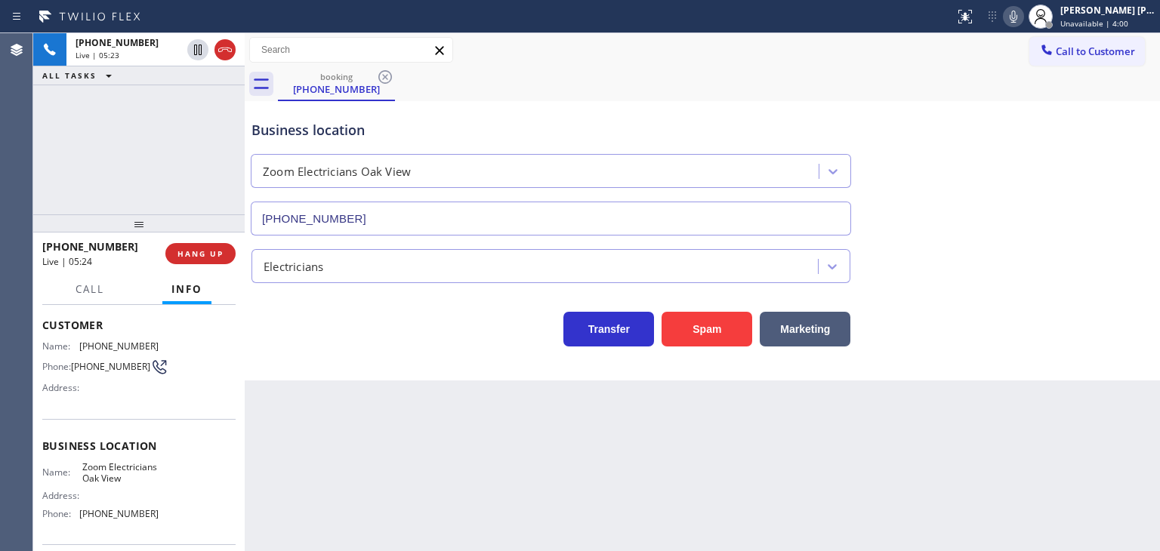
click at [1017, 13] on icon at bounding box center [1014, 17] width 8 height 12
drag, startPoint x: 118, startPoint y: 246, endPoint x: 54, endPoint y: 248, distance: 64.2
click at [54, 248] on div "+17146191247" at bounding box center [98, 246] width 113 height 14
copy span "7146191247"
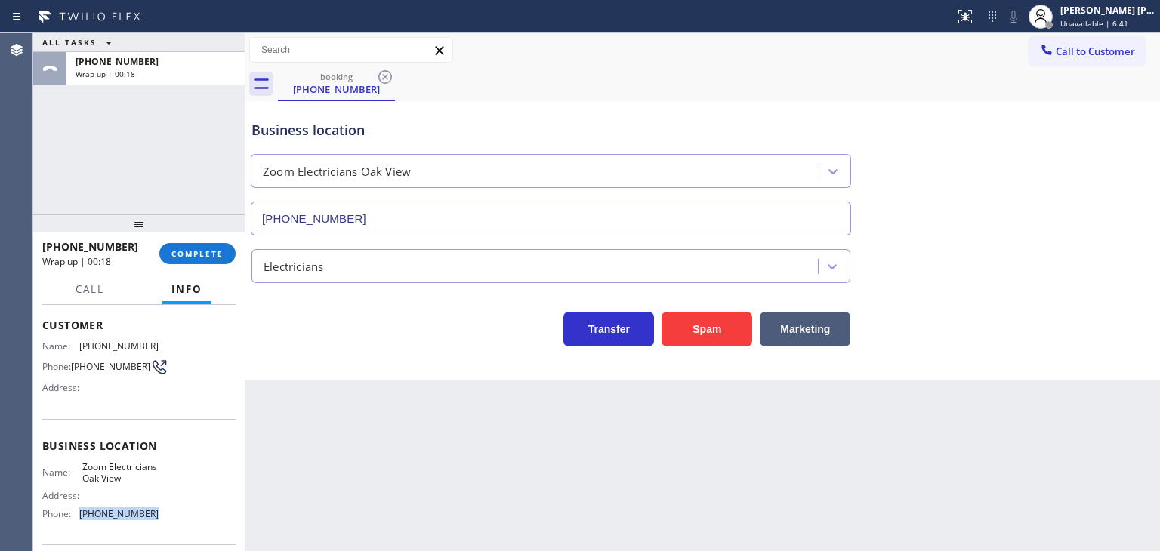
drag, startPoint x: 164, startPoint y: 526, endPoint x: 79, endPoint y: 532, distance: 85.5
click at [79, 526] on div "Name: Zoom Electricians Oak View Address: Phone: (805) 608-4684" at bounding box center [138, 493] width 193 height 65
copy div "(805) 608-4684"
click at [1128, 20] on span "Unavailable | 7:58" at bounding box center [1094, 23] width 68 height 11
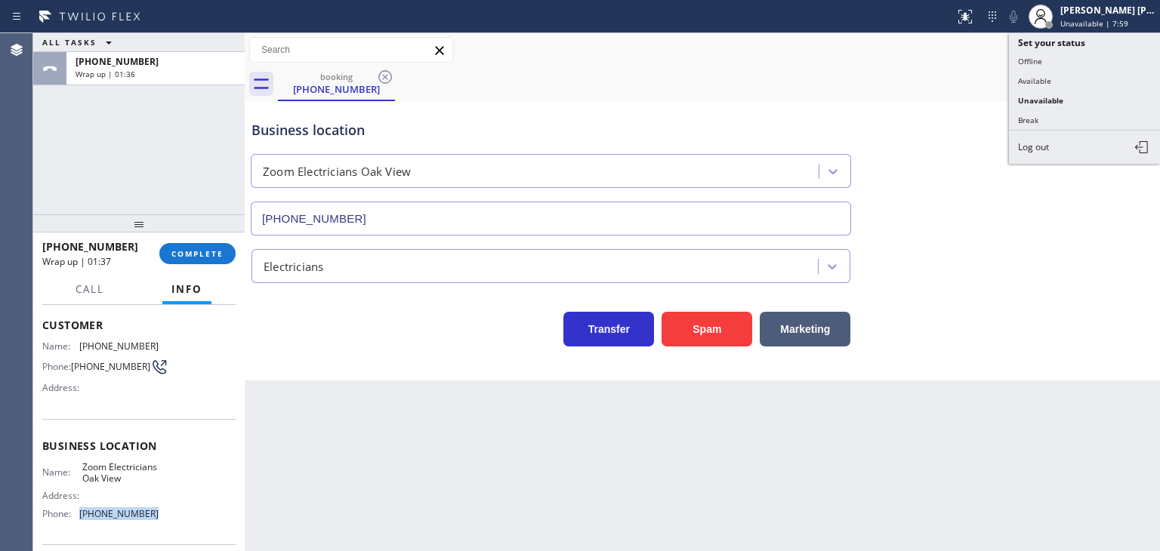
drag, startPoint x: 1071, startPoint y: 73, endPoint x: 1045, endPoint y: 103, distance: 39.6
click at [1069, 72] on button "Available" at bounding box center [1084, 81] width 151 height 20
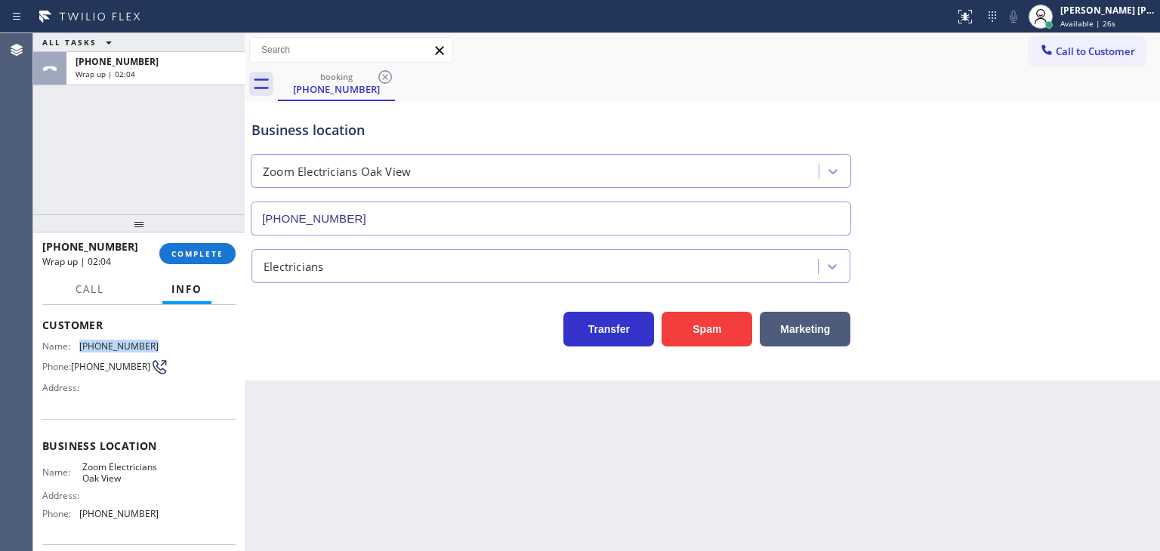
drag, startPoint x: 169, startPoint y: 342, endPoint x: 78, endPoint y: 340, distance: 91.4
click at [78, 341] on div "Name: (714) 619-1247 Phone: (714) 619-1247 Address:" at bounding box center [138, 371] width 193 height 60
copy div "(714) 619-1247"
click at [197, 254] on span "COMPLETE" at bounding box center [197, 253] width 52 height 11
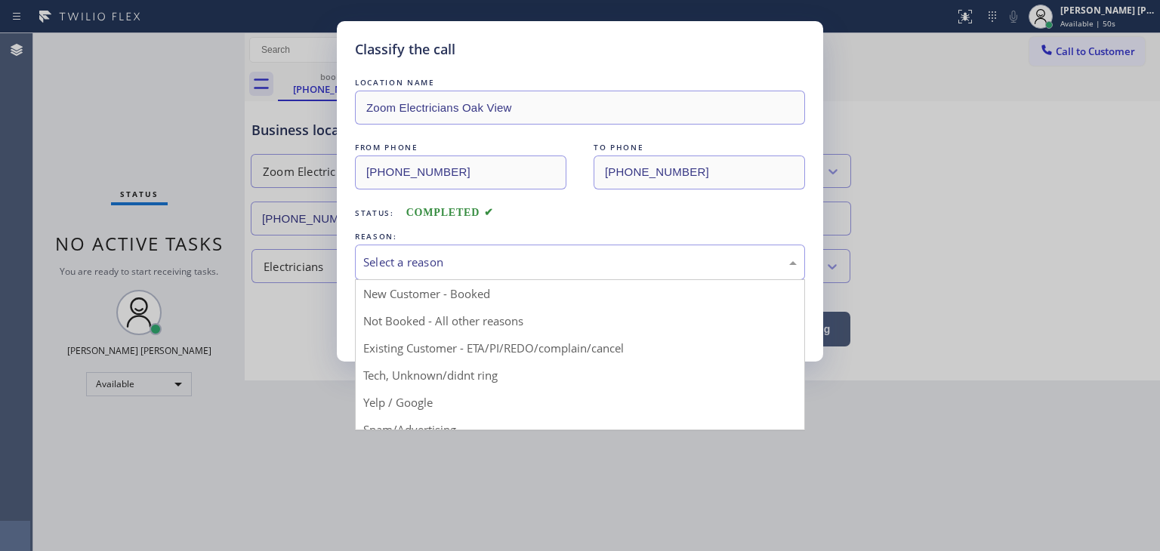
click at [452, 269] on div "Select a reason" at bounding box center [579, 262] width 433 height 17
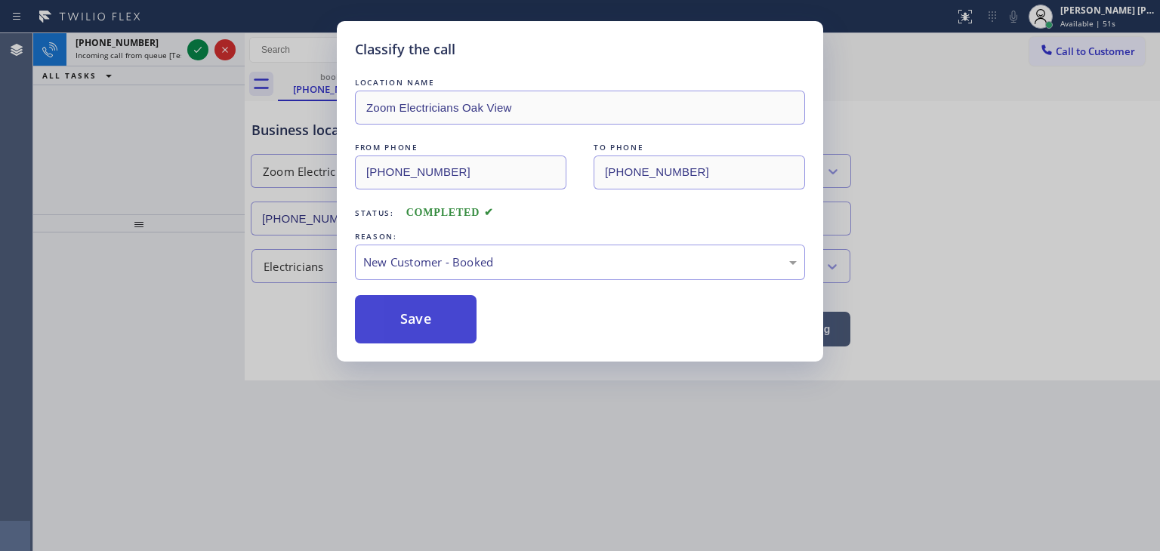
click at [433, 322] on button "Save" at bounding box center [416, 319] width 122 height 48
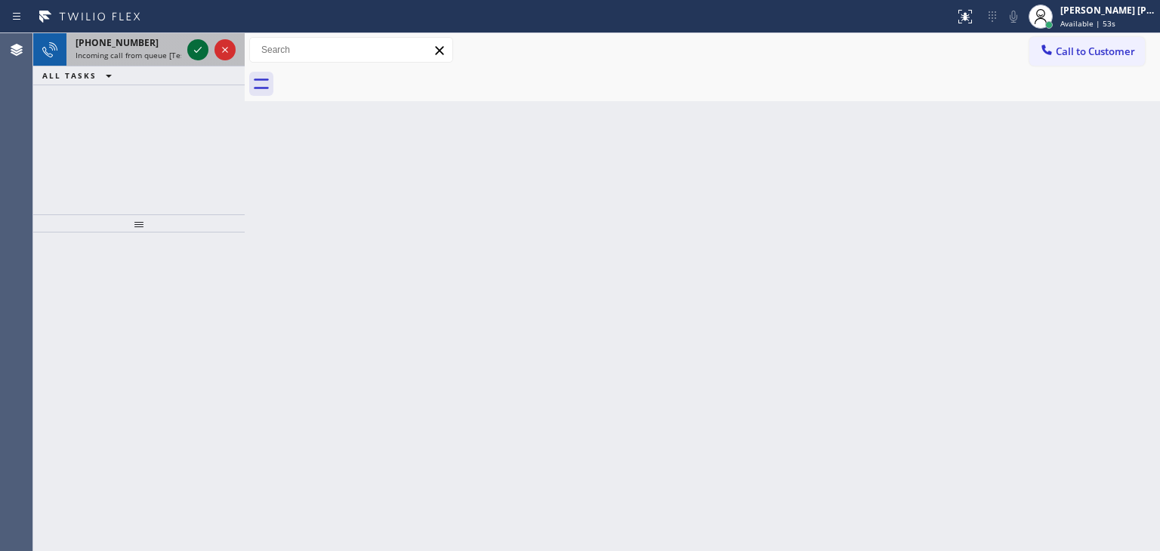
click at [196, 54] on icon at bounding box center [198, 50] width 18 height 18
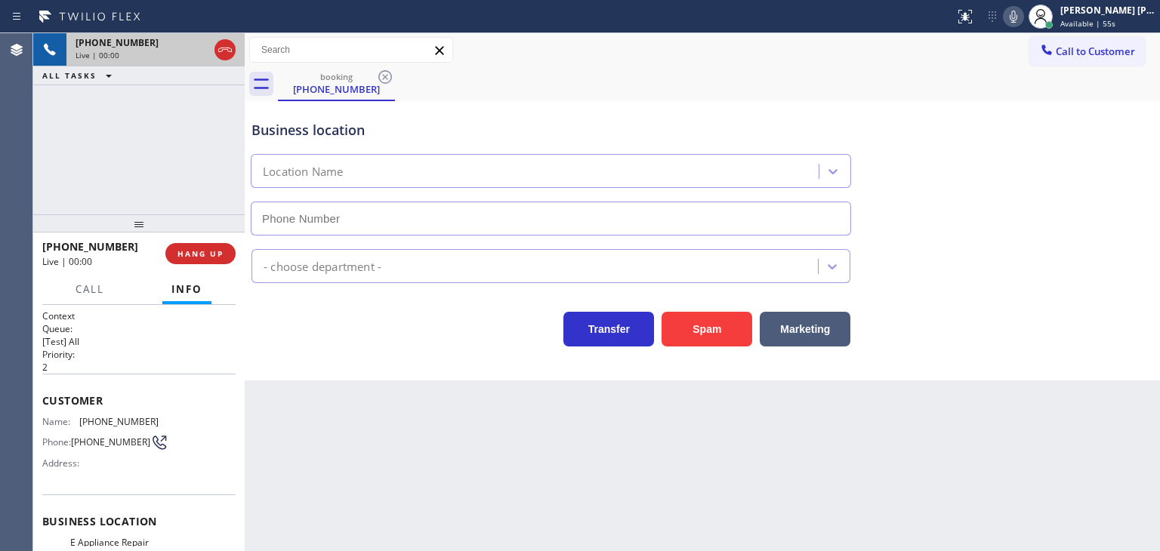
type input "(702) 718-5585"
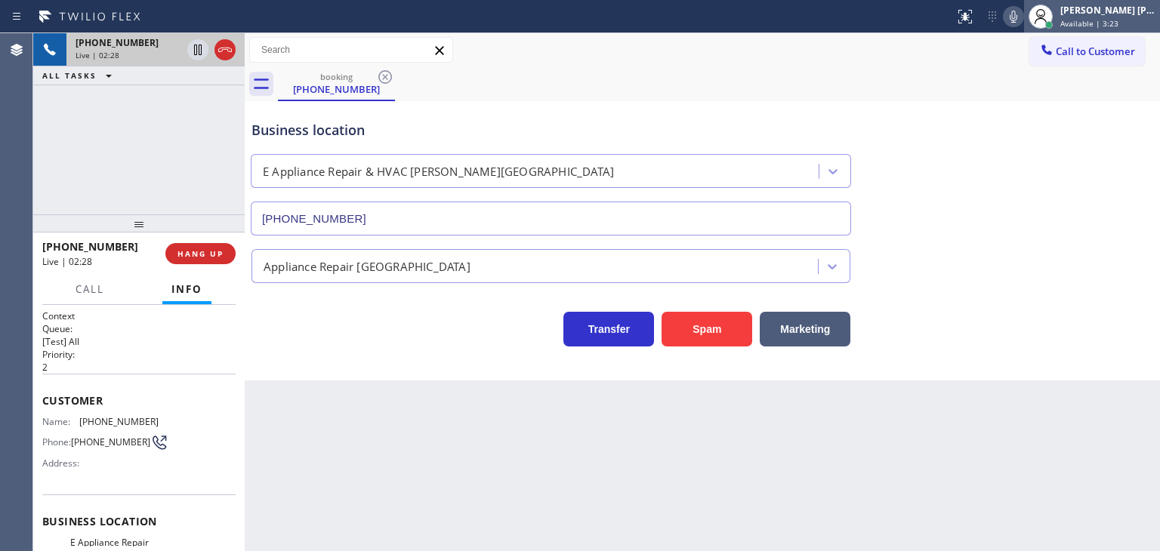
click at [1133, 17] on div "Edel John Suson Available | 3:23" at bounding box center [1108, 16] width 103 height 26
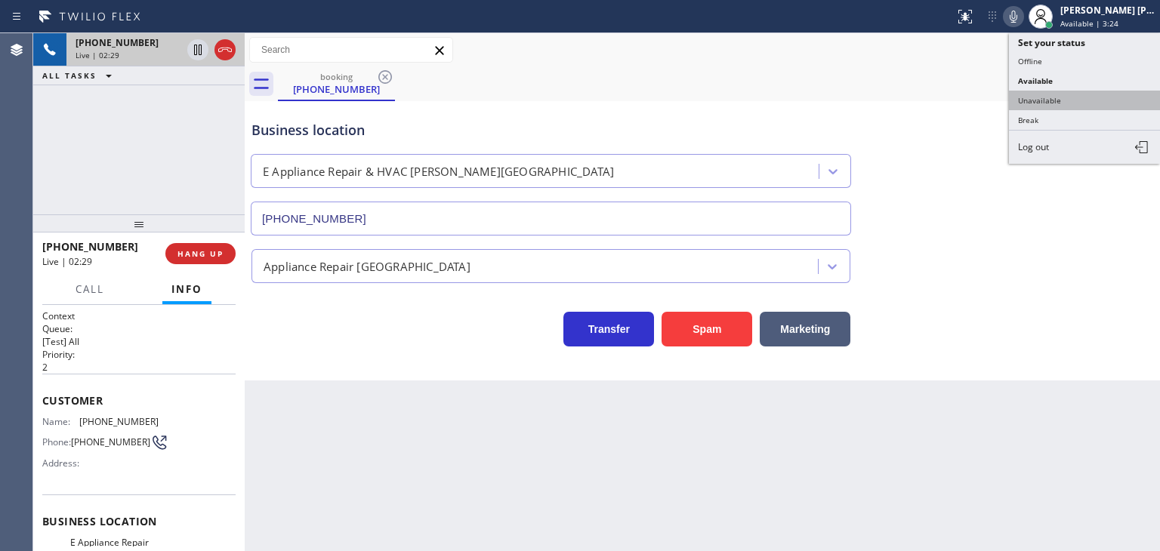
click at [1084, 105] on button "Unavailable" at bounding box center [1084, 101] width 151 height 20
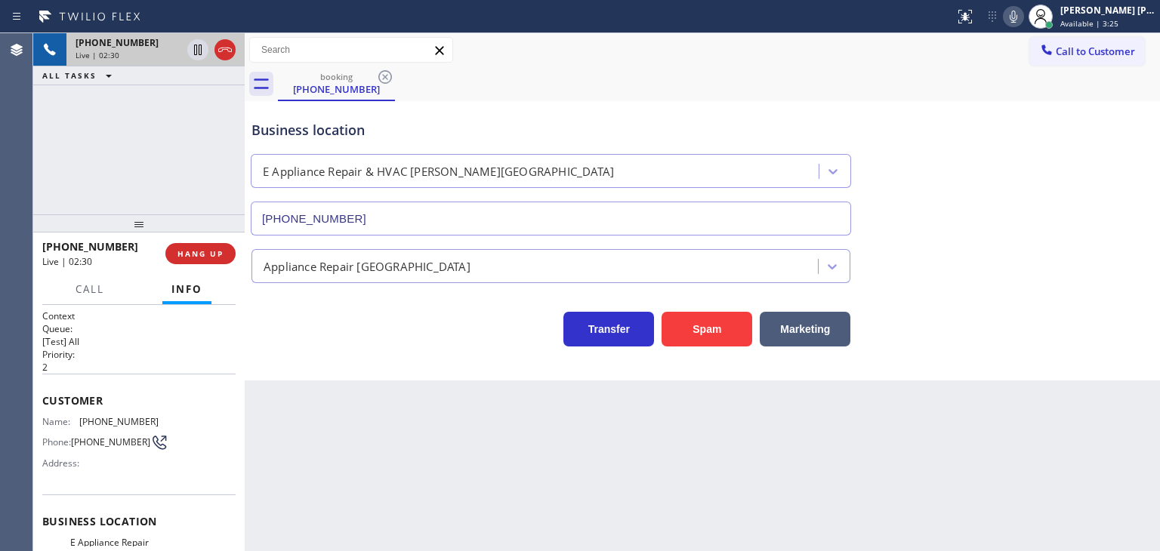
click at [1022, 16] on icon at bounding box center [1013, 17] width 18 height 18
click at [195, 48] on icon at bounding box center [198, 50] width 18 height 18
drag, startPoint x: 1032, startPoint y: 19, endPoint x: 985, endPoint y: 22, distance: 46.9
click at [1022, 19] on icon at bounding box center [1013, 17] width 18 height 18
click at [199, 49] on icon at bounding box center [198, 50] width 18 height 18
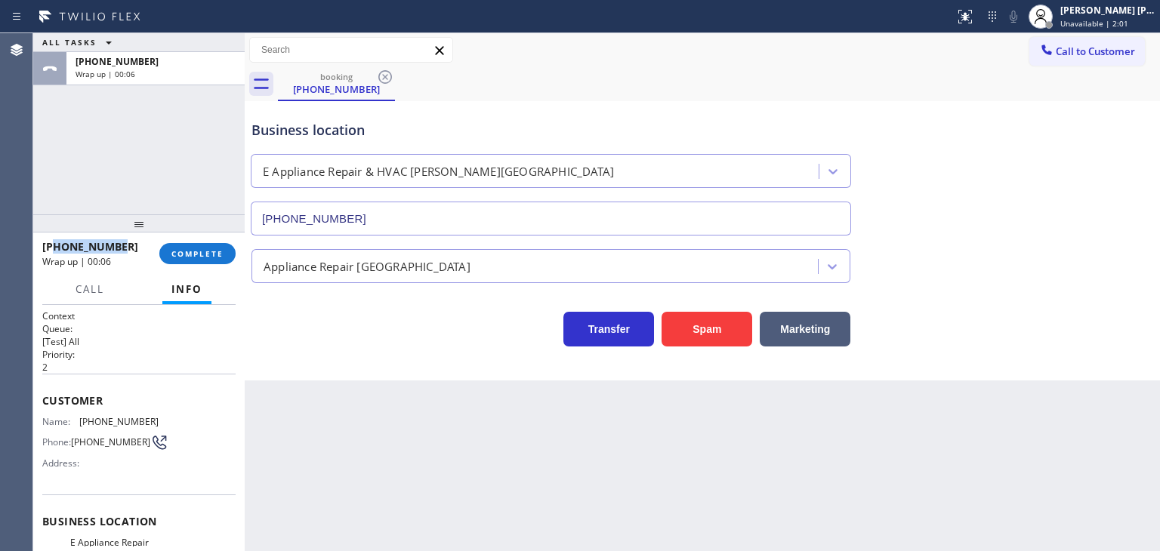
drag, startPoint x: 123, startPoint y: 248, endPoint x: 54, endPoint y: 251, distance: 68.8
click at [54, 251] on div "+17022454081" at bounding box center [95, 246] width 106 height 14
copy span "7022454081"
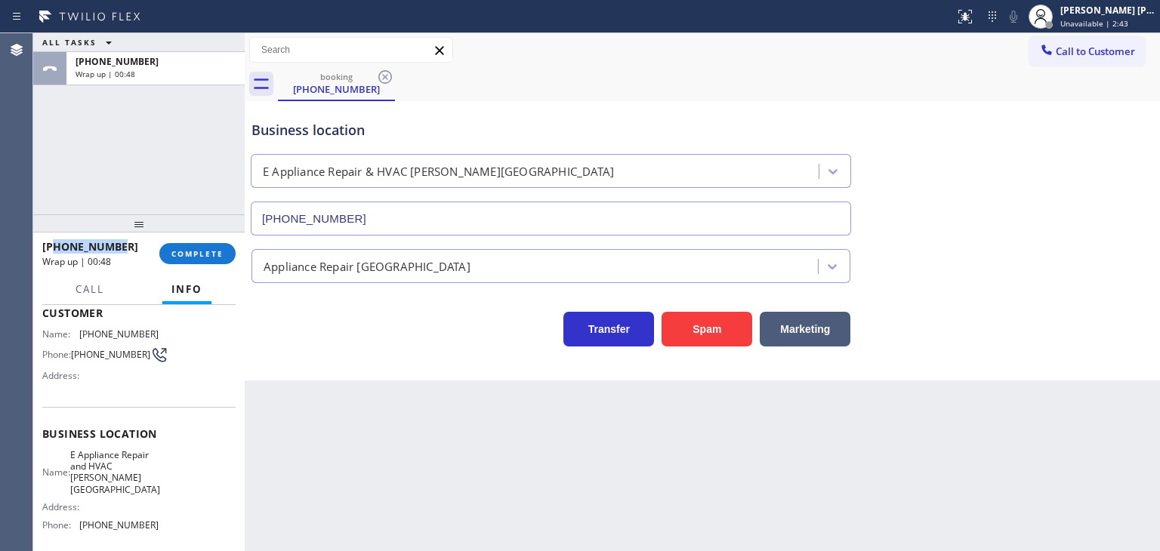
scroll to position [151, 0]
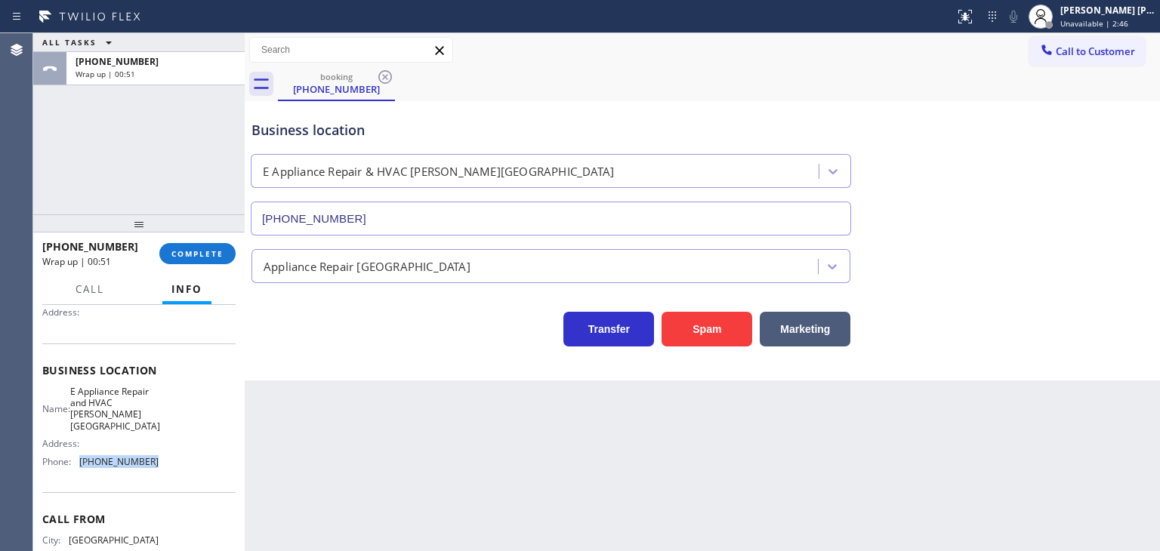
drag, startPoint x: 158, startPoint y: 460, endPoint x: 71, endPoint y: 461, distance: 86.8
click at [71, 461] on div "Name: E Appliance Repair and HVAC Rhodes Ranch Address: Phone: (702) 718-5585" at bounding box center [138, 430] width 193 height 88
click at [210, 248] on span "COMPLETE" at bounding box center [197, 253] width 52 height 11
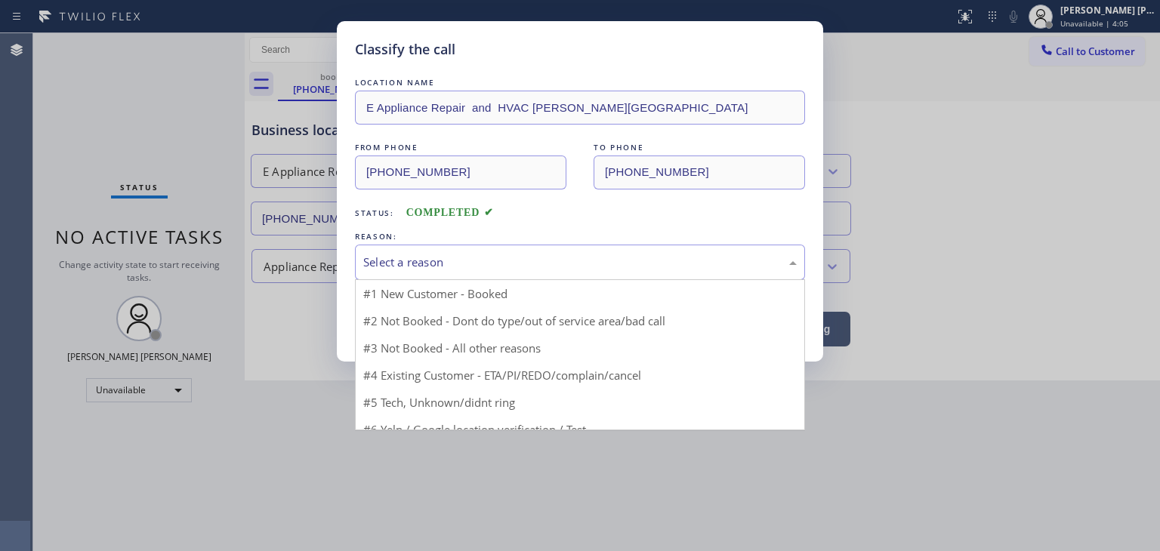
click at [384, 267] on div "Select a reason" at bounding box center [579, 262] width 433 height 17
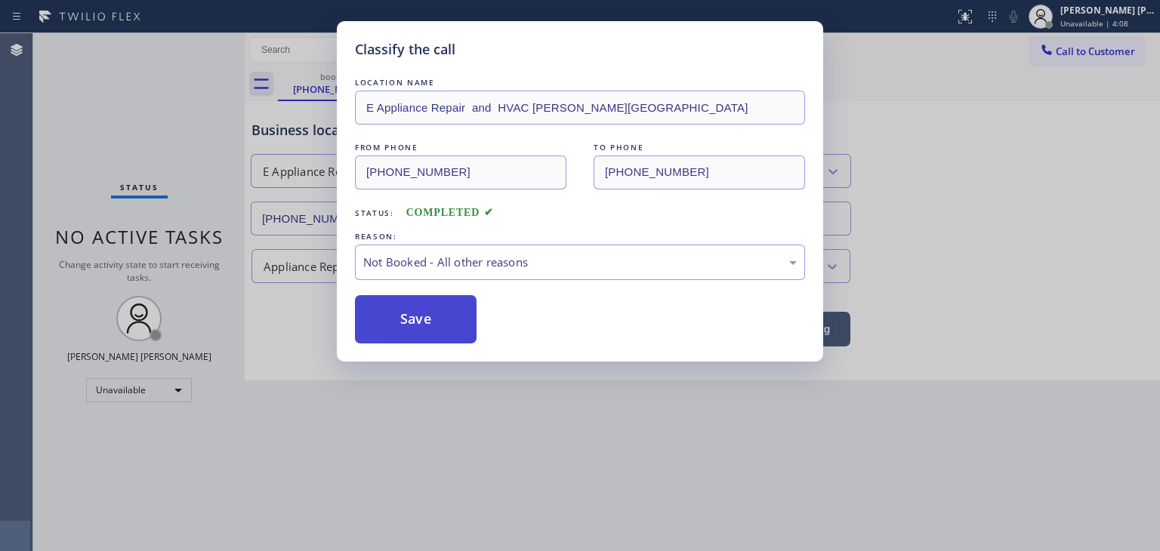
click at [407, 324] on button "Save" at bounding box center [416, 319] width 122 height 48
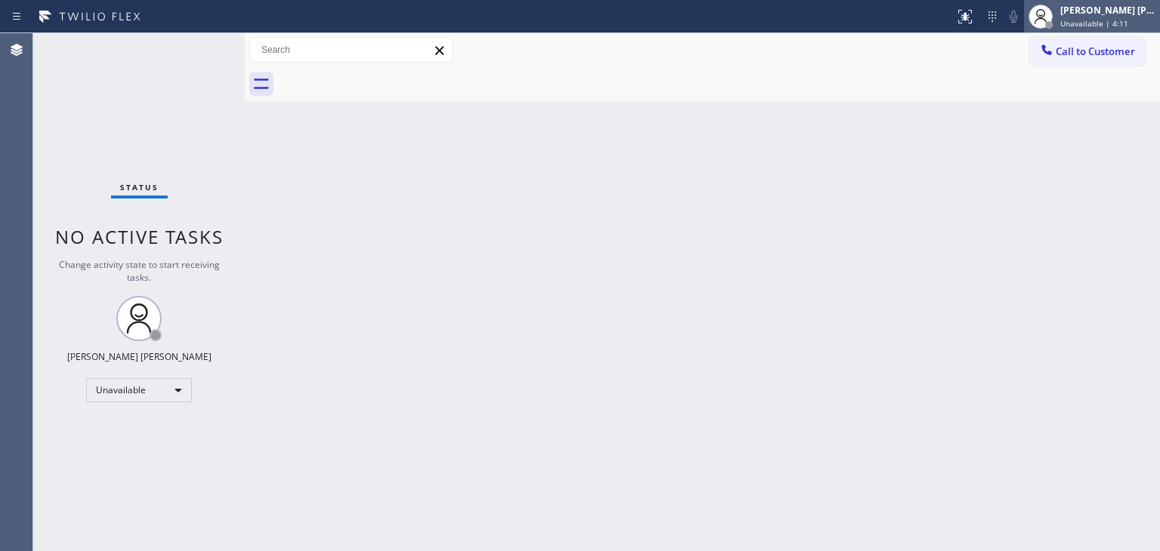
drag, startPoint x: 1144, startPoint y: 20, endPoint x: 1122, endPoint y: 29, distance: 24.0
click at [1128, 22] on span "Unavailable | 4:11" at bounding box center [1094, 23] width 68 height 11
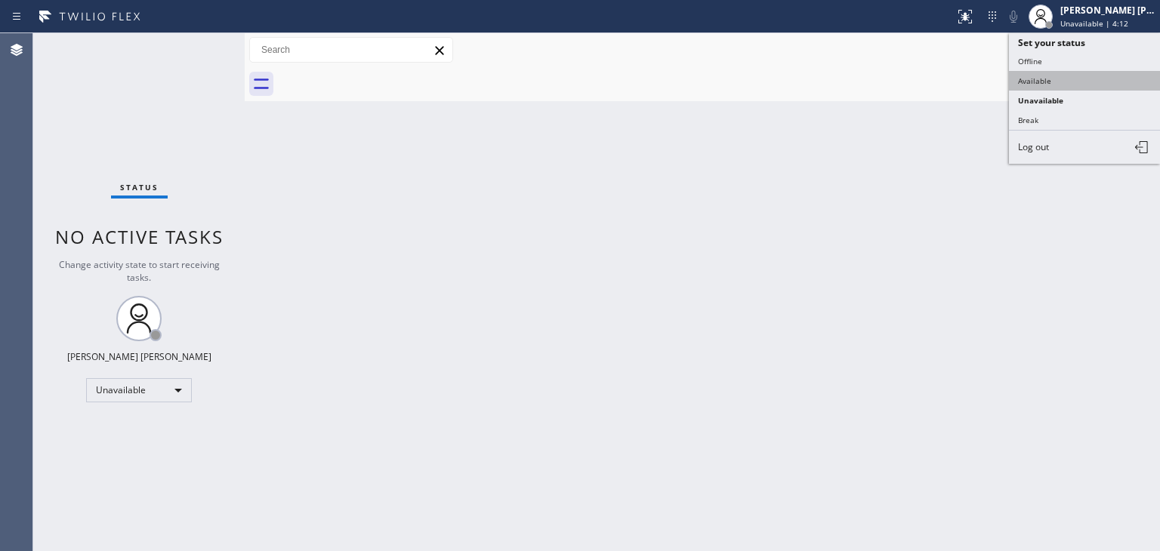
click at [1063, 76] on button "Available" at bounding box center [1084, 81] width 151 height 20
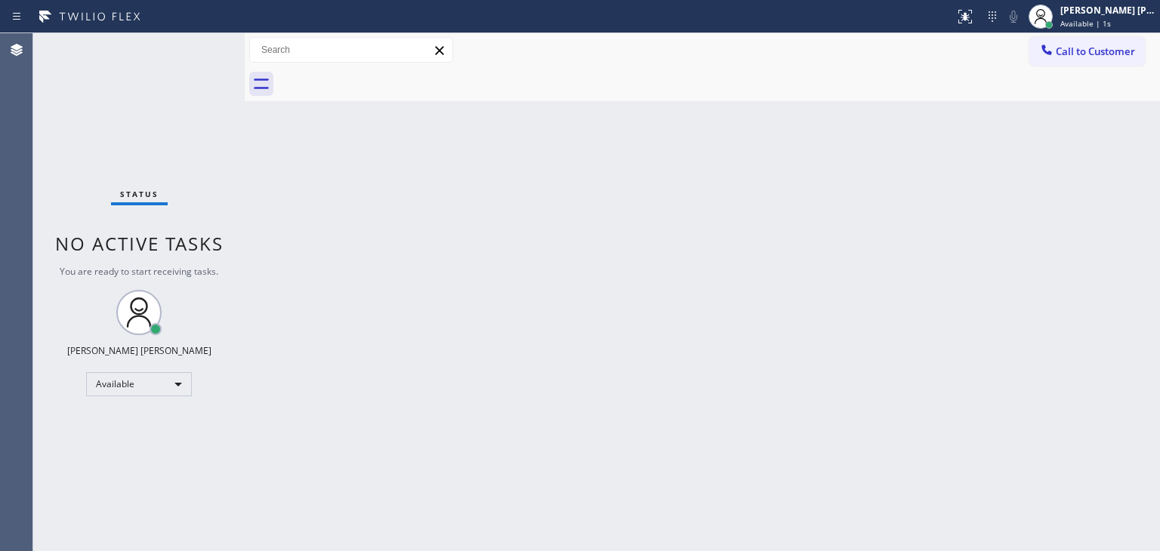
click at [189, 42] on div "Status No active tasks You are ready to start receiving tasks. [PERSON_NAME] [P…" at bounding box center [138, 292] width 211 height 518
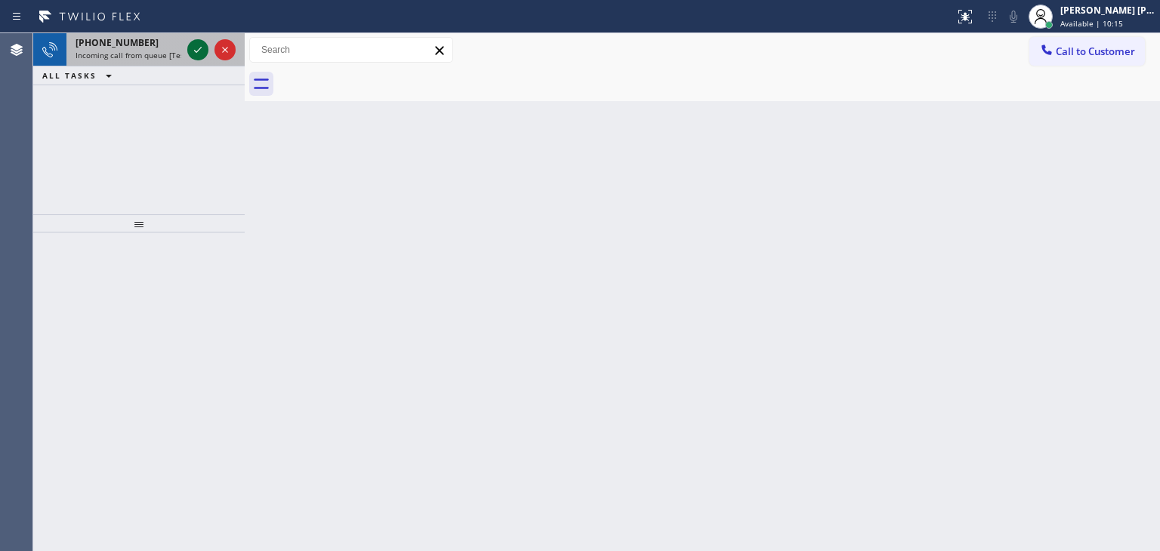
click at [196, 46] on icon at bounding box center [198, 50] width 18 height 18
click at [199, 46] on icon at bounding box center [198, 50] width 18 height 18
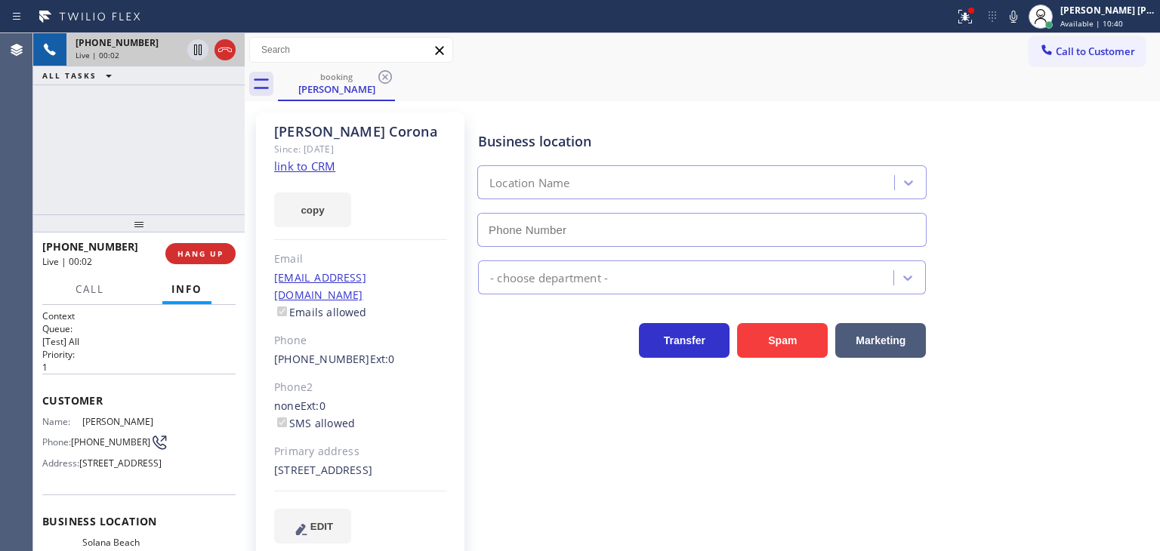
type input "(858) 244-9718"
click at [320, 168] on link "link to CRM" at bounding box center [304, 166] width 61 height 15
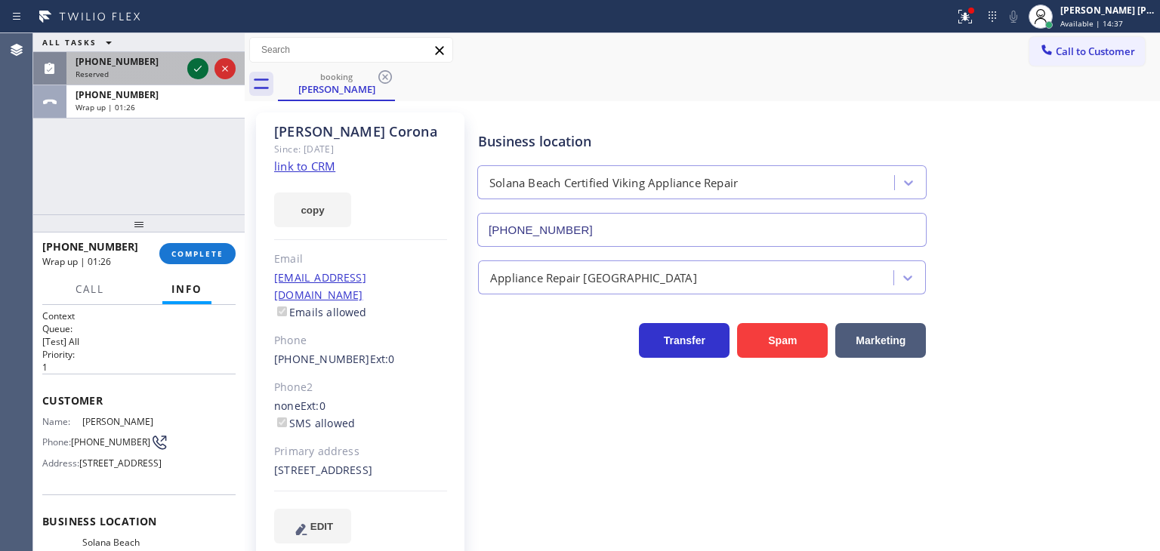
click at [201, 61] on icon at bounding box center [198, 69] width 18 height 18
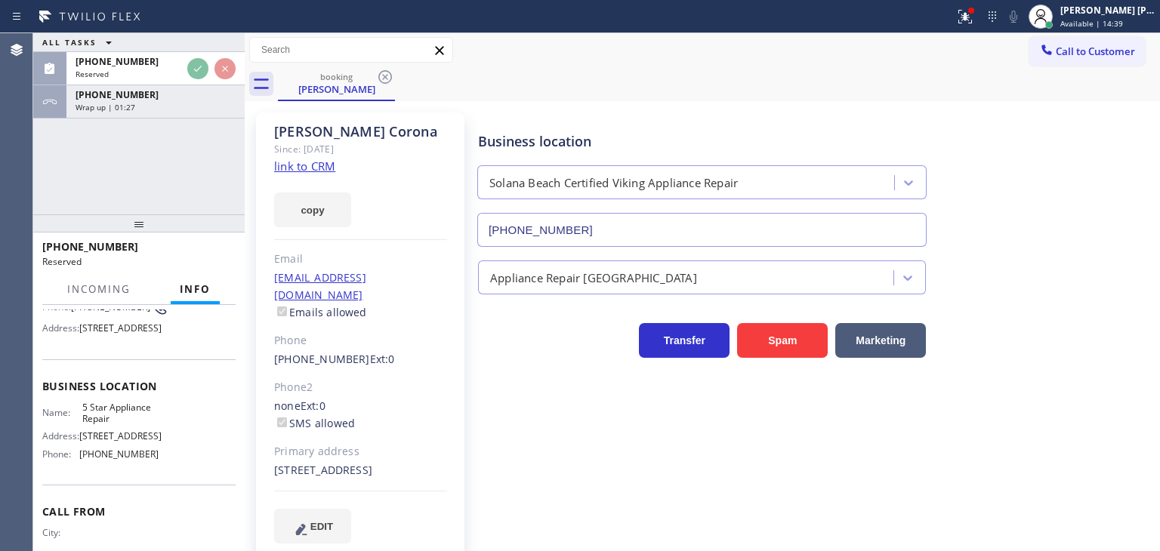
scroll to position [151, 0]
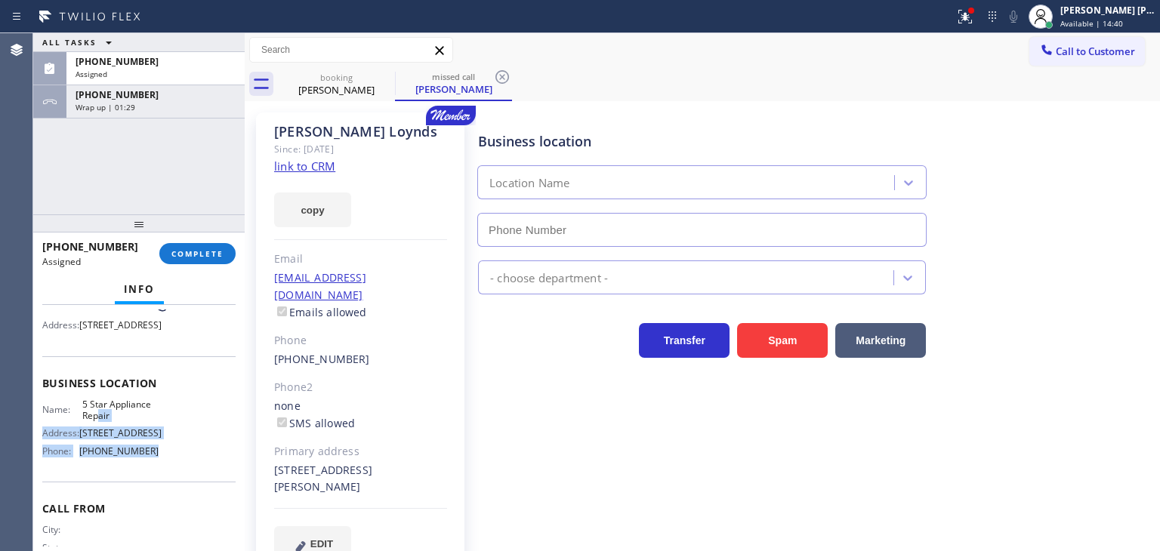
type input "[PHONE_NUMBER]"
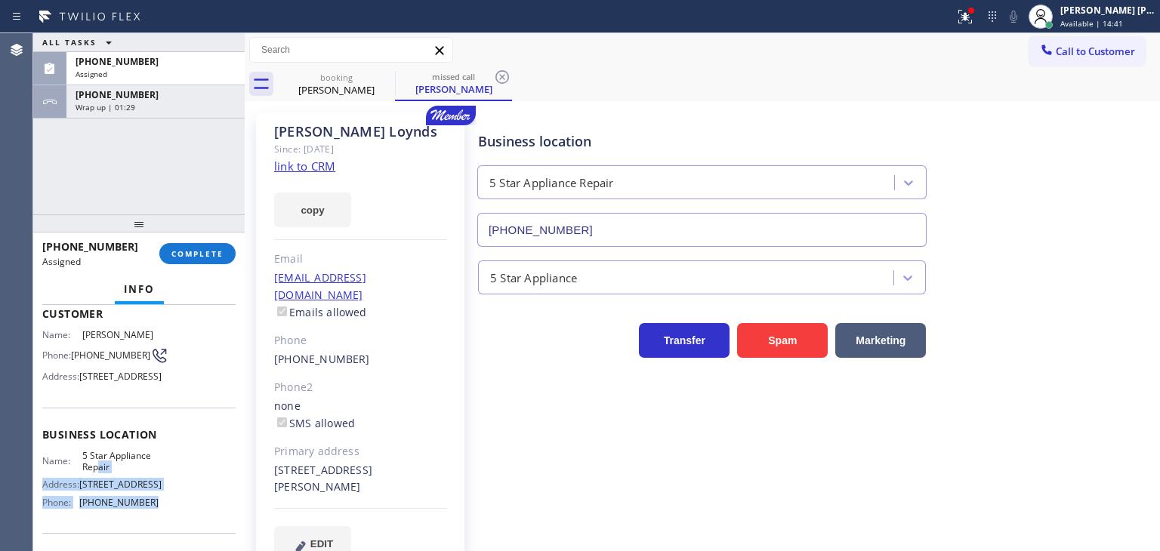
scroll to position [76, 0]
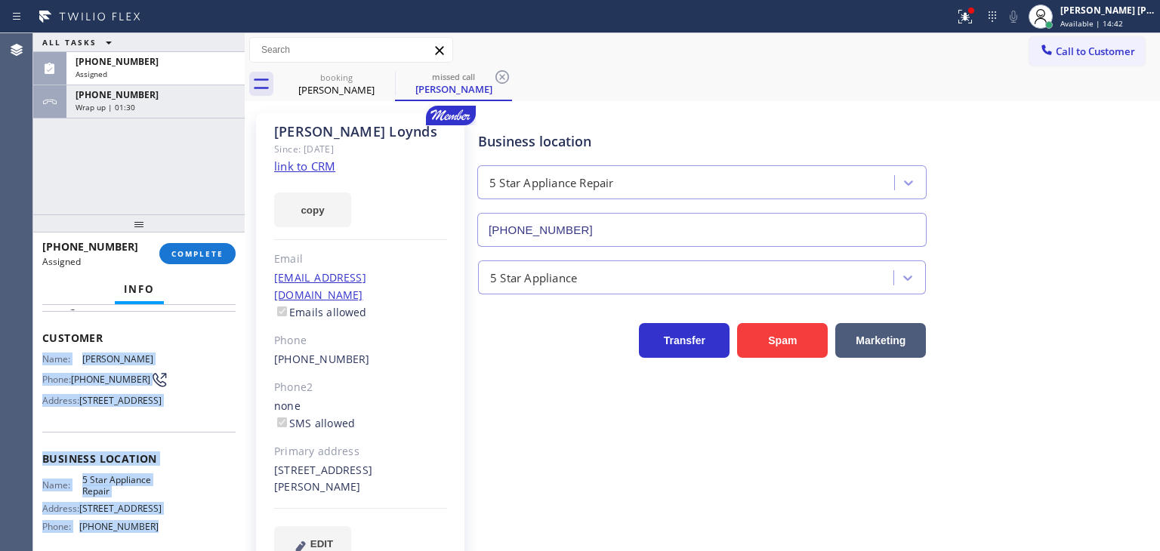
drag, startPoint x: 162, startPoint y: 486, endPoint x: 32, endPoint y: 357, distance: 182.6
click at [32, 356] on div "Agent Desktop Classify the call LOCATION NAME Local Trusted Electricians Anahei…" at bounding box center [580, 292] width 1160 height 518
click at [208, 261] on button "COMPLETE" at bounding box center [197, 253] width 76 height 21
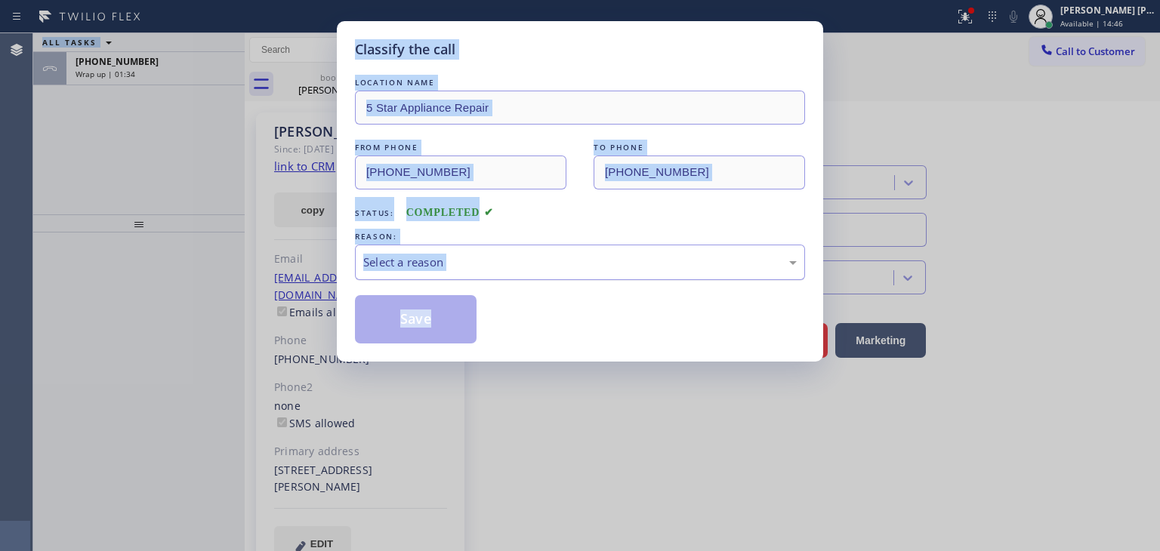
click at [430, 271] on div "Select a reason" at bounding box center [580, 262] width 450 height 35
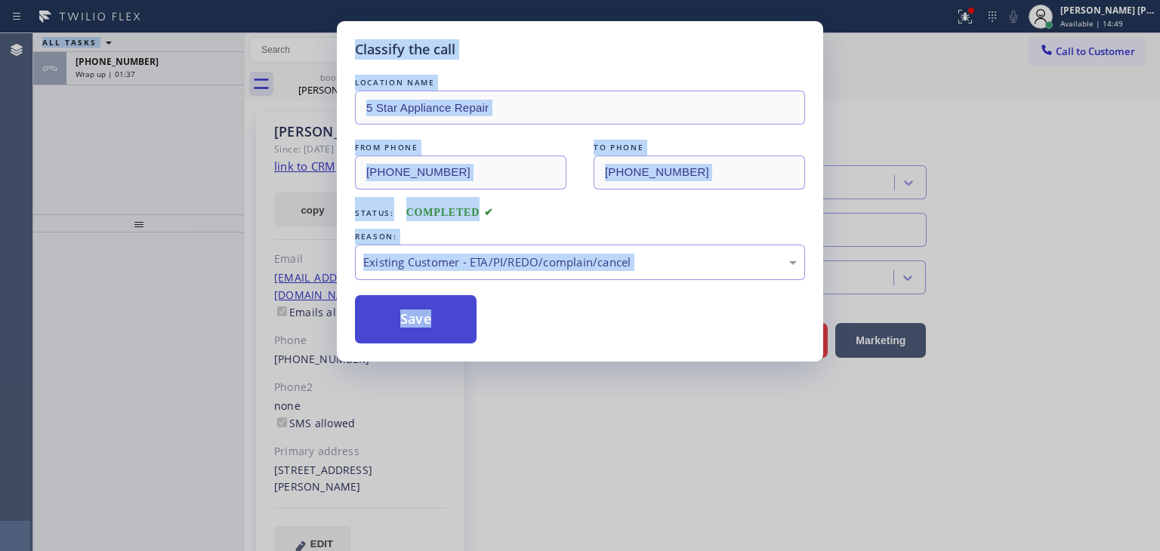
click at [438, 318] on button "Save" at bounding box center [416, 319] width 122 height 48
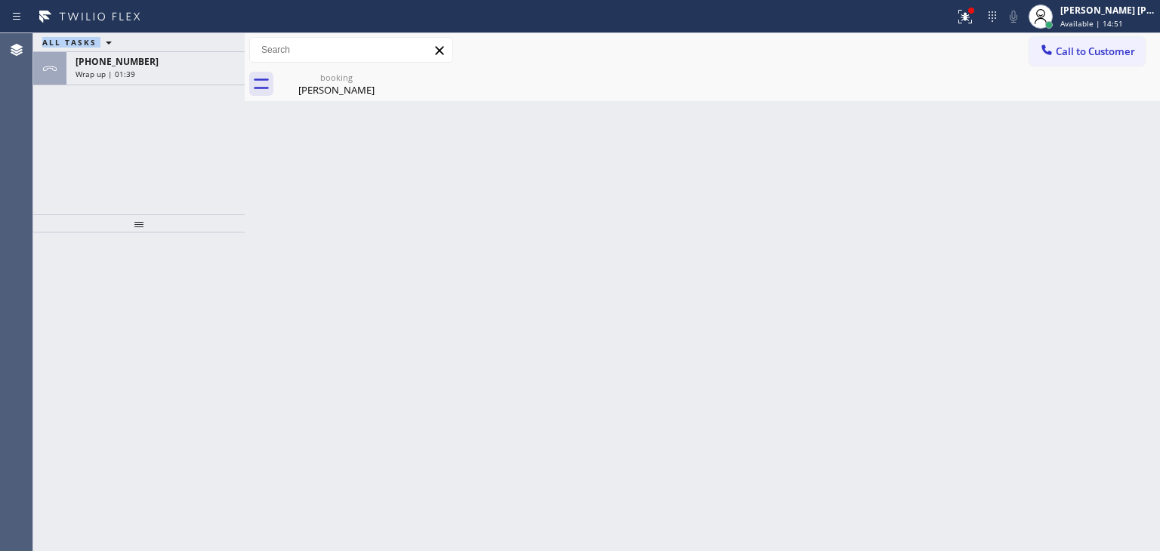
click at [184, 69] on div "Wrap up | 01:39" at bounding box center [156, 74] width 160 height 11
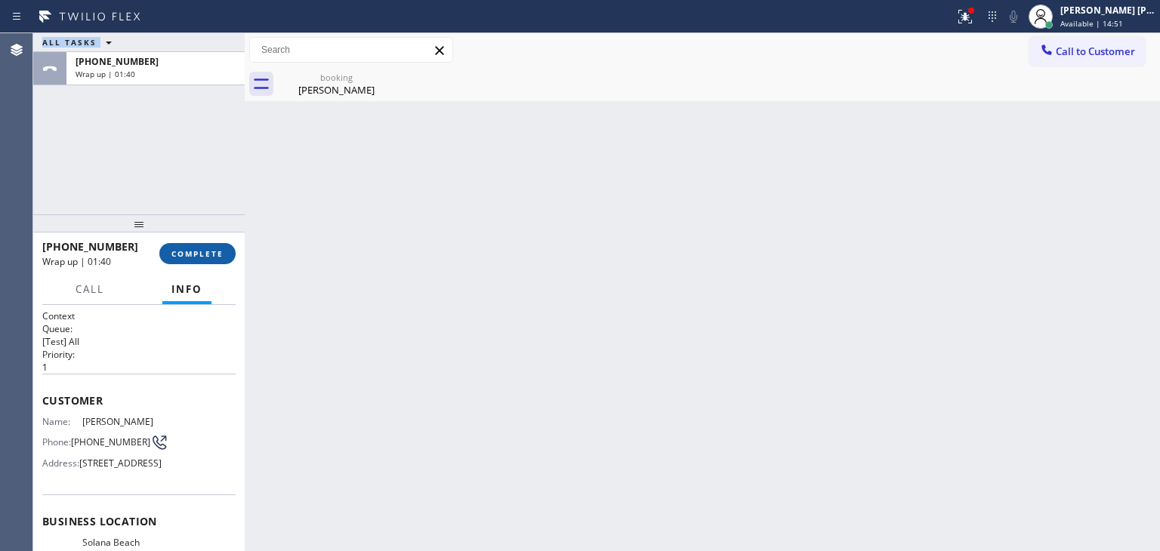
click at [193, 245] on button "COMPLETE" at bounding box center [197, 253] width 76 height 21
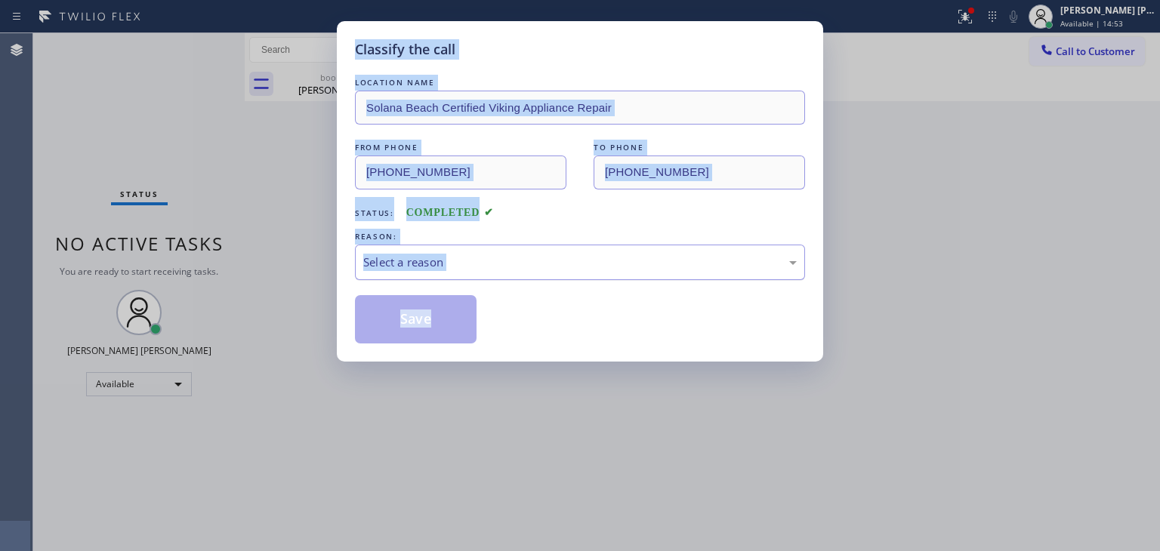
click at [457, 270] on div "Select a reason" at bounding box center [579, 262] width 433 height 17
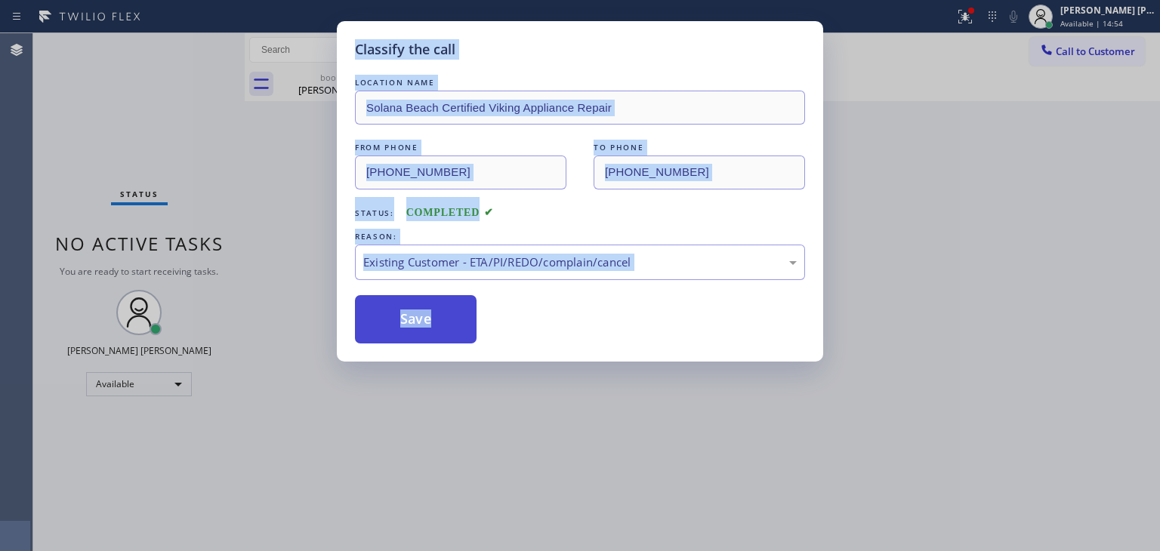
click at [441, 321] on button "Save" at bounding box center [416, 319] width 122 height 48
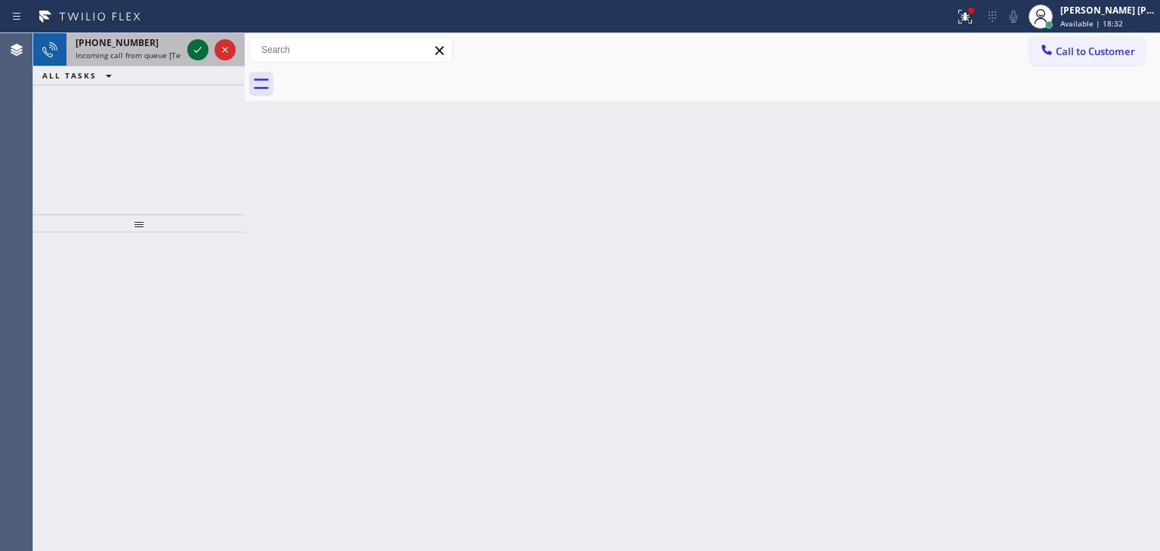
click at [204, 54] on icon at bounding box center [198, 50] width 18 height 18
click at [203, 45] on icon at bounding box center [198, 50] width 18 height 18
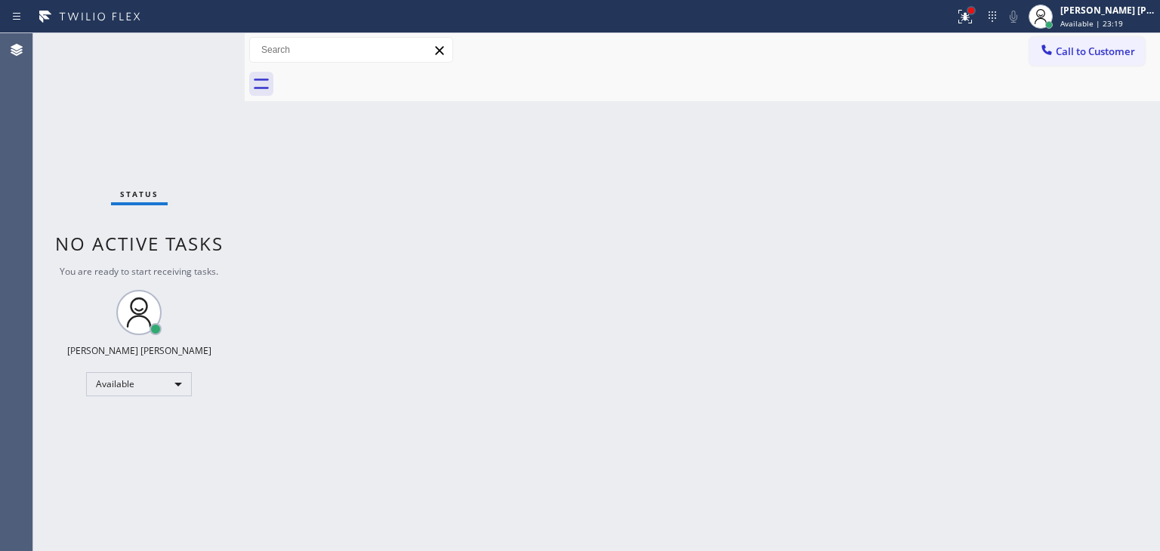
click at [974, 12] on div at bounding box center [971, 11] width 6 height 6
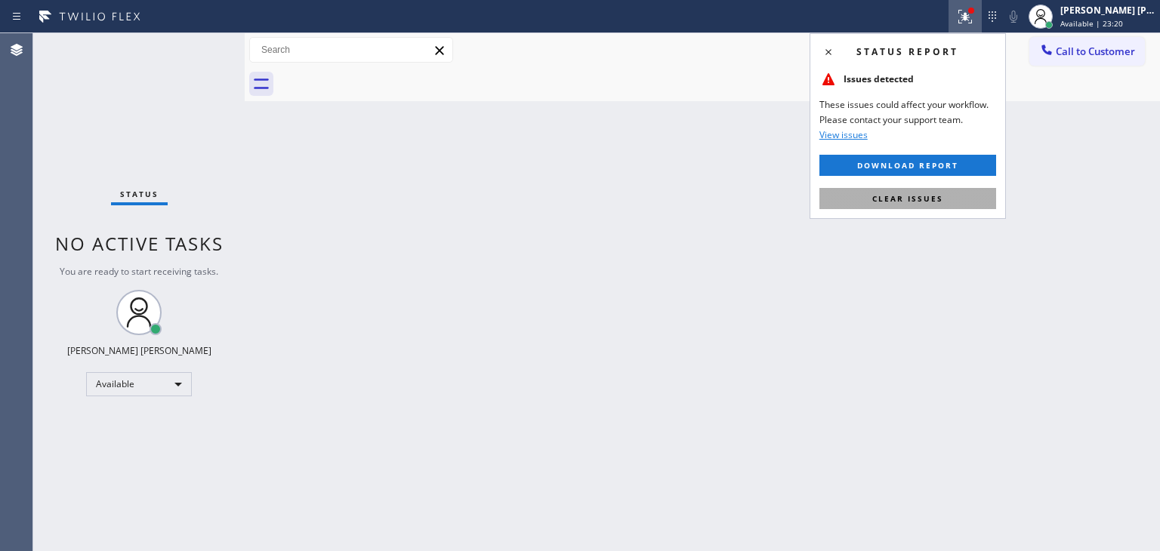
click at [917, 202] on span "Clear issues" at bounding box center [907, 198] width 71 height 11
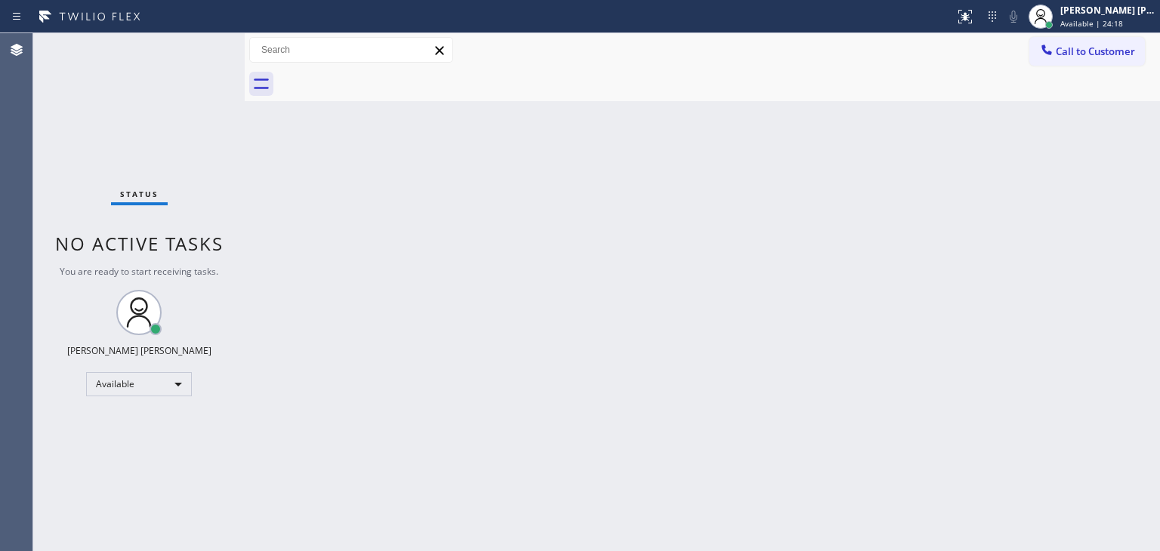
click at [198, 40] on div "Status No active tasks You are ready to start receiving tasks. [PERSON_NAME] [P…" at bounding box center [138, 292] width 211 height 518
click at [1110, 17] on div "Edel John Suson Available | 25:36" at bounding box center [1108, 16] width 103 height 26
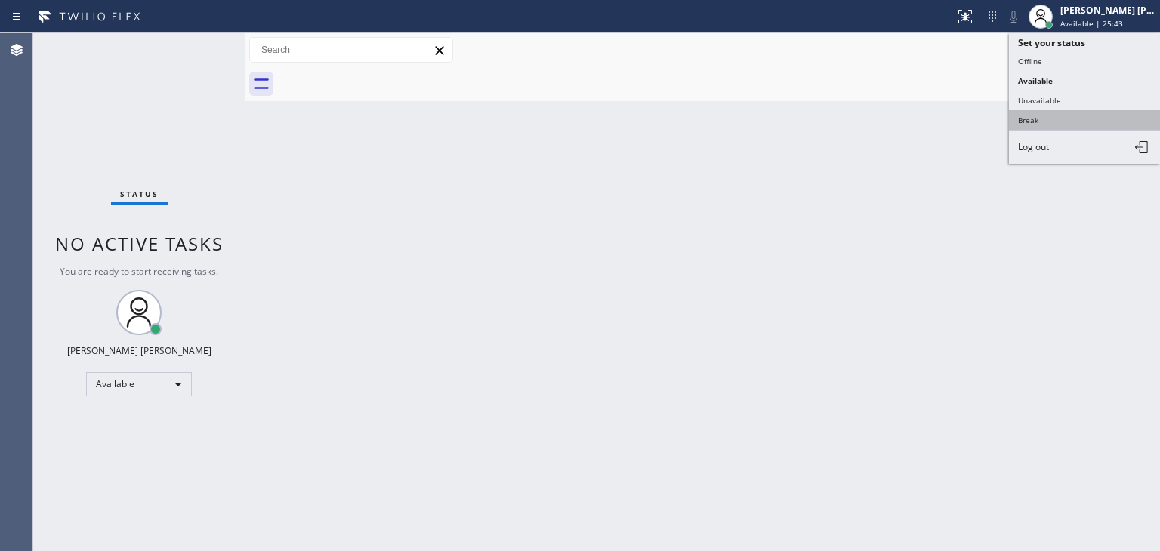
click at [1047, 113] on button "Break" at bounding box center [1084, 120] width 151 height 20
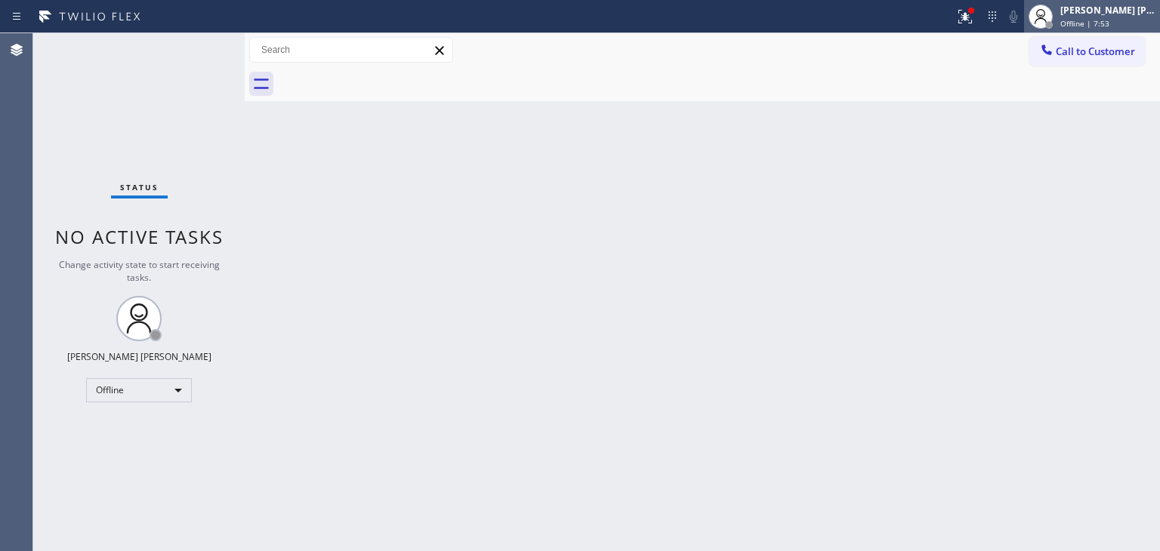
click at [1102, 24] on span "Offline | 7:53" at bounding box center [1084, 23] width 49 height 11
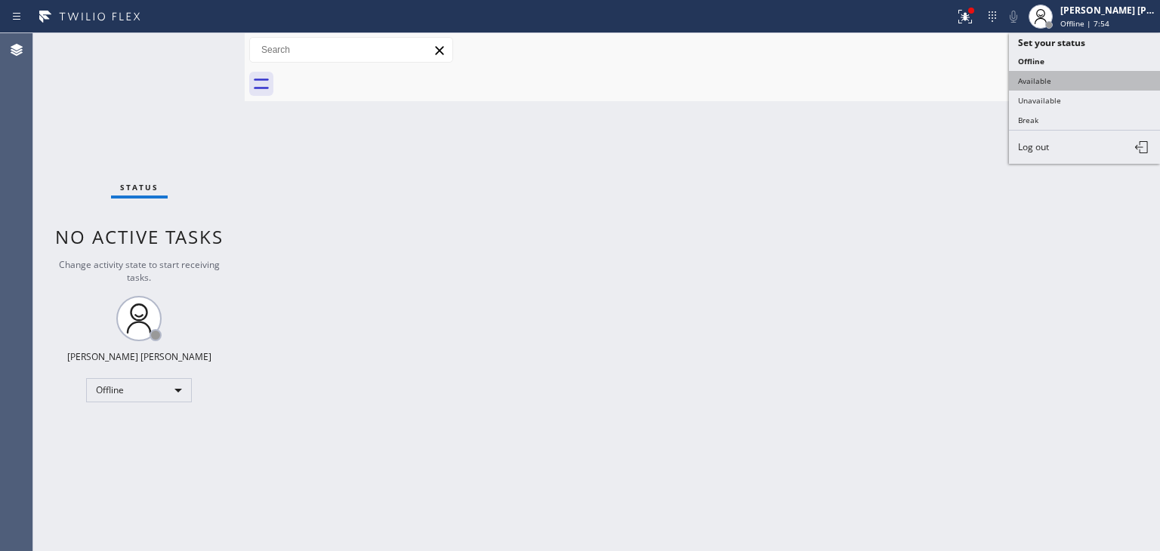
click at [1068, 80] on button "Available" at bounding box center [1084, 81] width 151 height 20
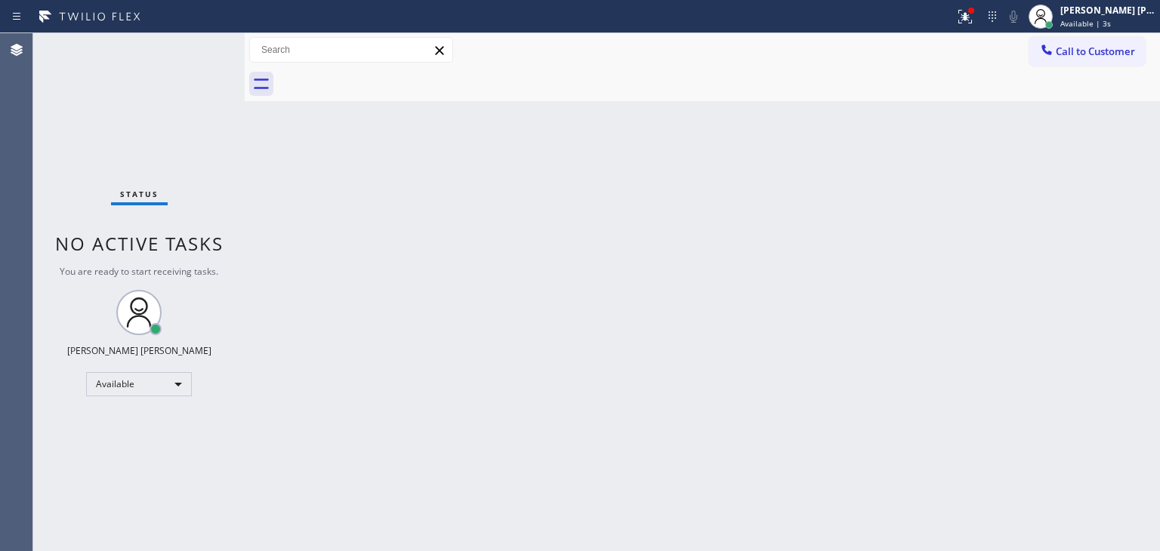
click at [1043, 209] on div "Back to Dashboard Change Sender ID Customers Technicians Select a contact Outbo…" at bounding box center [702, 292] width 915 height 518
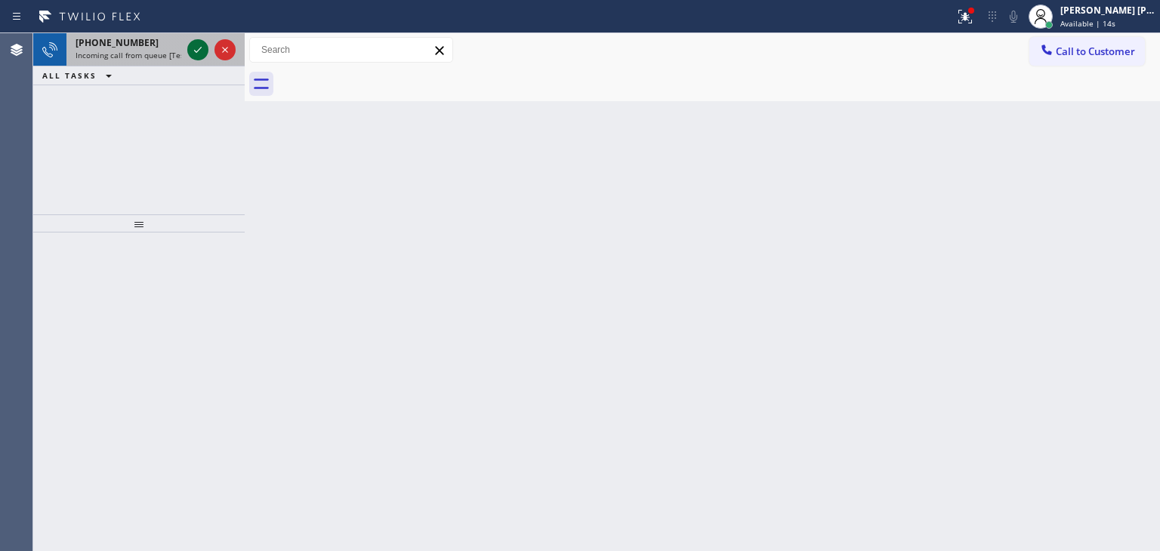
click at [200, 48] on icon at bounding box center [198, 50] width 8 height 6
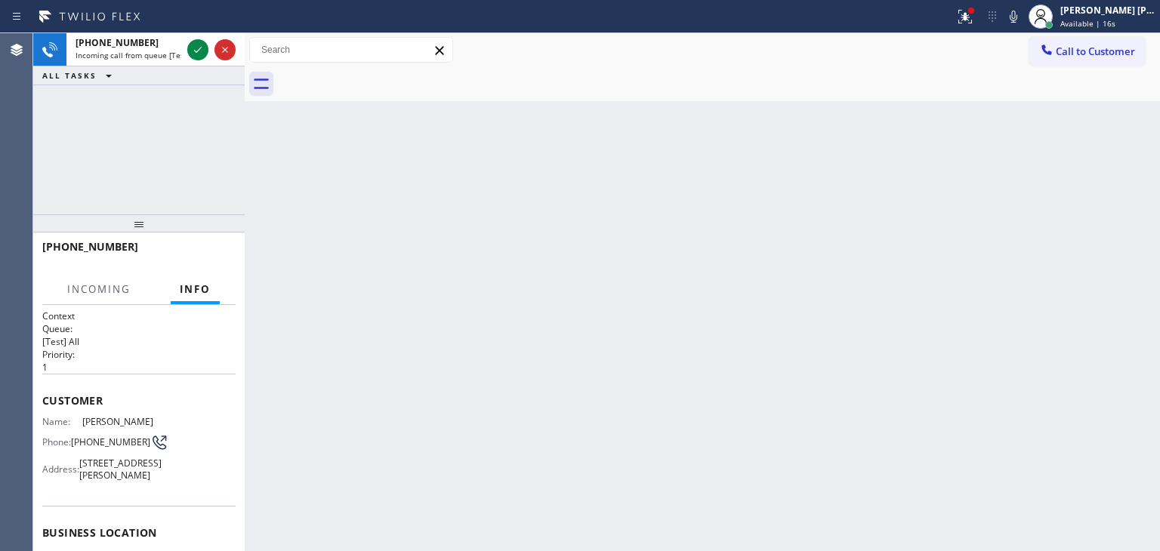
scroll to position [76, 0]
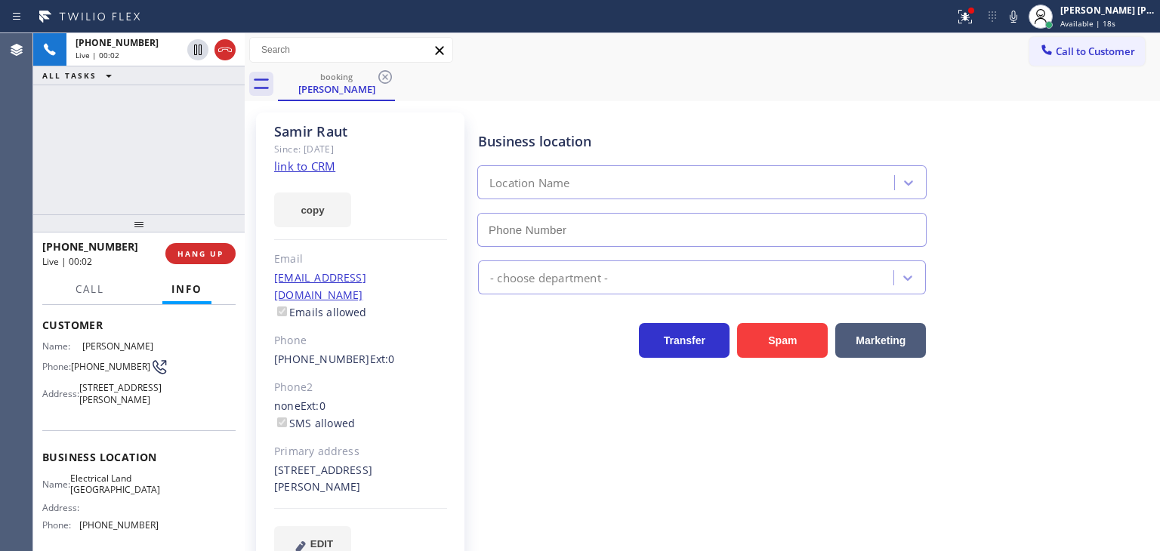
type input "(949) 334-2797"
click at [325, 162] on link "link to CRM" at bounding box center [304, 166] width 61 height 15
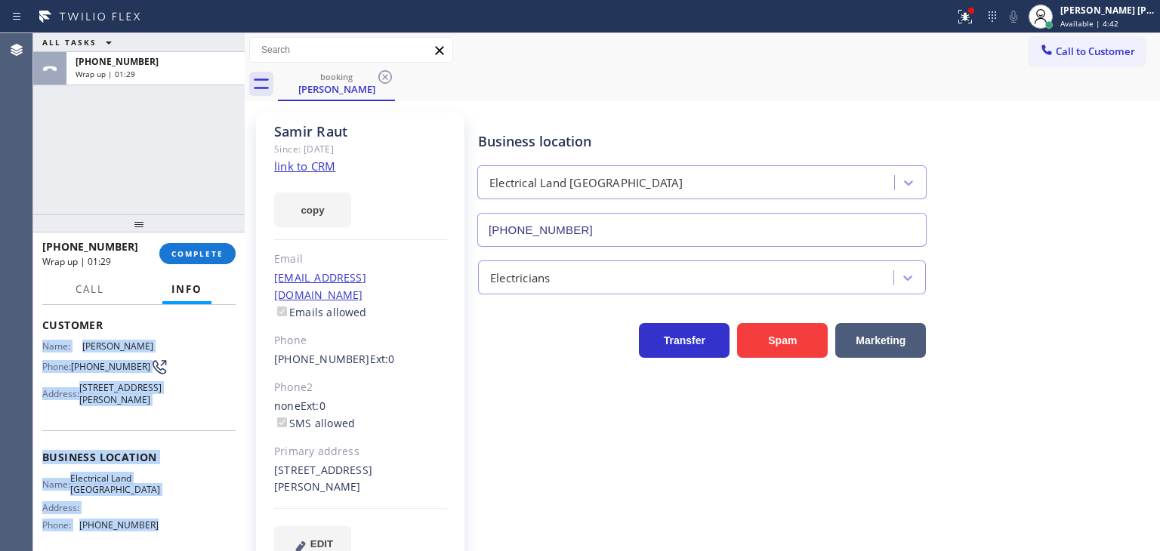
drag, startPoint x: 160, startPoint y: 475, endPoint x: 42, endPoint y: 348, distance: 173.6
click at [42, 348] on div "Context Queue: [Test] All Priority: 1 Customer Name: Samir Raut Phone: (724) 30…" at bounding box center [138, 428] width 211 height 246
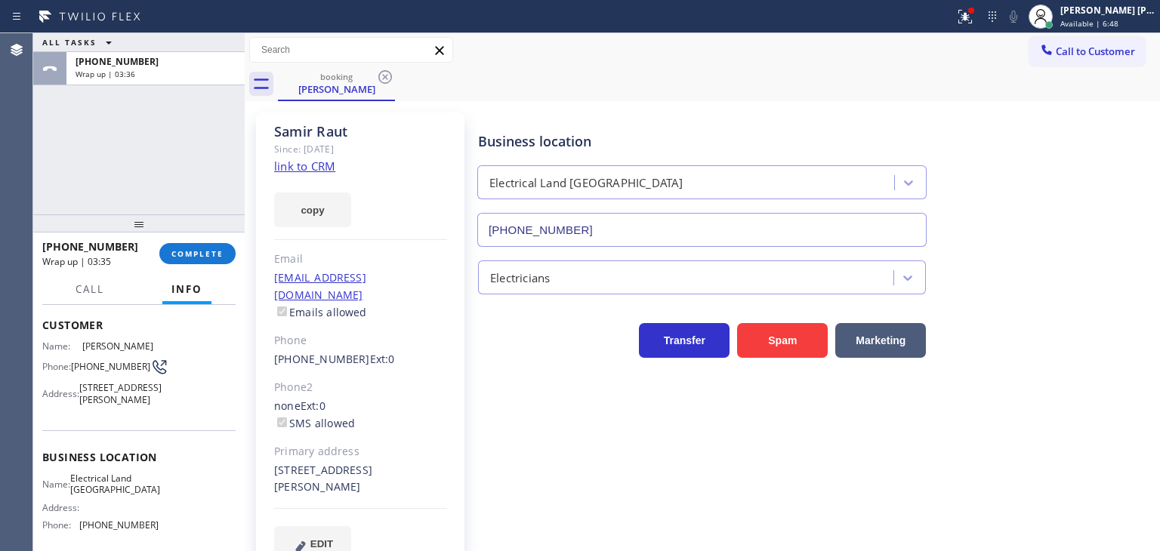
click at [163, 152] on div "ALL TASKS ALL TASKS ACTIVE TASKS TASKS IN WRAP UP +17243099221 Wrap up | 03:36" at bounding box center [138, 123] width 211 height 181
click at [217, 258] on span "COMPLETE" at bounding box center [197, 253] width 52 height 11
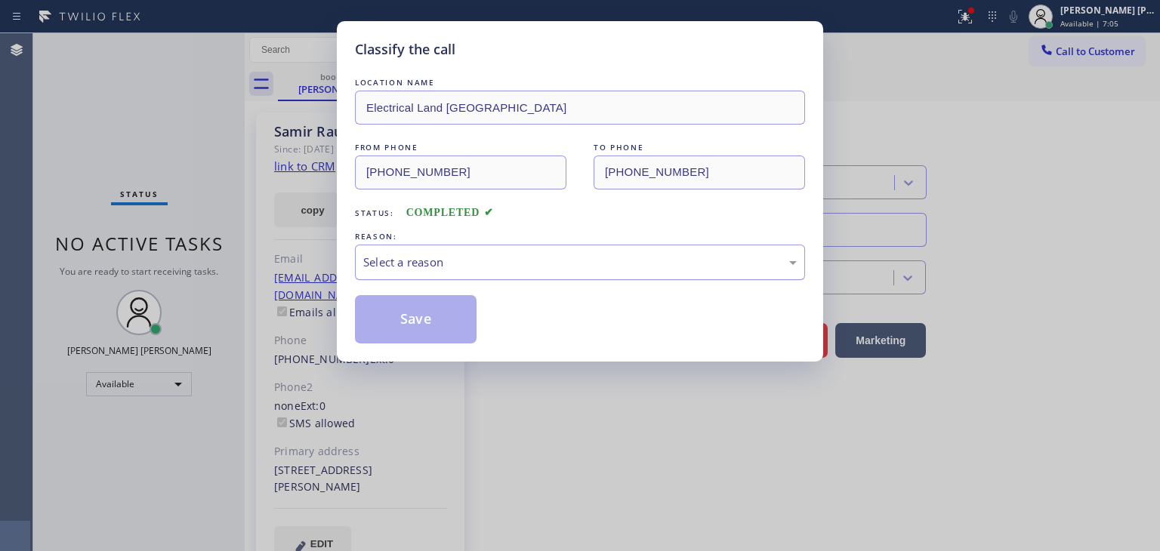
click at [443, 267] on div "Select a reason" at bounding box center [579, 262] width 433 height 17
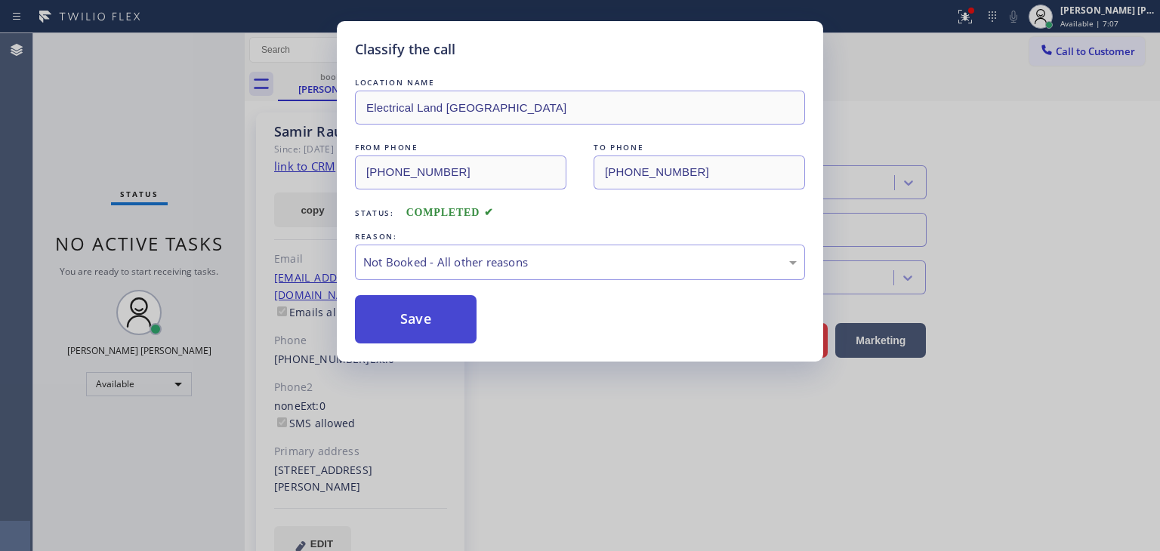
click at [453, 325] on button "Save" at bounding box center [416, 319] width 122 height 48
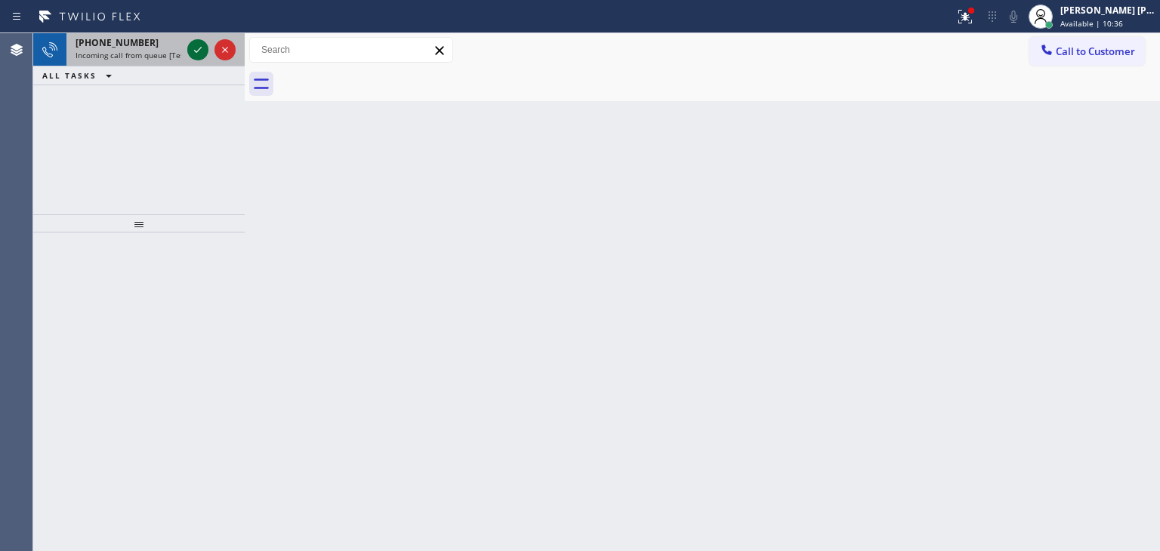
click at [199, 52] on icon at bounding box center [198, 50] width 18 height 18
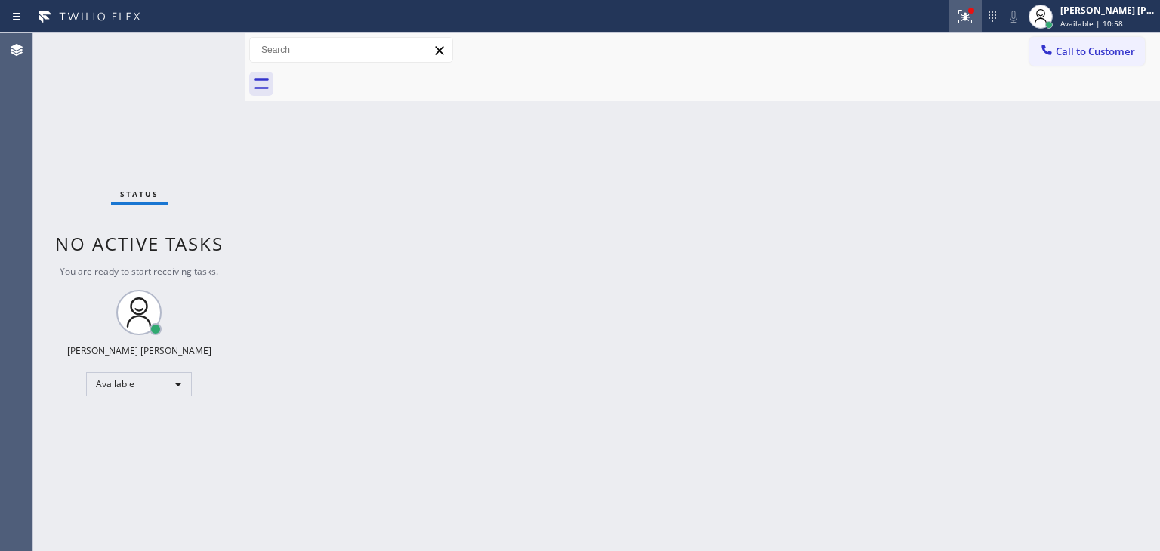
click at [976, 25] on div at bounding box center [964, 17] width 33 height 18
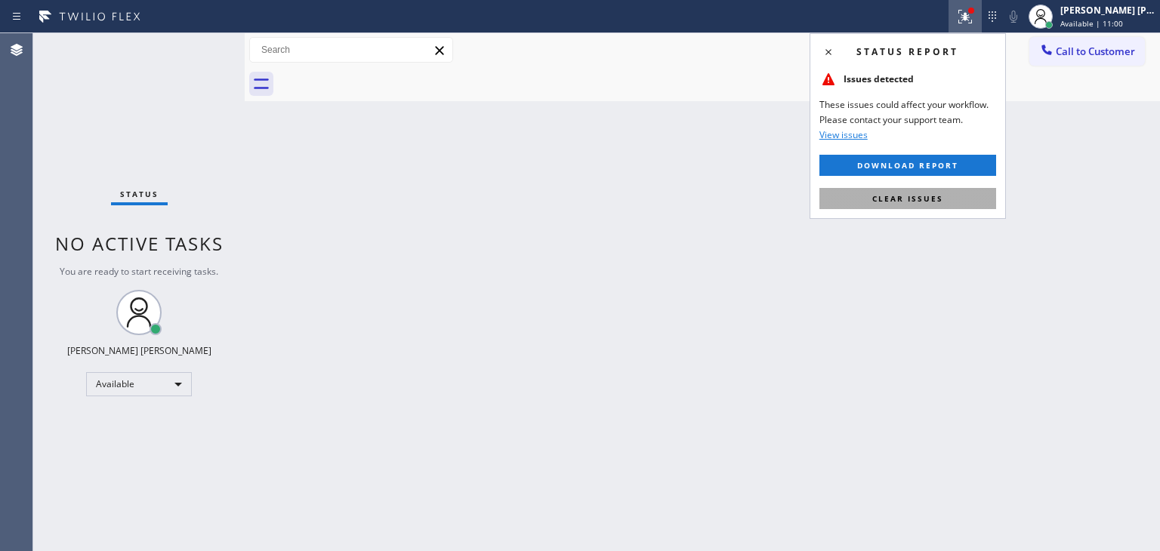
click at [935, 203] on span "Clear issues" at bounding box center [907, 198] width 71 height 11
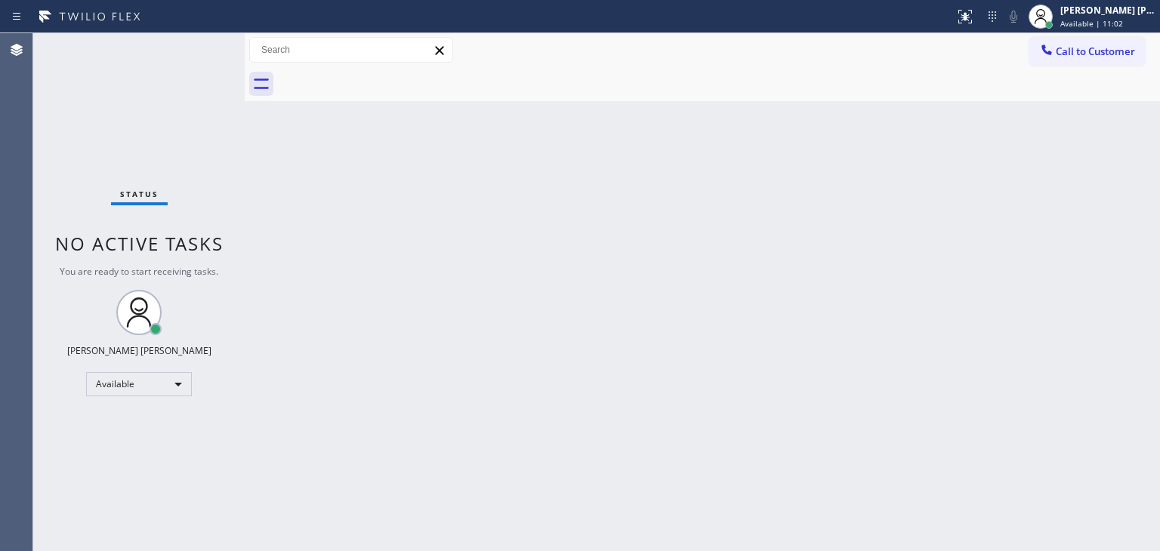
click at [190, 57] on div "Status No active tasks You are ready to start receiving tasks. [PERSON_NAME] [P…" at bounding box center [138, 292] width 211 height 518
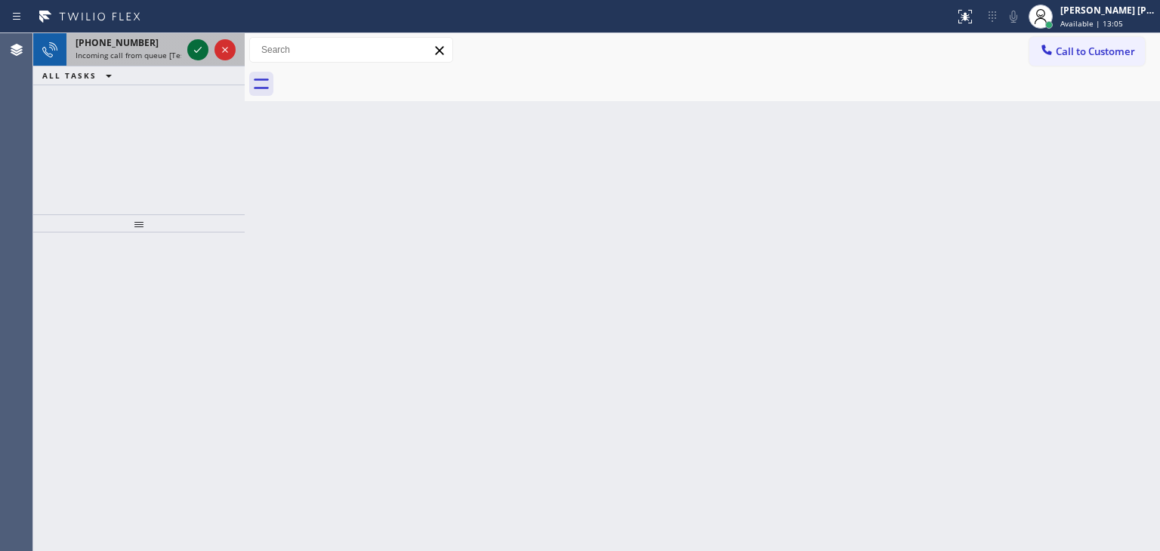
click at [199, 47] on icon at bounding box center [198, 50] width 18 height 18
click at [196, 52] on icon at bounding box center [198, 50] width 8 height 6
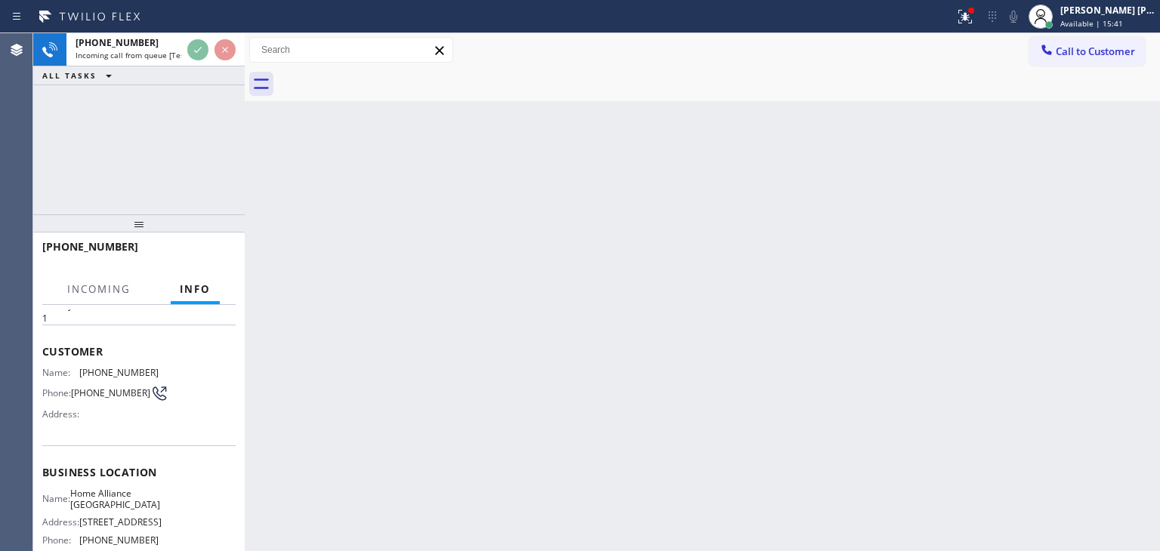
scroll to position [76, 0]
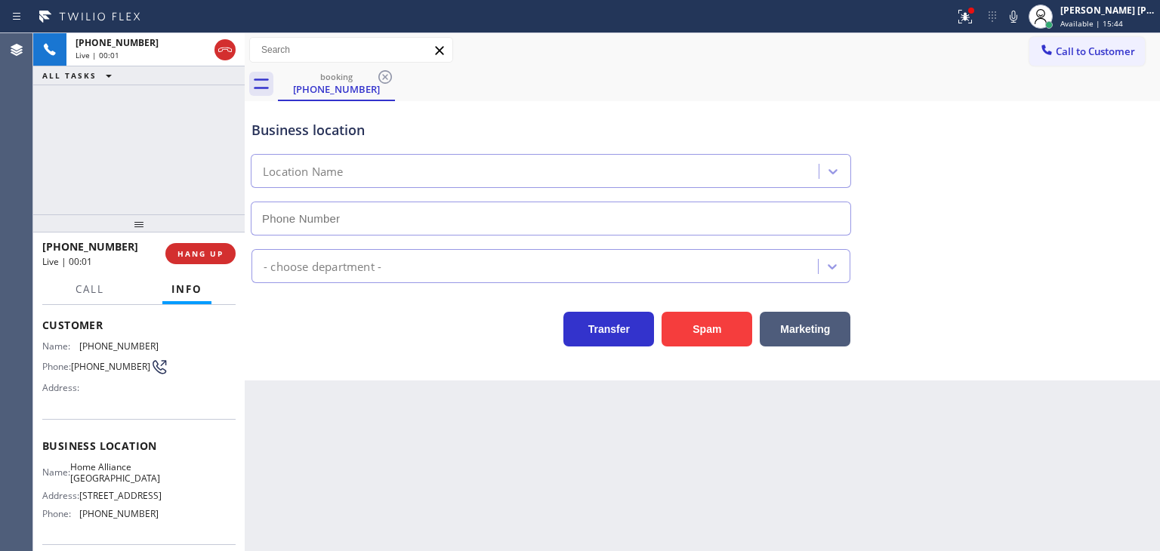
type input "(312) 241-1219"
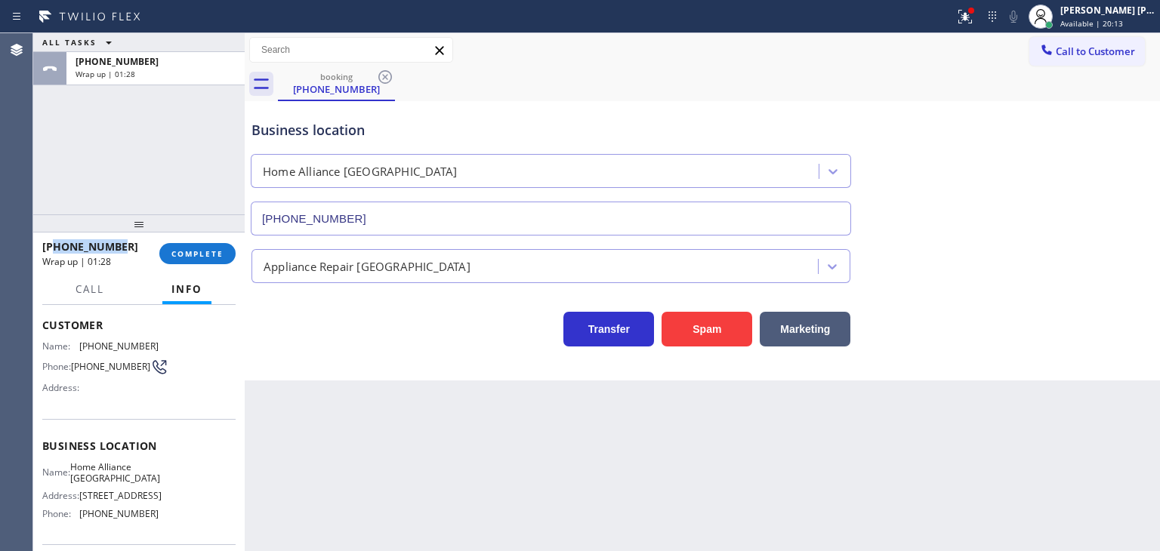
drag, startPoint x: 122, startPoint y: 249, endPoint x: 57, endPoint y: 251, distance: 64.2
click at [57, 251] on div "+14144395636" at bounding box center [95, 246] width 106 height 14
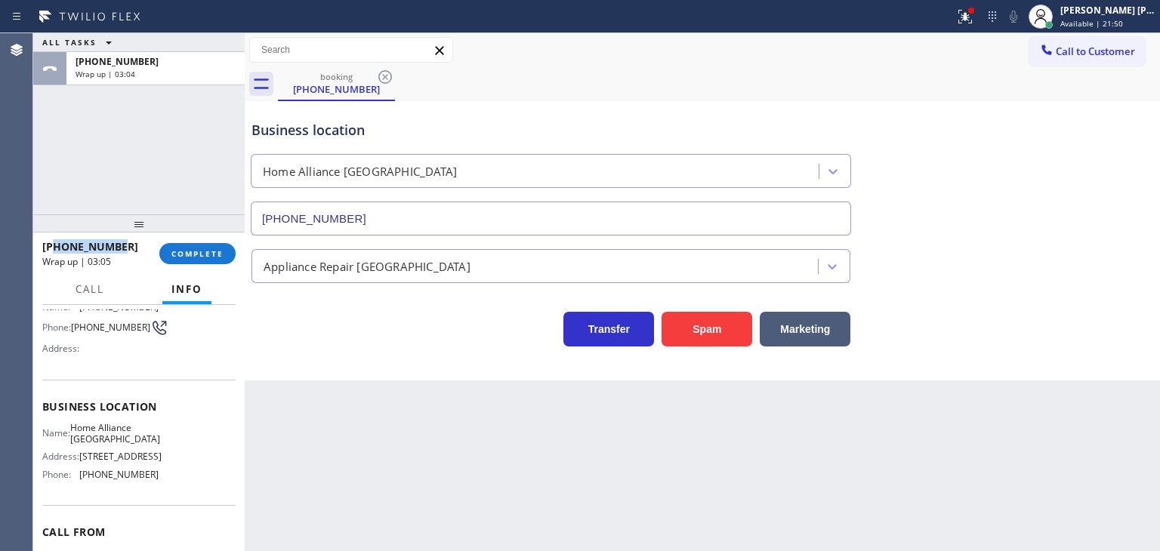
scroll to position [151, 0]
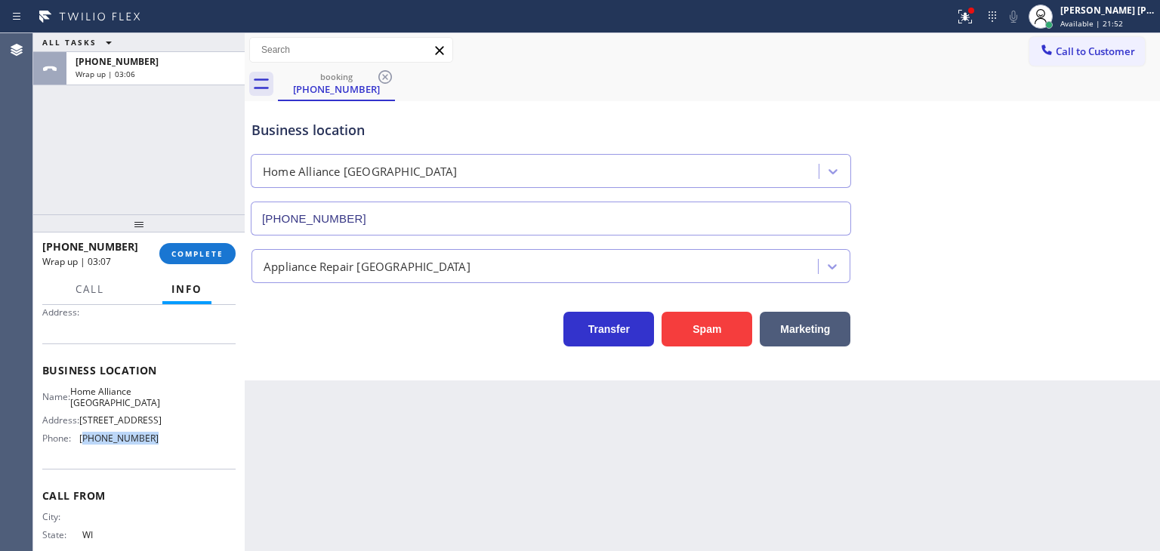
drag, startPoint x: 163, startPoint y: 452, endPoint x: 85, endPoint y: 452, distance: 78.5
click at [85, 451] on div "Name: Home Alliance Chicago Address: 2071 N Southport Ave Phone: (312) 241-1219" at bounding box center [138, 418] width 193 height 65
click at [196, 260] on button "COMPLETE" at bounding box center [197, 253] width 76 height 21
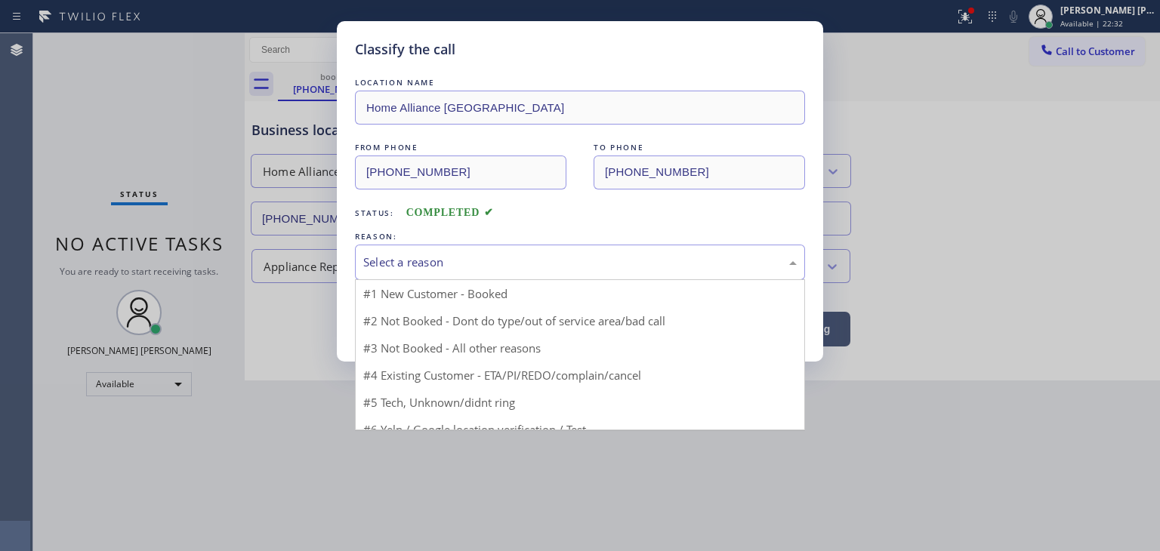
click at [395, 248] on div "Select a reason" at bounding box center [580, 262] width 450 height 35
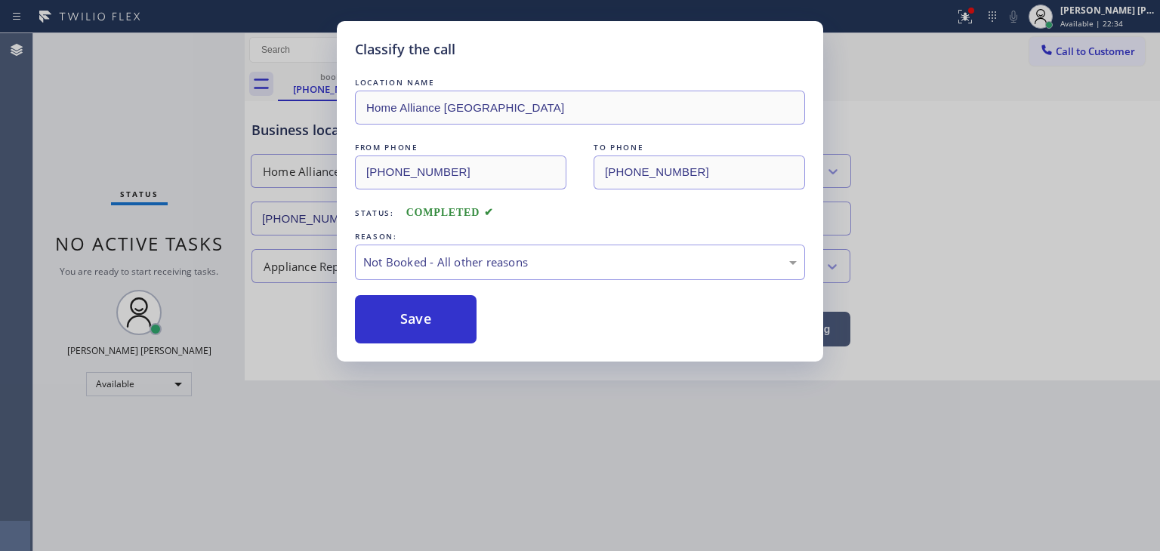
click at [393, 321] on button "Save" at bounding box center [416, 319] width 122 height 48
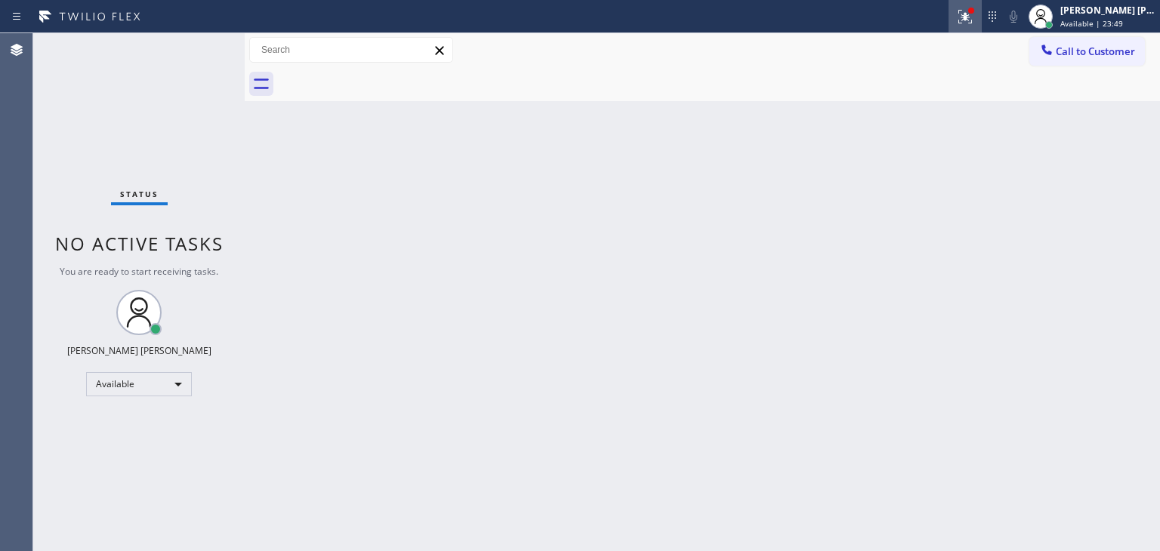
click at [974, 18] on icon at bounding box center [965, 17] width 18 height 18
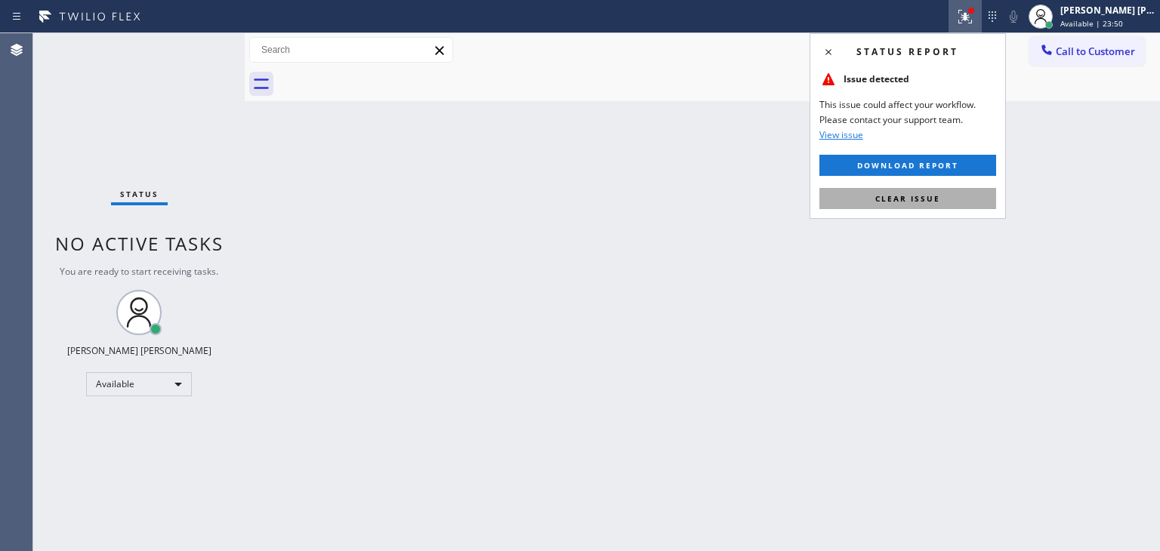
click at [914, 198] on span "Clear issue" at bounding box center [907, 198] width 65 height 11
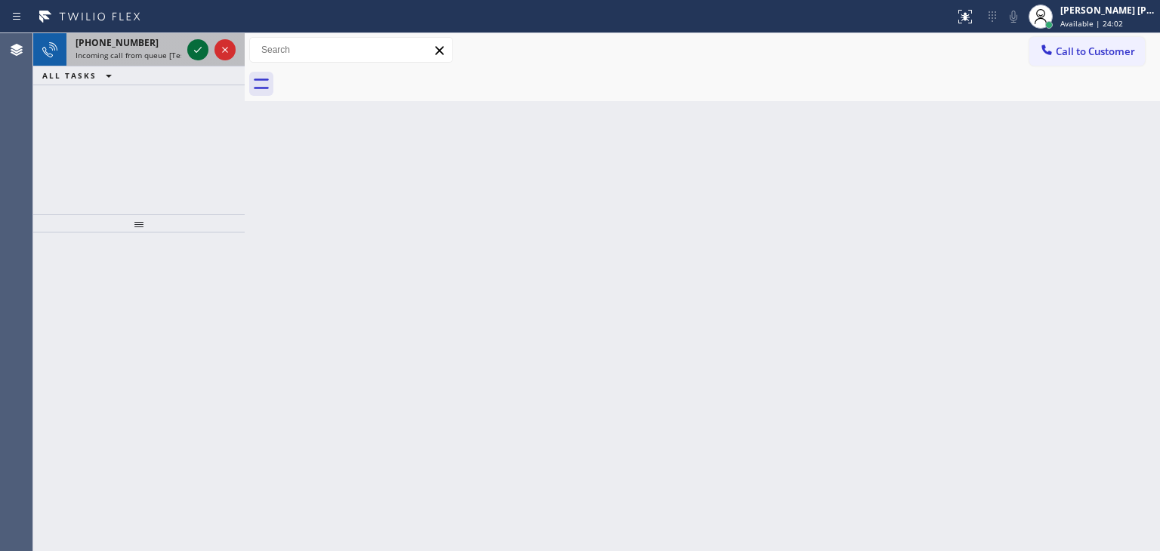
click at [205, 58] on icon at bounding box center [198, 50] width 18 height 18
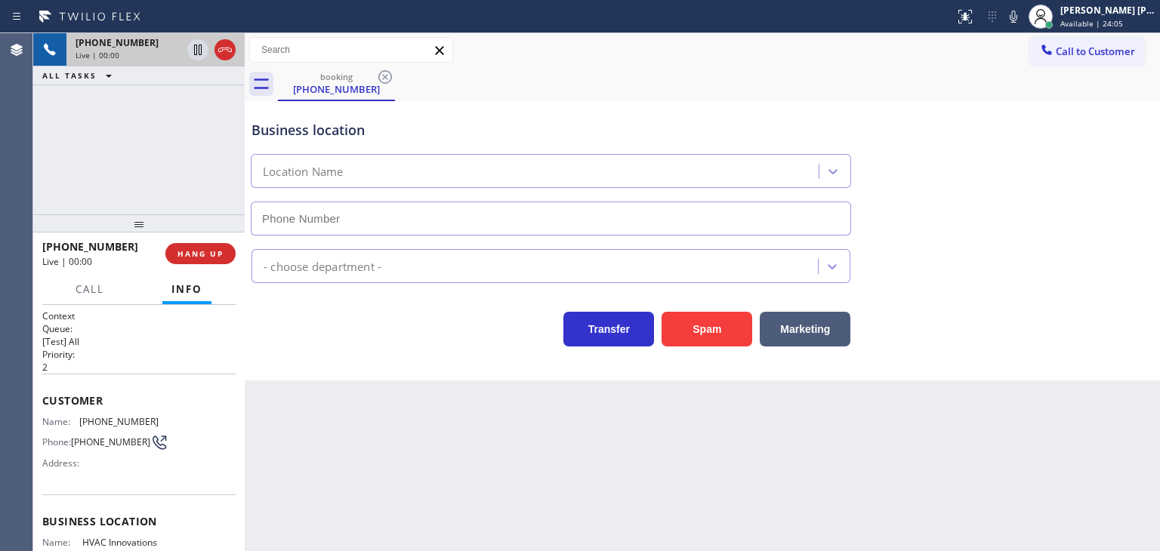
type input "(714) 909-1269"
click at [183, 253] on span "HANG UP" at bounding box center [200, 253] width 46 height 11
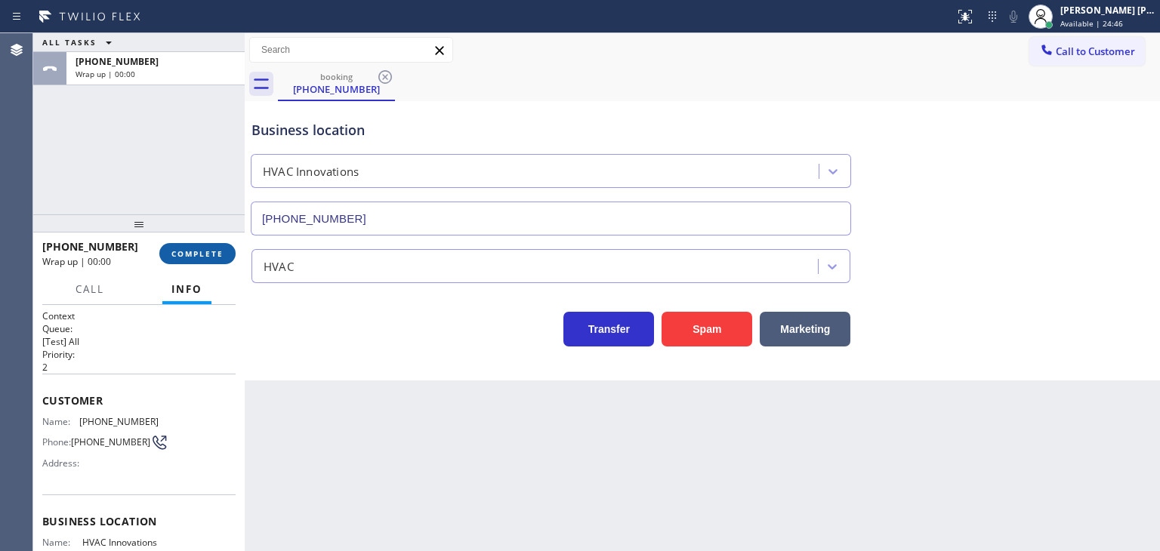
click at [183, 253] on span "COMPLETE" at bounding box center [197, 253] width 52 height 11
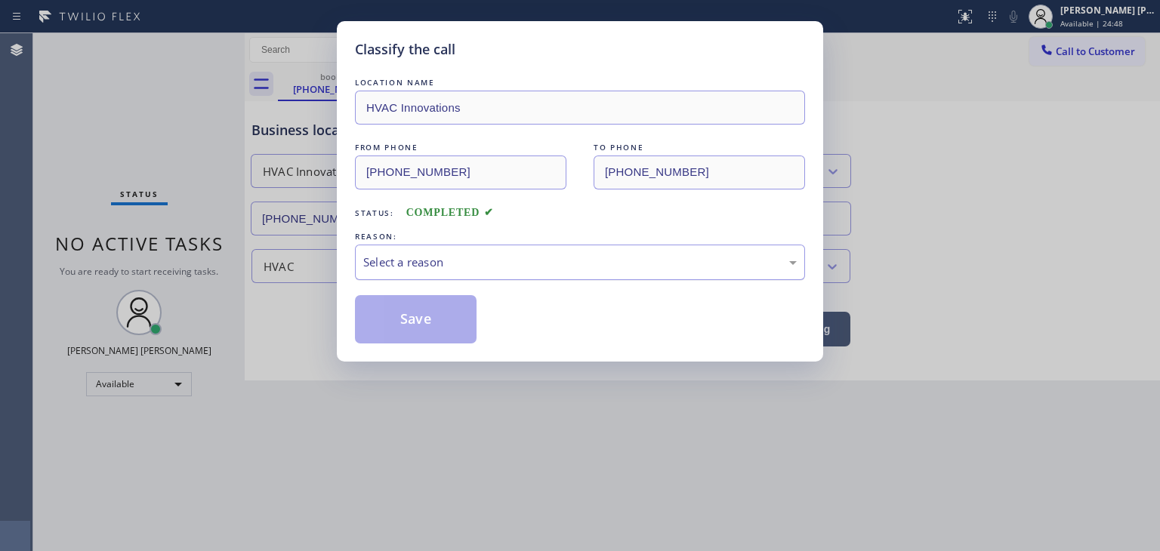
click at [416, 261] on div "Select a reason" at bounding box center [579, 262] width 433 height 17
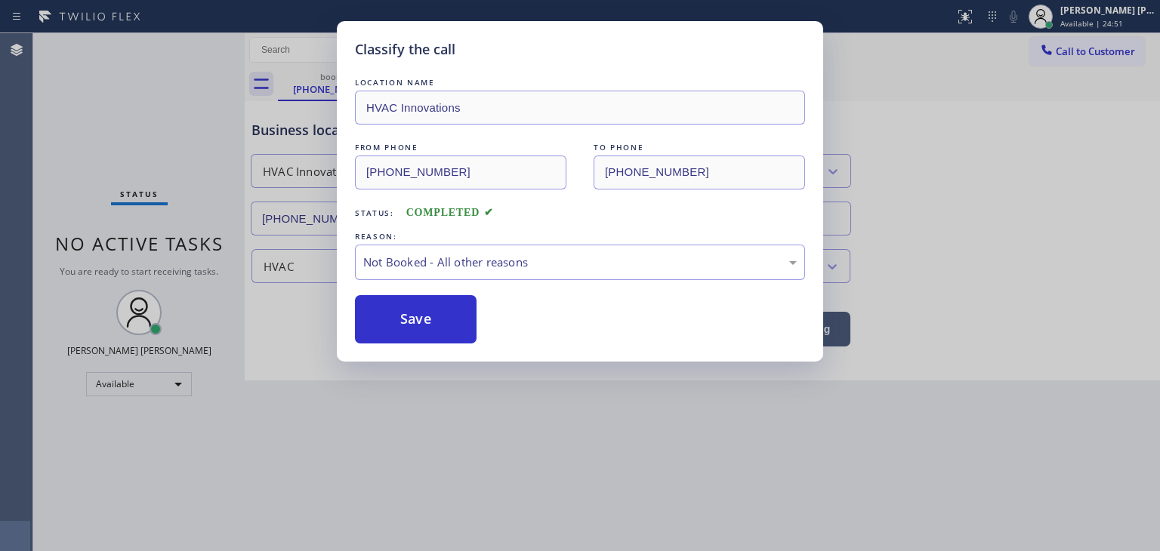
click at [418, 325] on button "Save" at bounding box center [416, 319] width 122 height 48
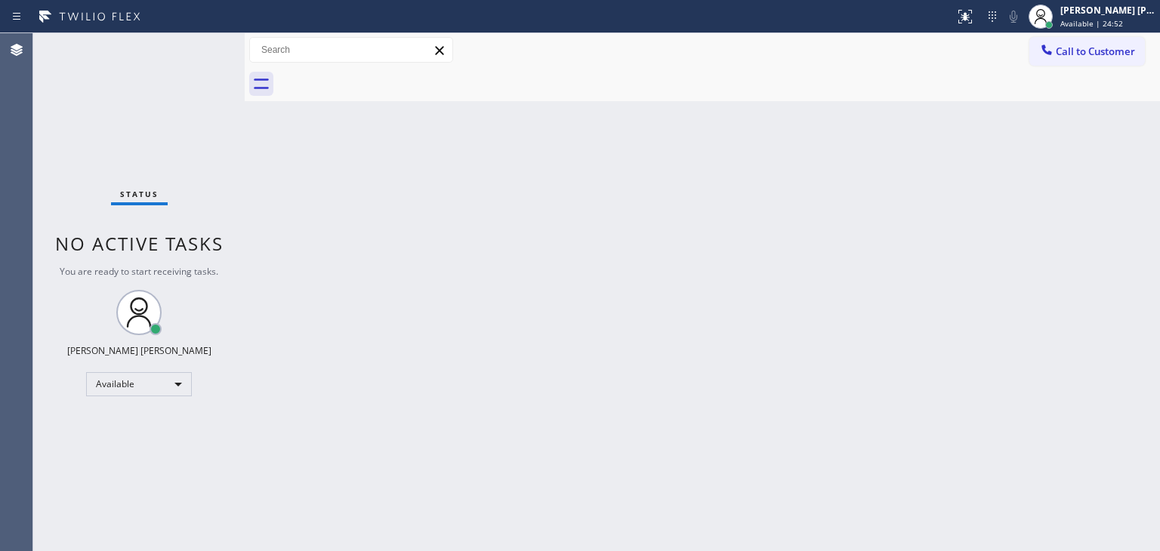
click at [197, 45] on div "Status No active tasks You are ready to start receiving tasks. [PERSON_NAME] [P…" at bounding box center [138, 292] width 211 height 518
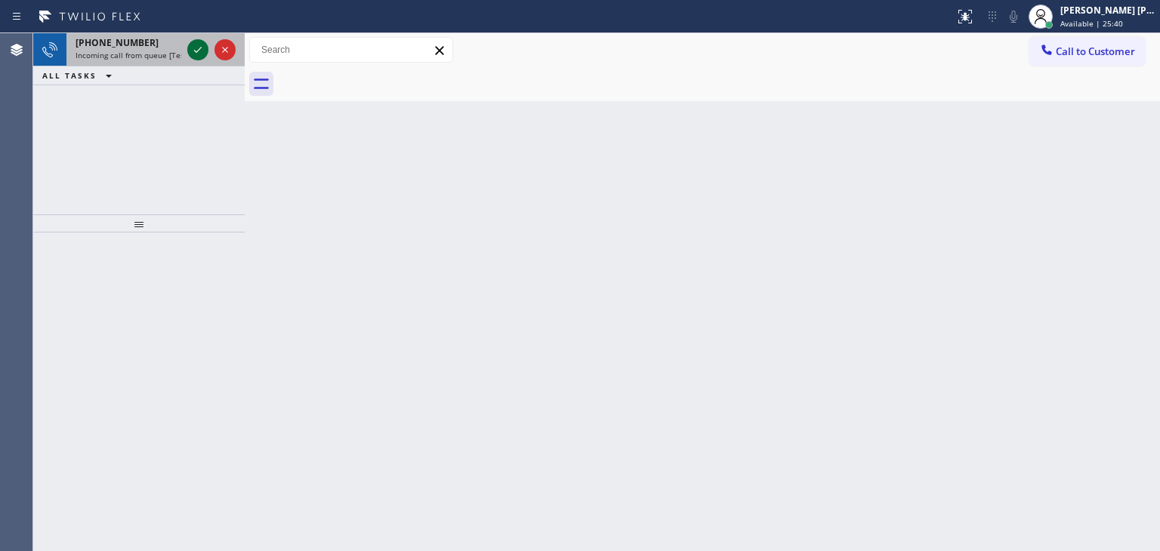
click at [196, 47] on icon at bounding box center [198, 50] width 18 height 18
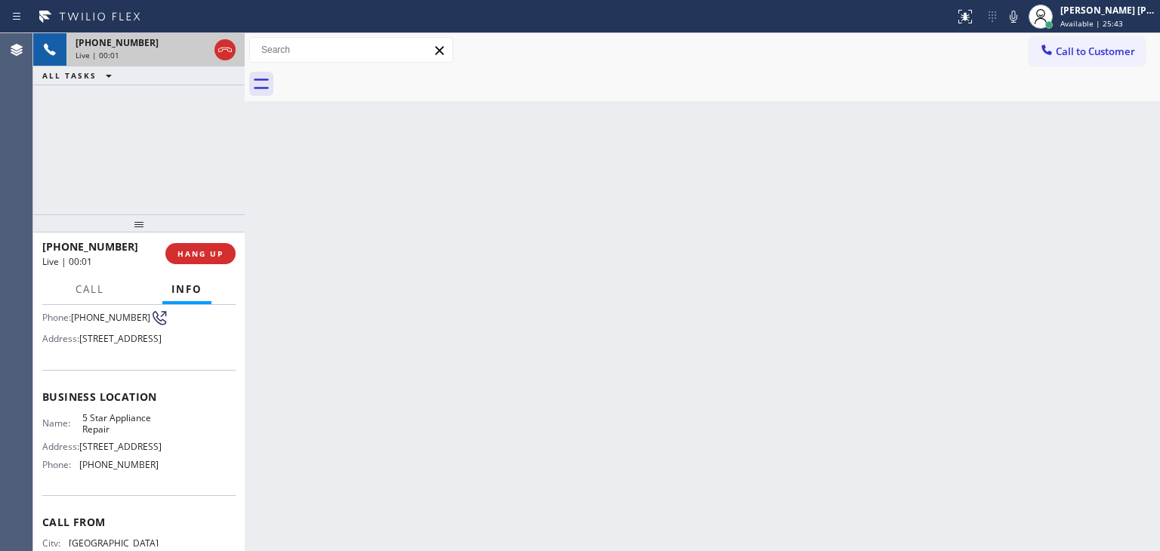
scroll to position [151, 0]
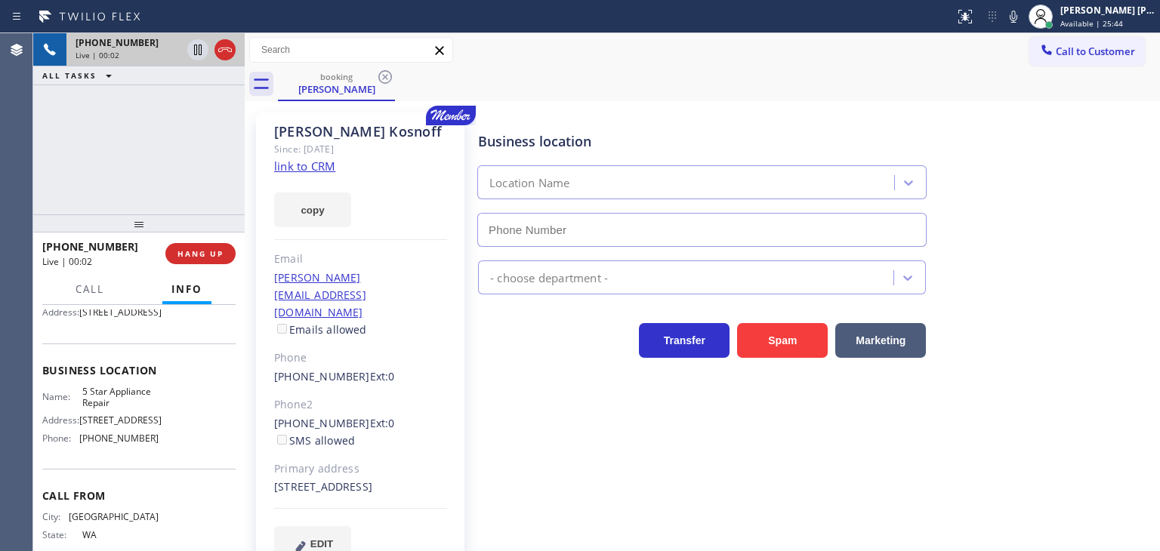
type input "[PHONE_NUMBER]"
click at [328, 168] on link "link to CRM" at bounding box center [304, 166] width 61 height 15
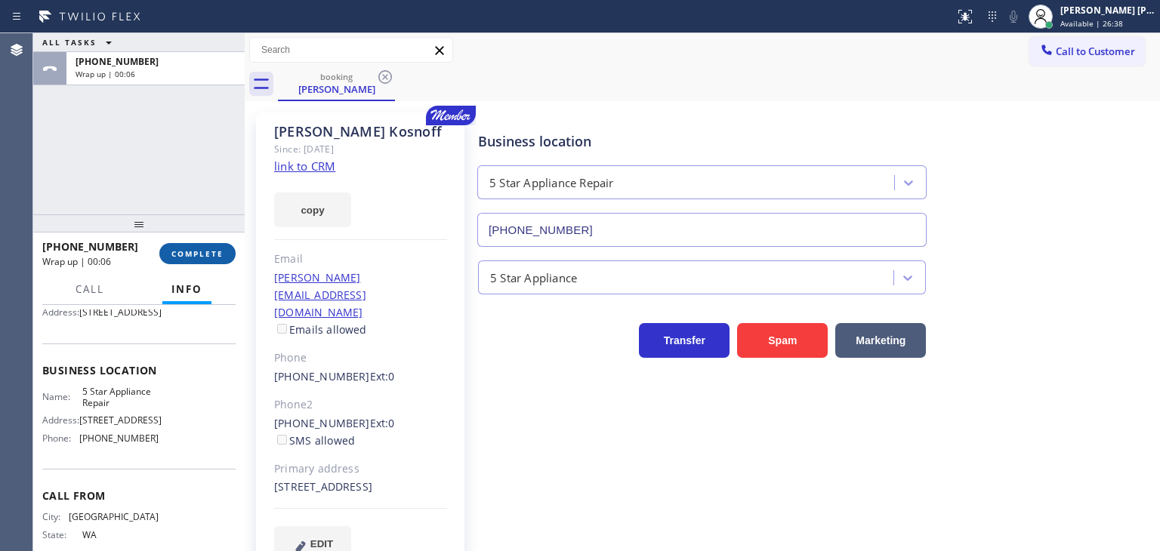
click at [214, 255] on span "COMPLETE" at bounding box center [197, 253] width 52 height 11
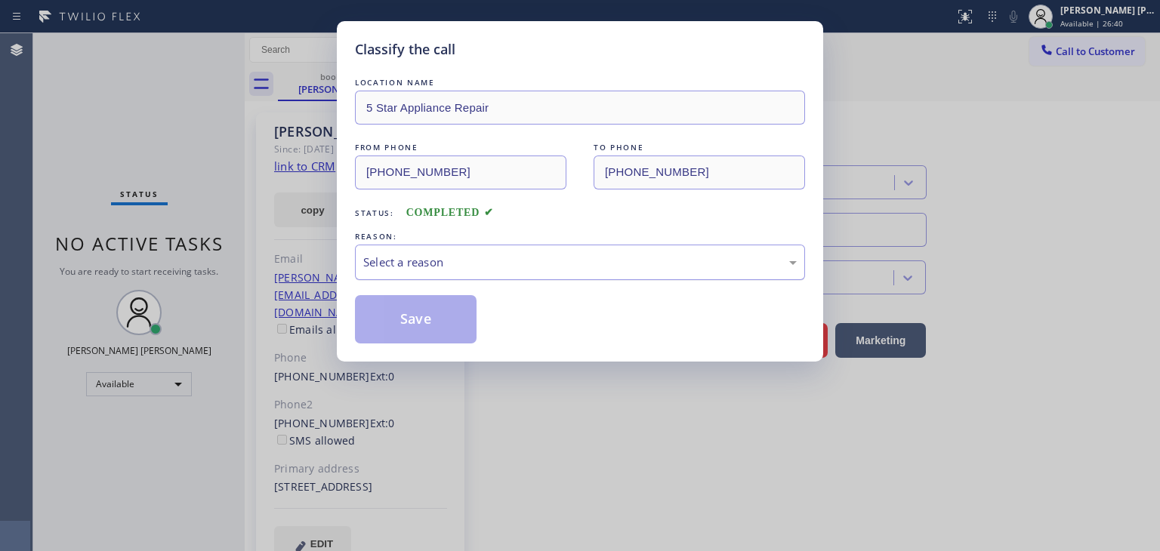
click at [442, 272] on div "Select a reason" at bounding box center [580, 262] width 450 height 35
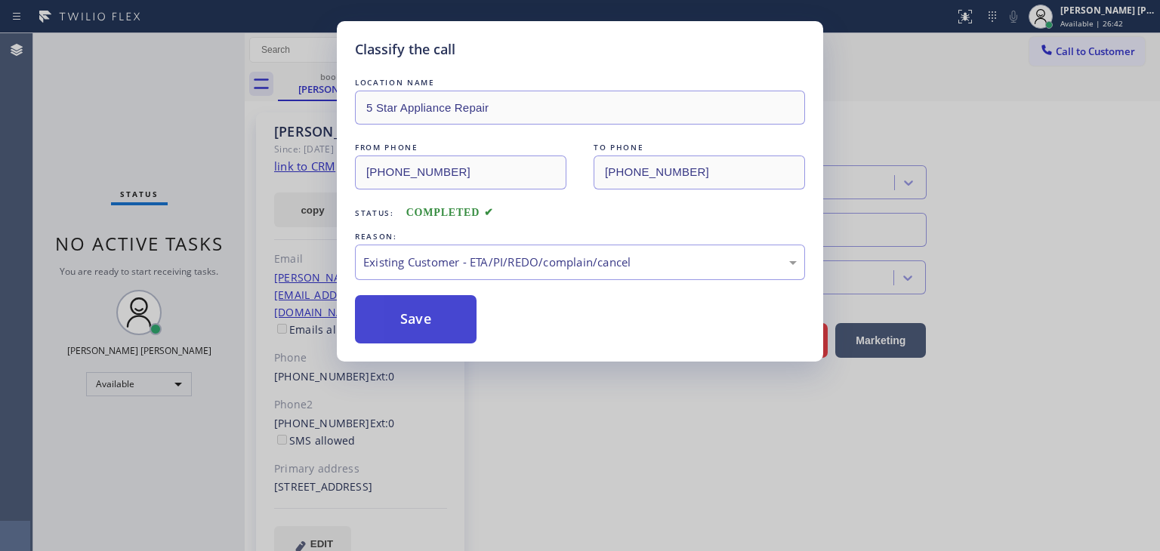
click at [420, 335] on button "Save" at bounding box center [416, 319] width 122 height 48
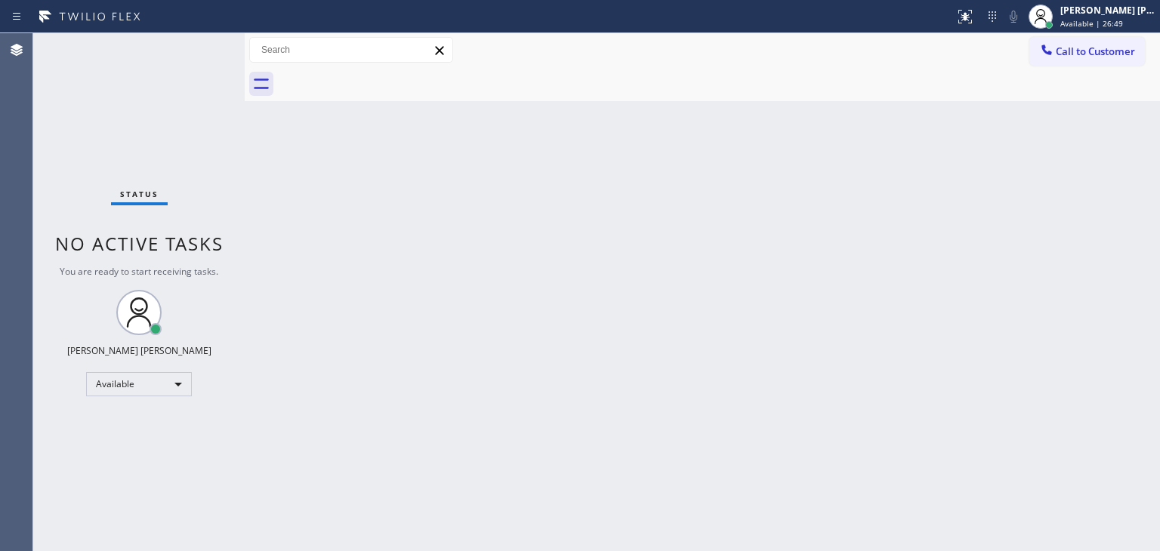
click at [193, 44] on div "Status No active tasks You are ready to start receiving tasks. [PERSON_NAME] [P…" at bounding box center [138, 292] width 211 height 518
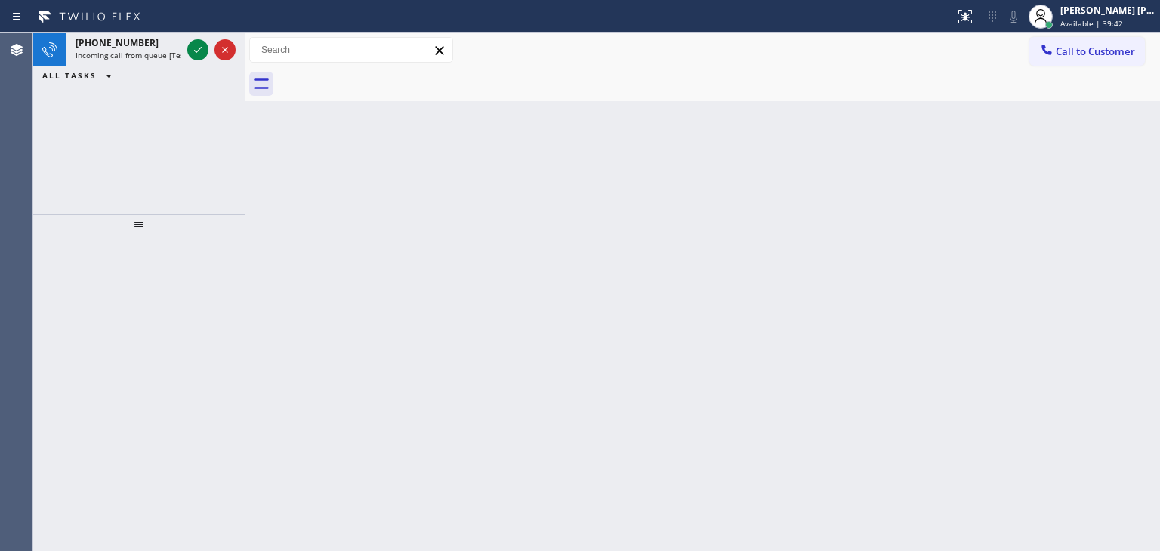
drag, startPoint x: 211, startPoint y: 60, endPoint x: 198, endPoint y: 119, distance: 60.4
click at [211, 60] on div at bounding box center [211, 49] width 54 height 33
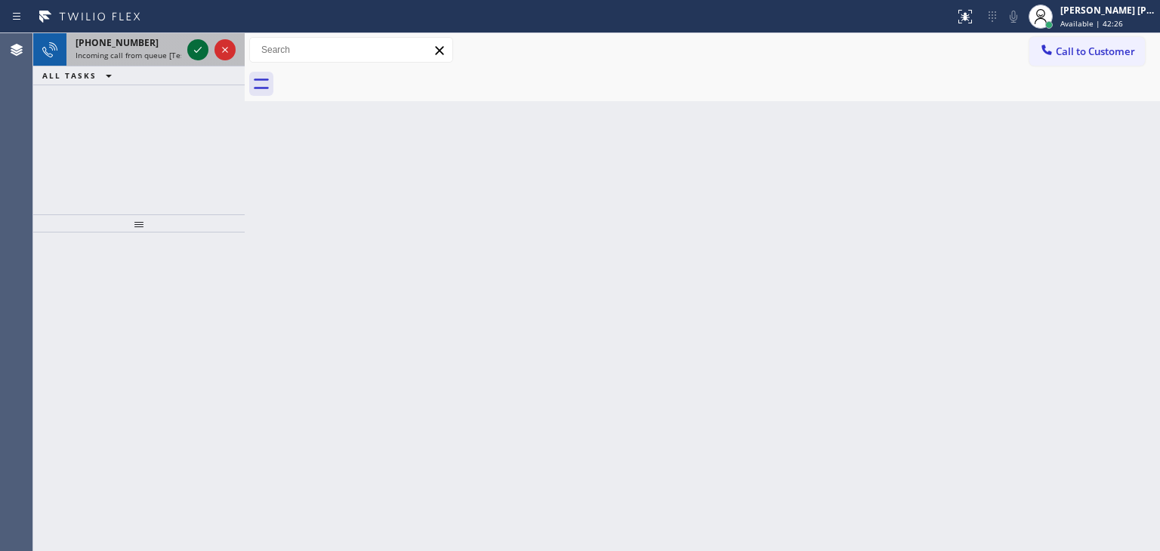
click at [195, 46] on icon at bounding box center [198, 50] width 18 height 18
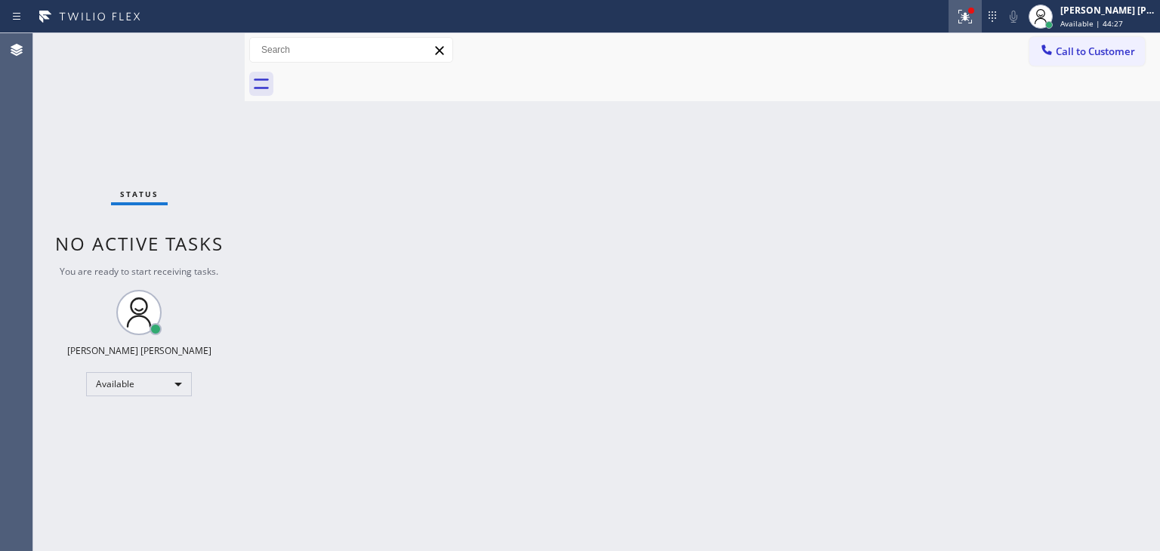
click at [974, 16] on icon at bounding box center [965, 17] width 18 height 18
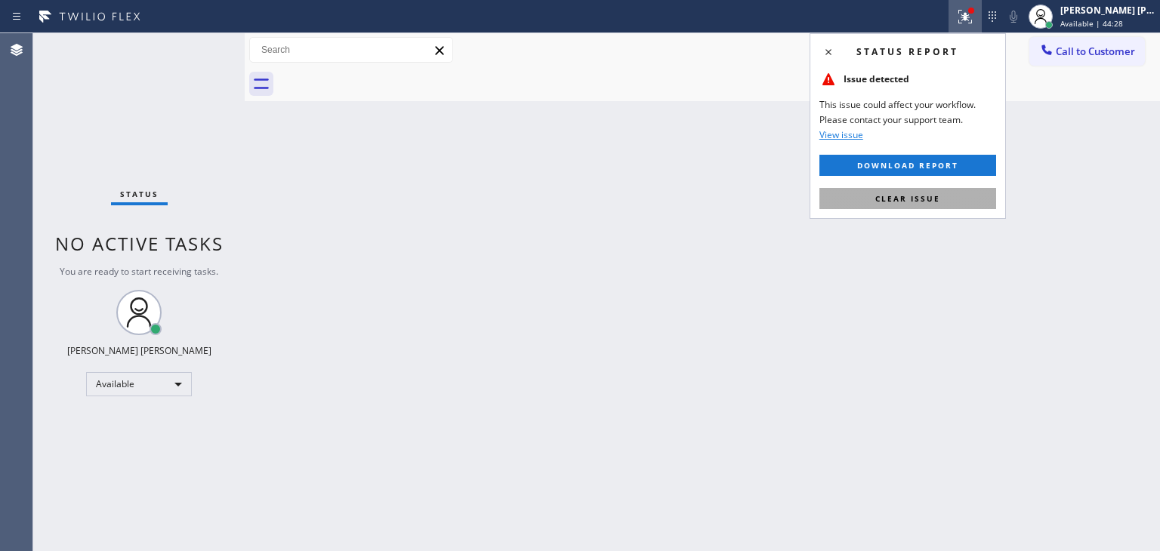
click at [902, 203] on span "Clear issue" at bounding box center [907, 198] width 65 height 11
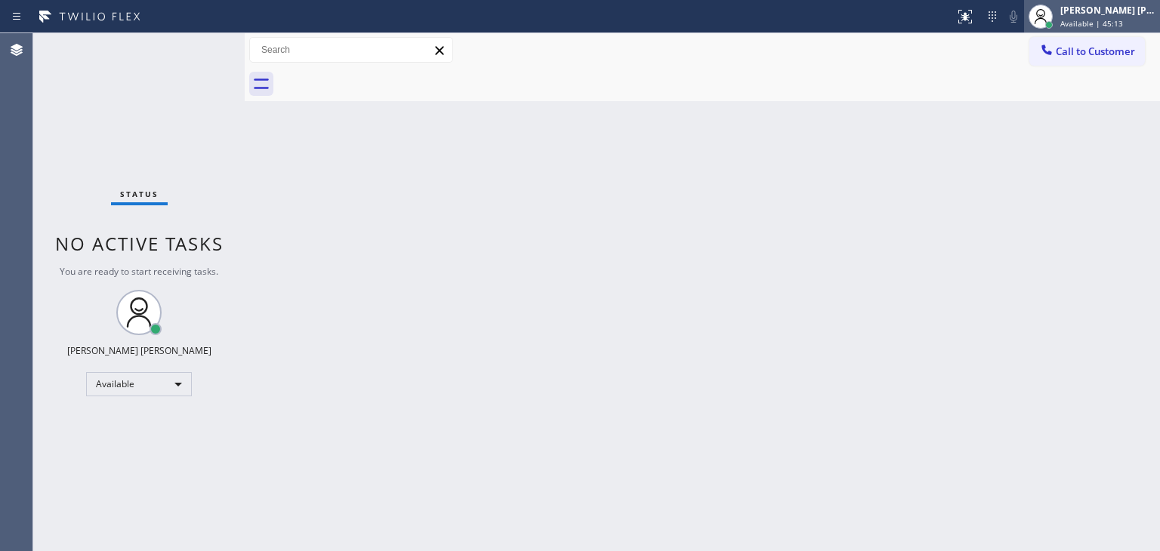
click at [1127, 12] on div "[PERSON_NAME] [PERSON_NAME]" at bounding box center [1107, 10] width 95 height 13
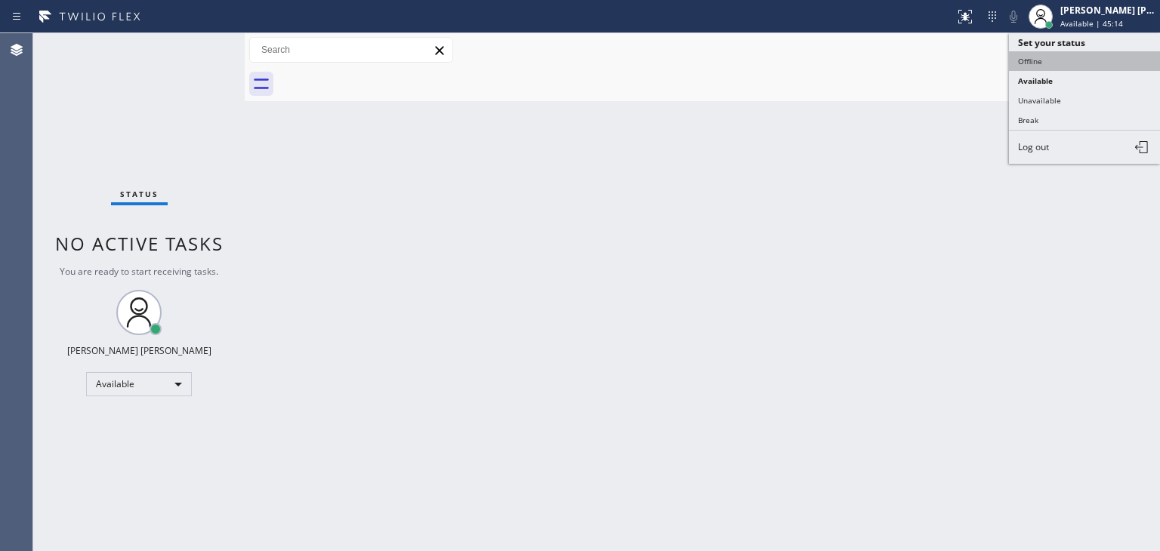
click at [1058, 63] on button "Offline" at bounding box center [1084, 61] width 151 height 20
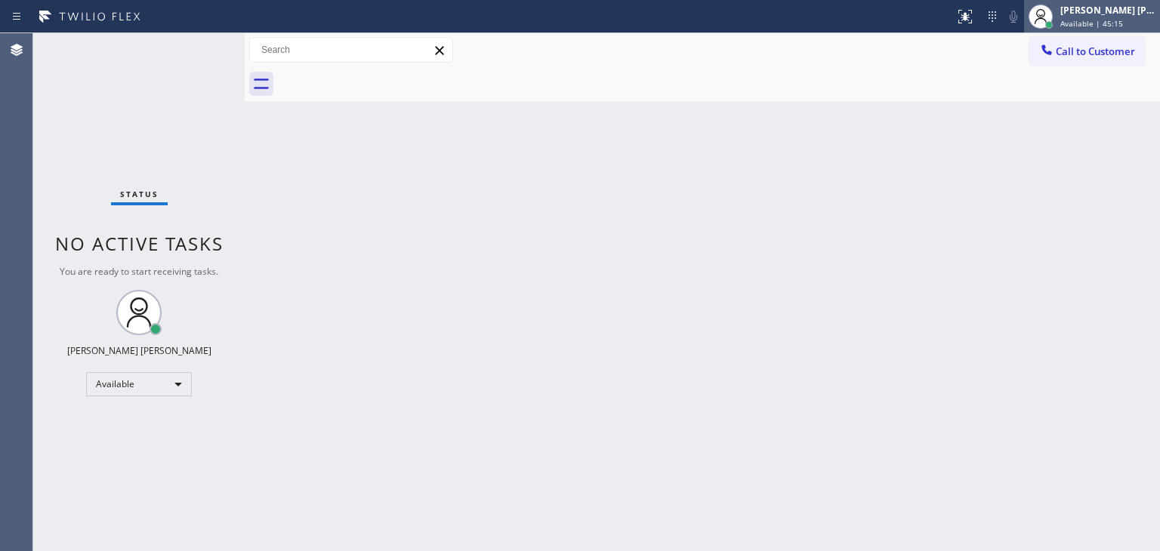
click at [1099, 16] on div "Edel John Suson Available | 45:15" at bounding box center [1108, 16] width 103 height 26
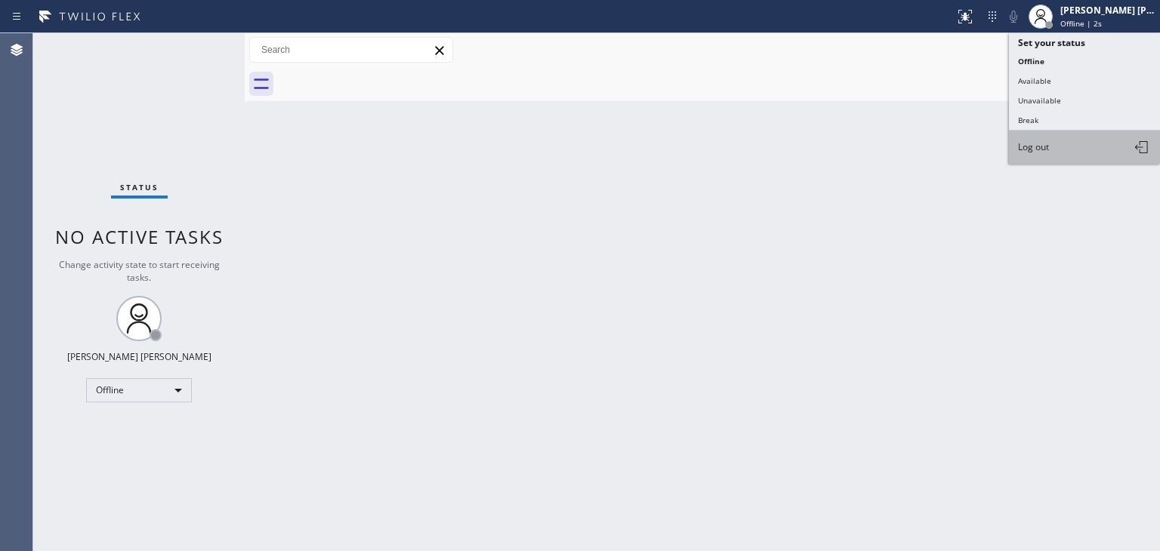
click at [1048, 140] on span "Log out" at bounding box center [1033, 146] width 31 height 13
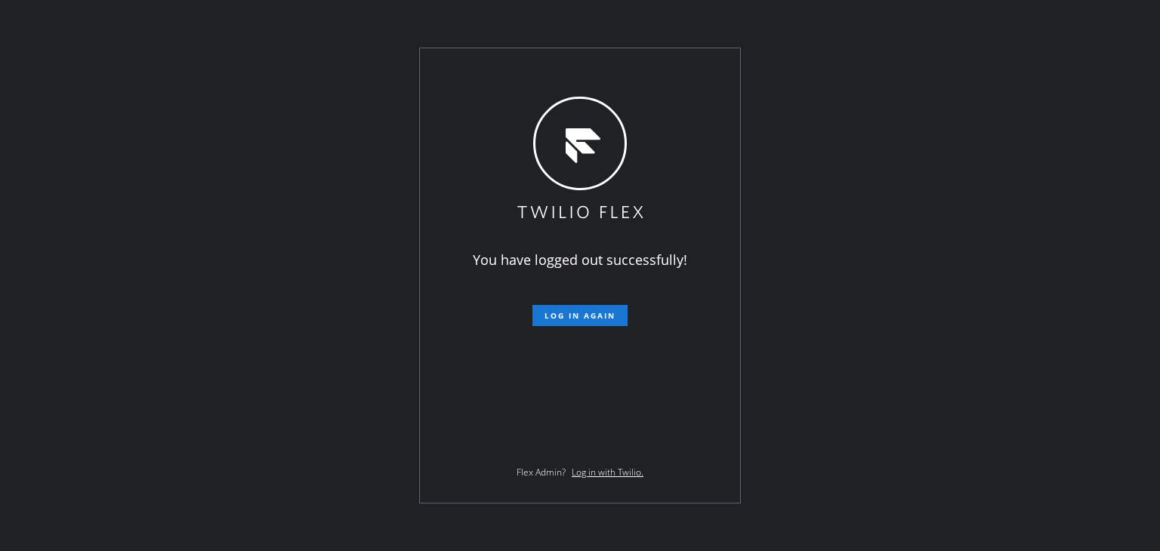
click at [184, 208] on div "You have logged out successfully! Log in again Flex Admin? Log in with Twilio." at bounding box center [580, 275] width 1160 height 551
click at [1053, 156] on div "You have logged out successfully! Log in again Flex Admin? Log in with Twilio." at bounding box center [580, 275] width 1160 height 551
click at [116, 193] on div "You have logged out successfully! Log in again Flex Admin? Log in with Twilio." at bounding box center [580, 275] width 1160 height 551
